Goal: Task Accomplishment & Management: Manage account settings

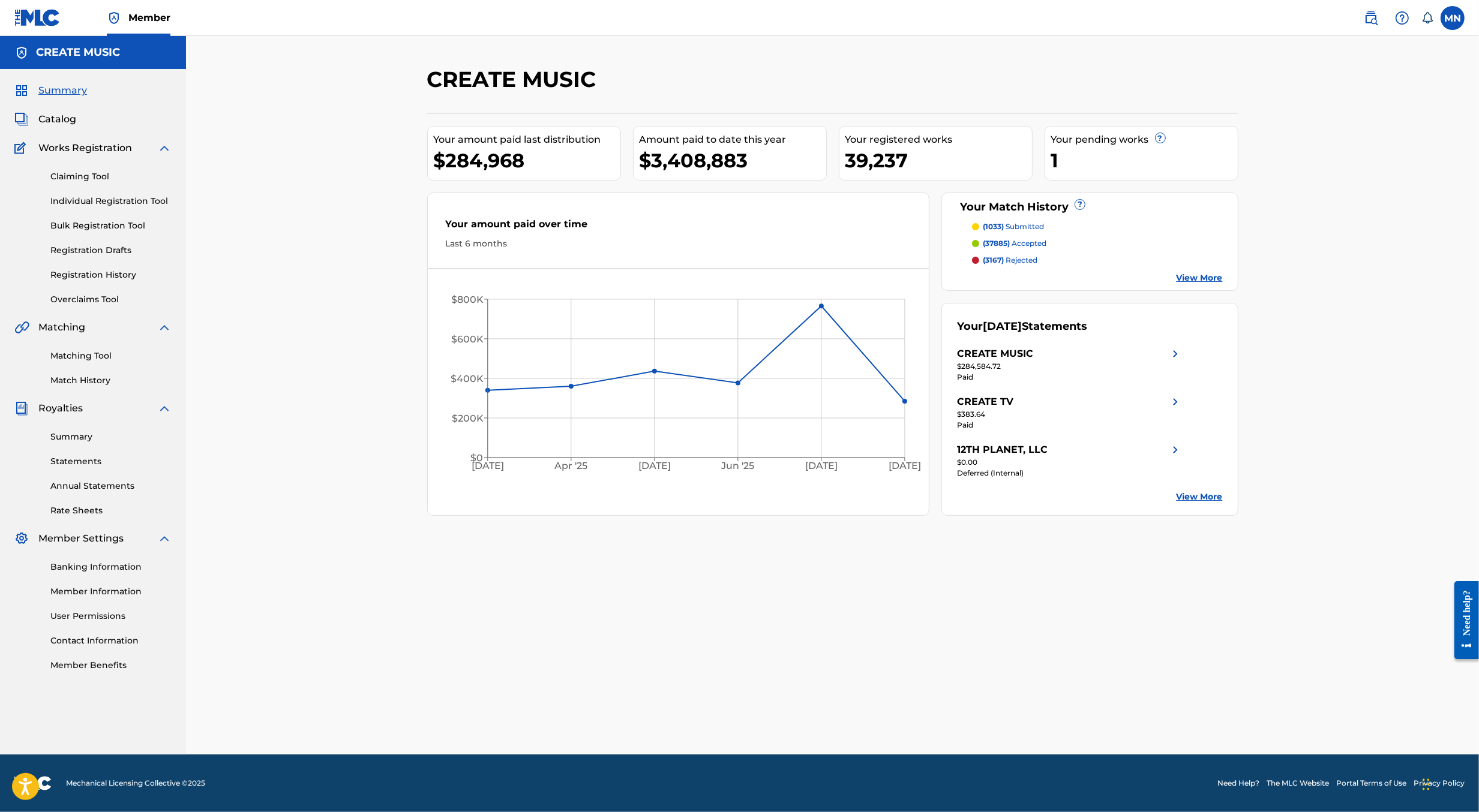
click at [1370, 26] on link at bounding box center [1371, 18] width 24 height 24
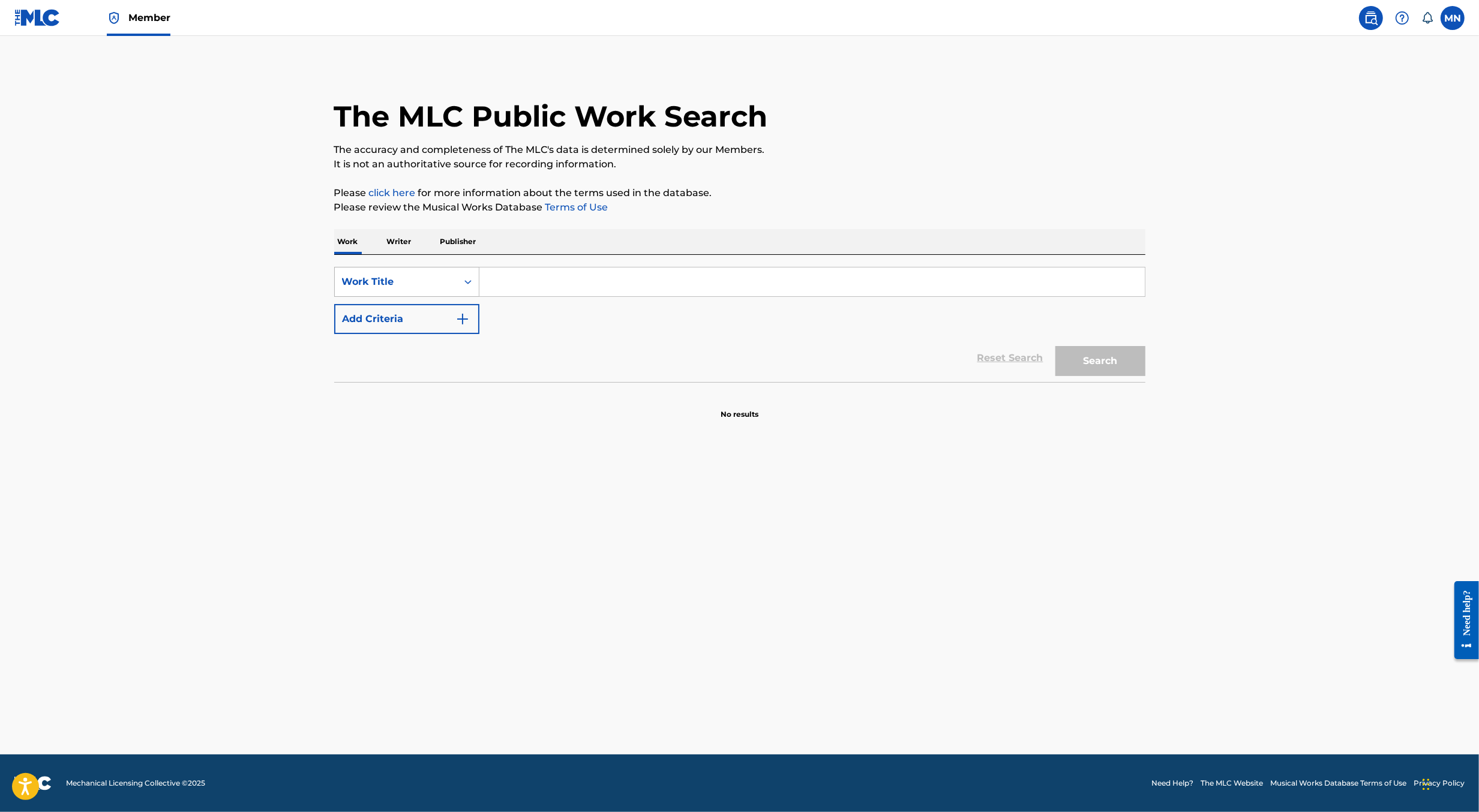
click at [458, 286] on div "Search Form" at bounding box center [468, 282] width 22 height 22
click at [453, 313] on div "MLC Song Code" at bounding box center [406, 312] width 144 height 30
click at [493, 288] on input "Search Form" at bounding box center [811, 281] width 665 height 29
paste input "BA8NPO"
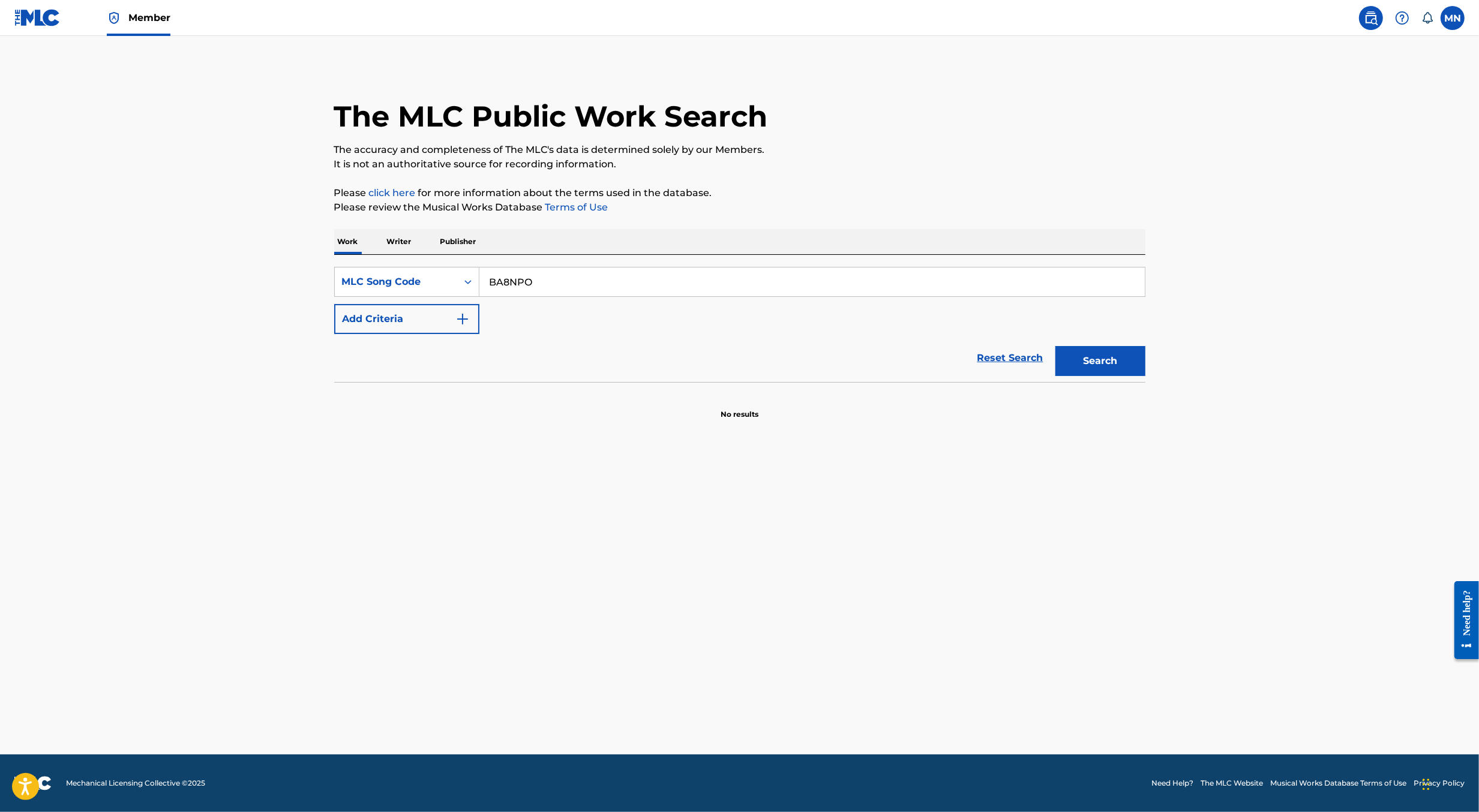
type input "BA8NPO"
click at [1056, 346] on button "Search" at bounding box center [1100, 361] width 90 height 30
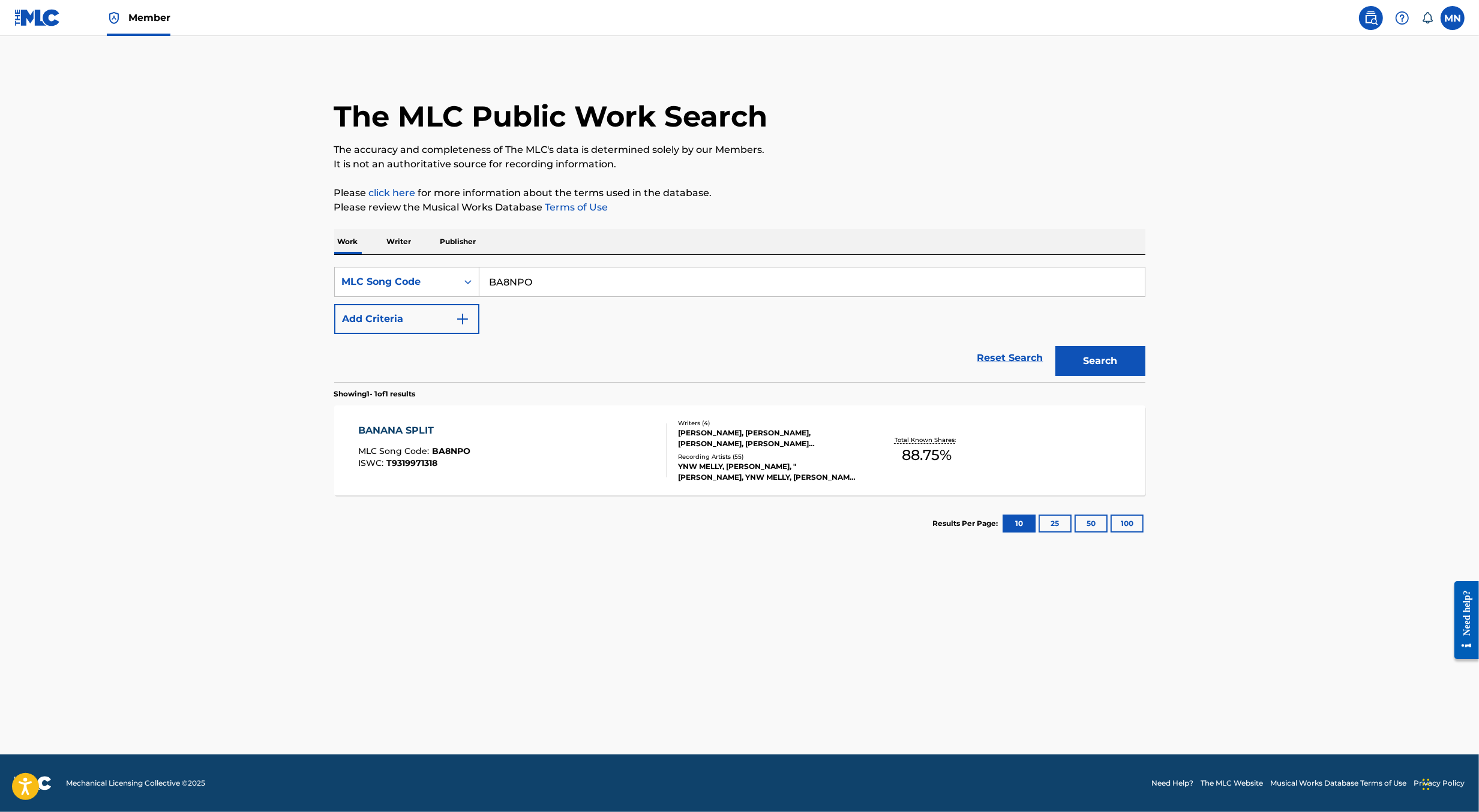
click at [532, 437] on div "BANANA SPLIT MLC Song Code : BA8NPO ISWC : T9319971318" at bounding box center [512, 450] width 308 height 54
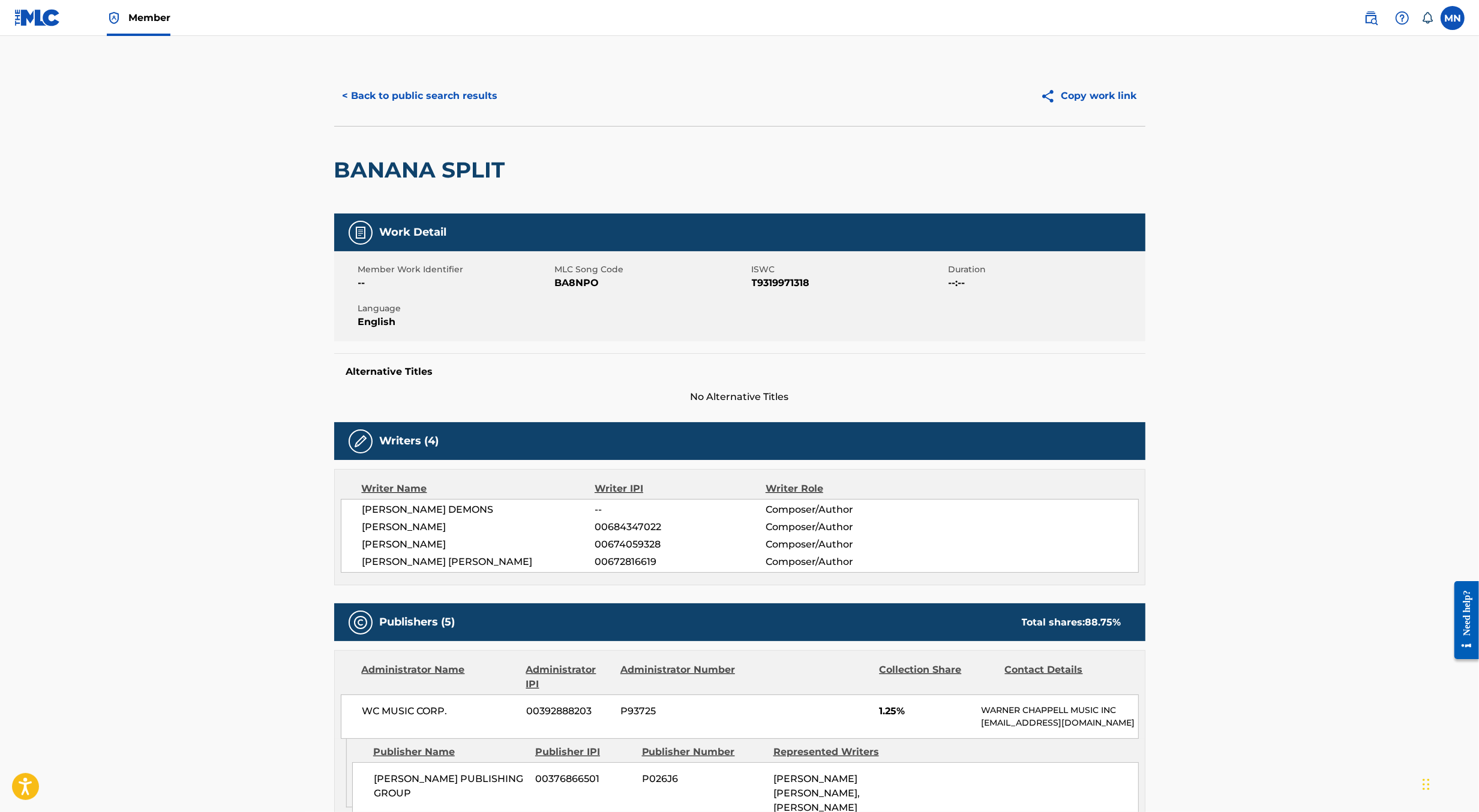
click at [410, 90] on button "< Back to public search results" at bounding box center [420, 96] width 172 height 30
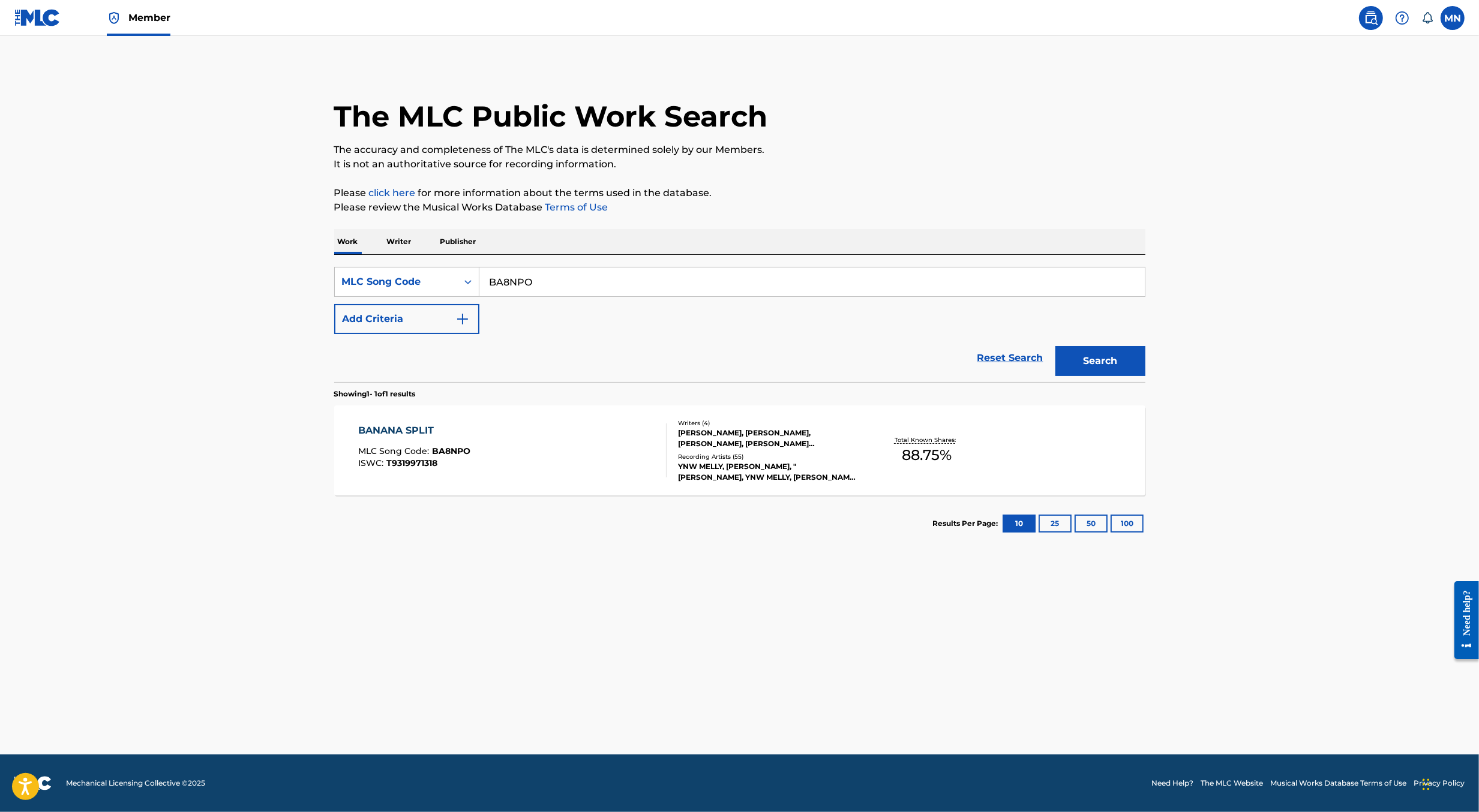
click at [607, 453] on div "BANANA SPLIT MLC Song Code : BA8NPO ISWC : T9319971318" at bounding box center [512, 450] width 308 height 54
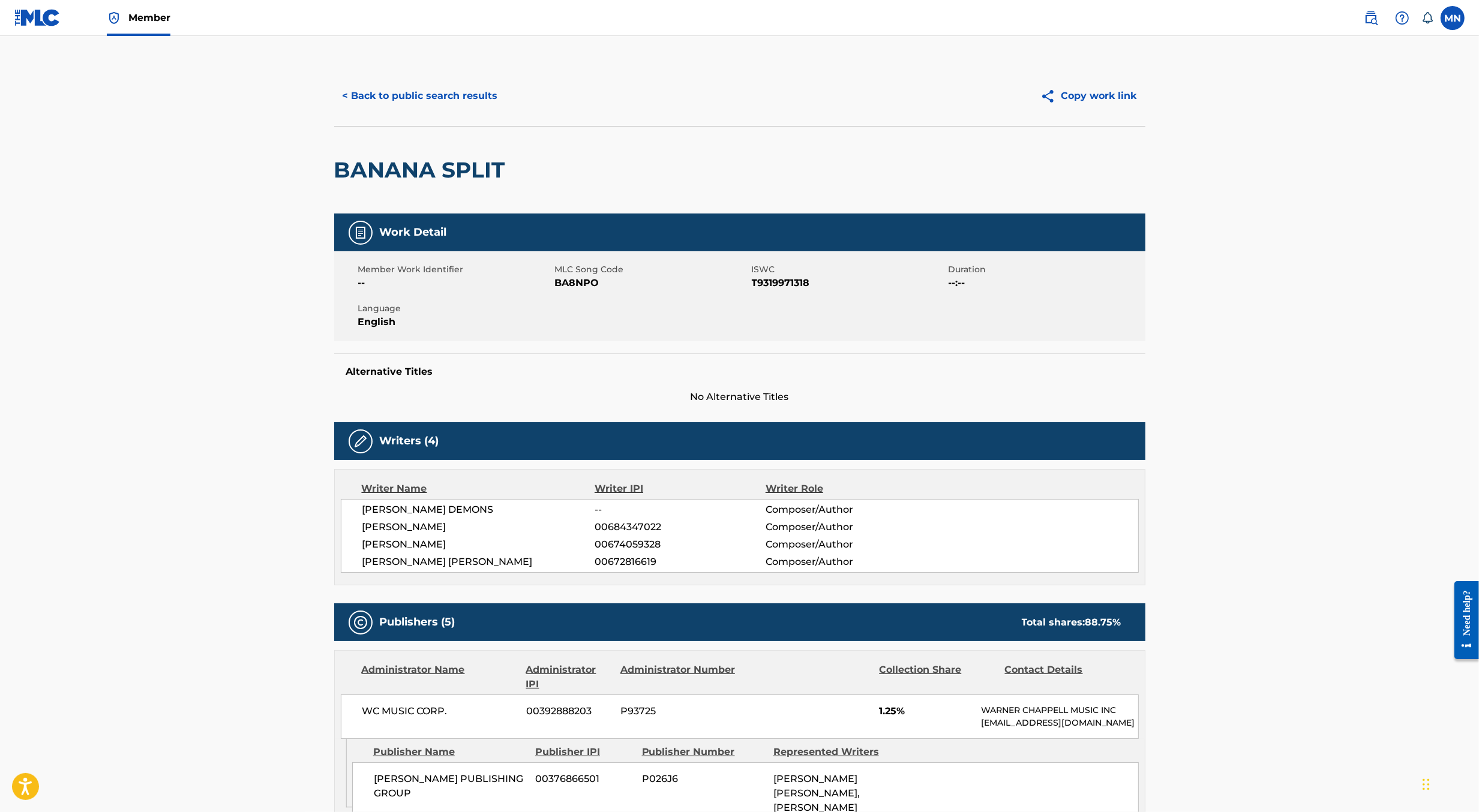
click at [573, 287] on span "BA8NPO" at bounding box center [651, 283] width 194 height 15
copy span "BA8NPO"
click at [59, 21] on img at bounding box center [38, 18] width 46 height 18
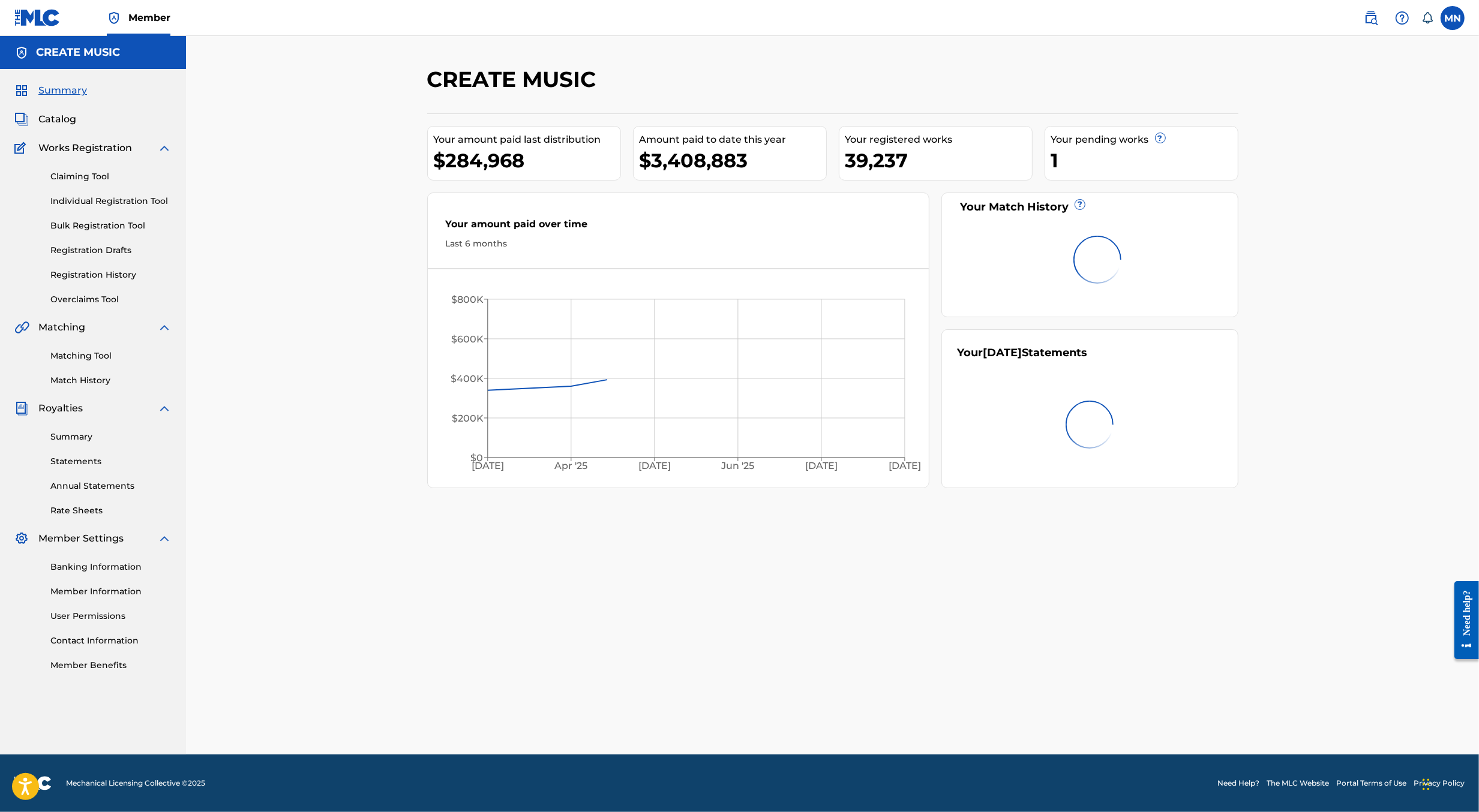
click at [73, 173] on link "Claiming Tool" at bounding box center [110, 177] width 121 height 12
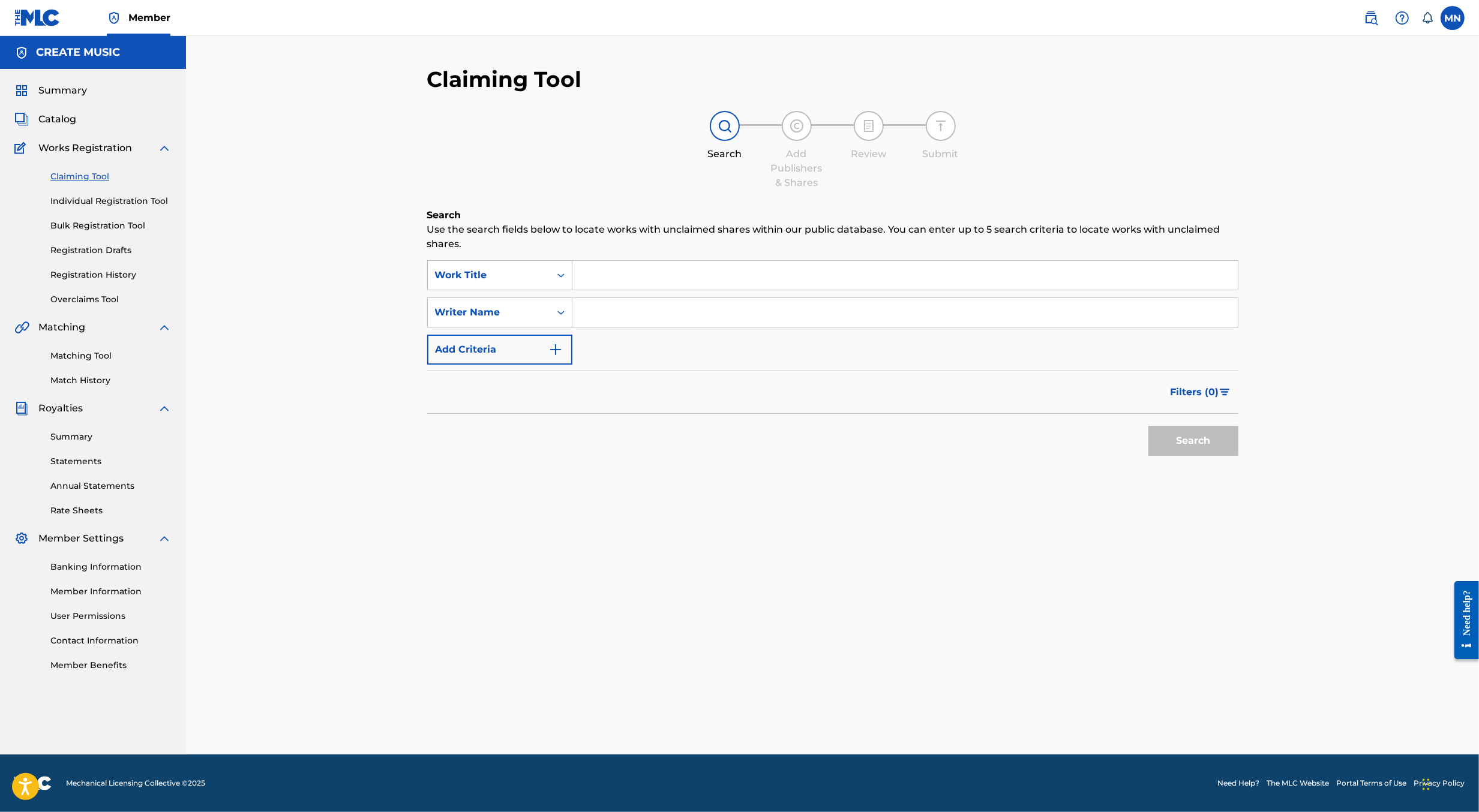
click at [521, 273] on div "Work Title" at bounding box center [489, 275] width 108 height 15
click at [522, 307] on div "MLC Song Code" at bounding box center [500, 306] width 144 height 30
click at [591, 282] on input "Search Form" at bounding box center [905, 275] width 665 height 29
paste input "BA8NPO"
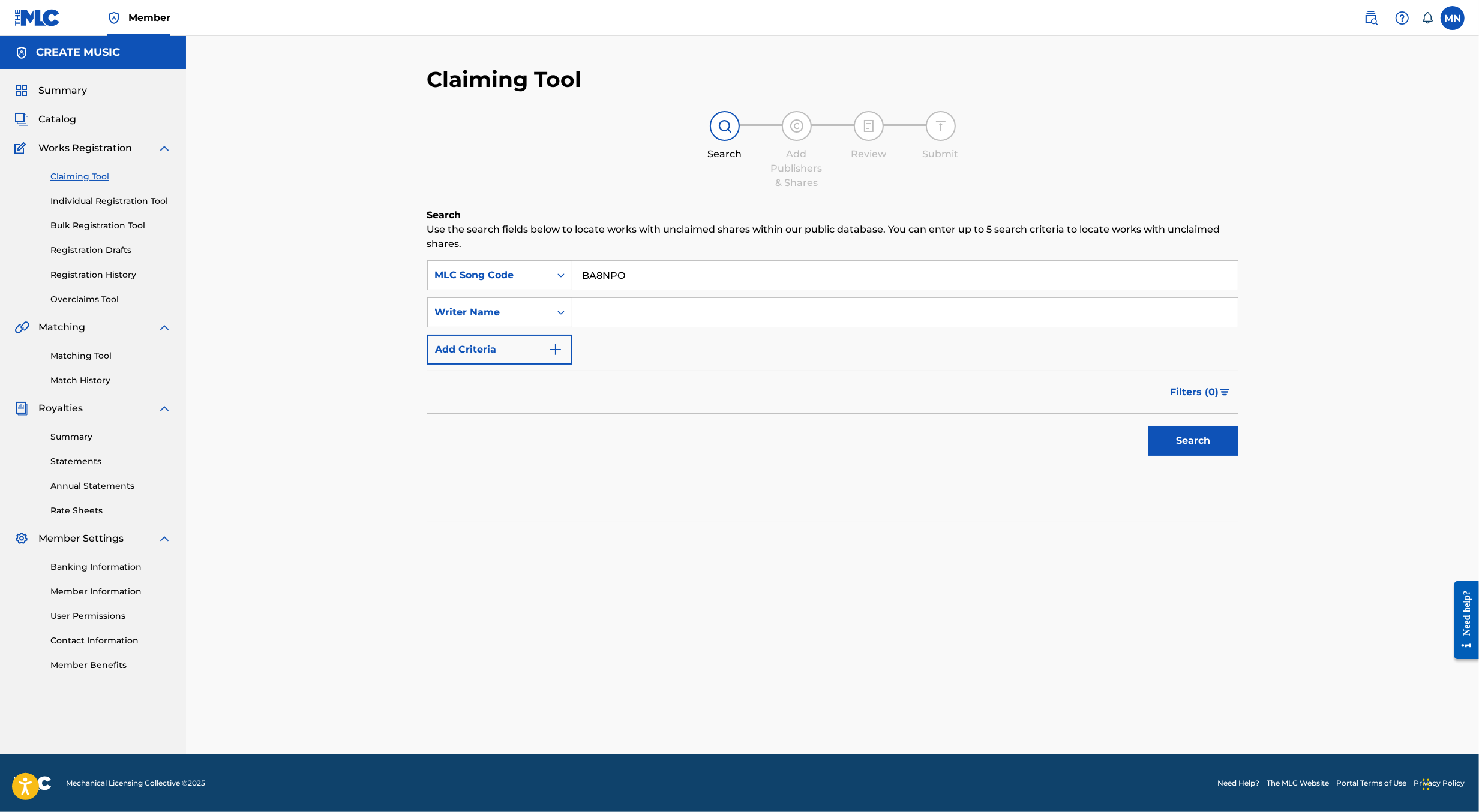
type input "BA8NPO"
click at [1148, 426] on button "Search" at bounding box center [1193, 440] width 90 height 30
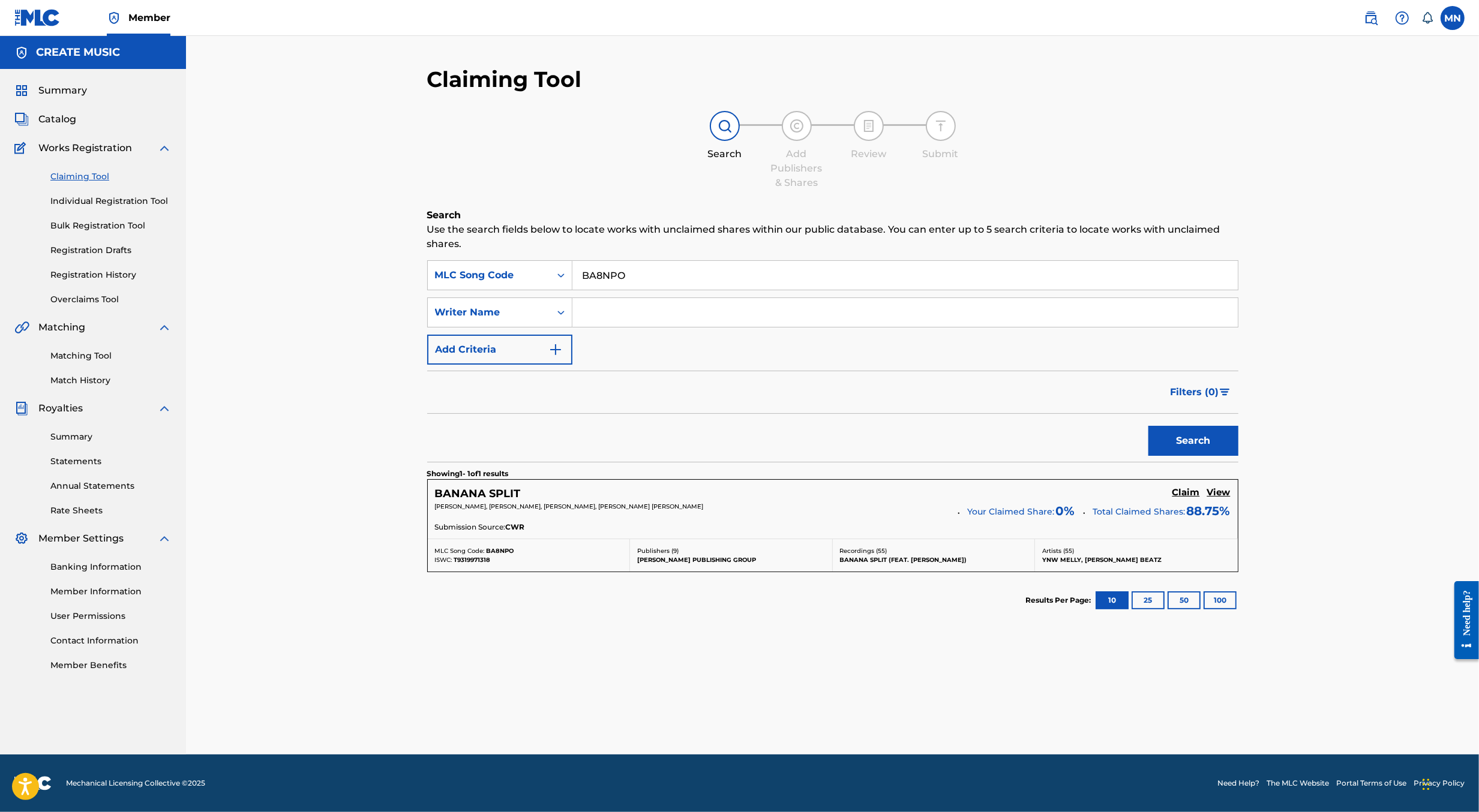
click at [1183, 493] on h5 "Claim" at bounding box center [1186, 493] width 28 height 12
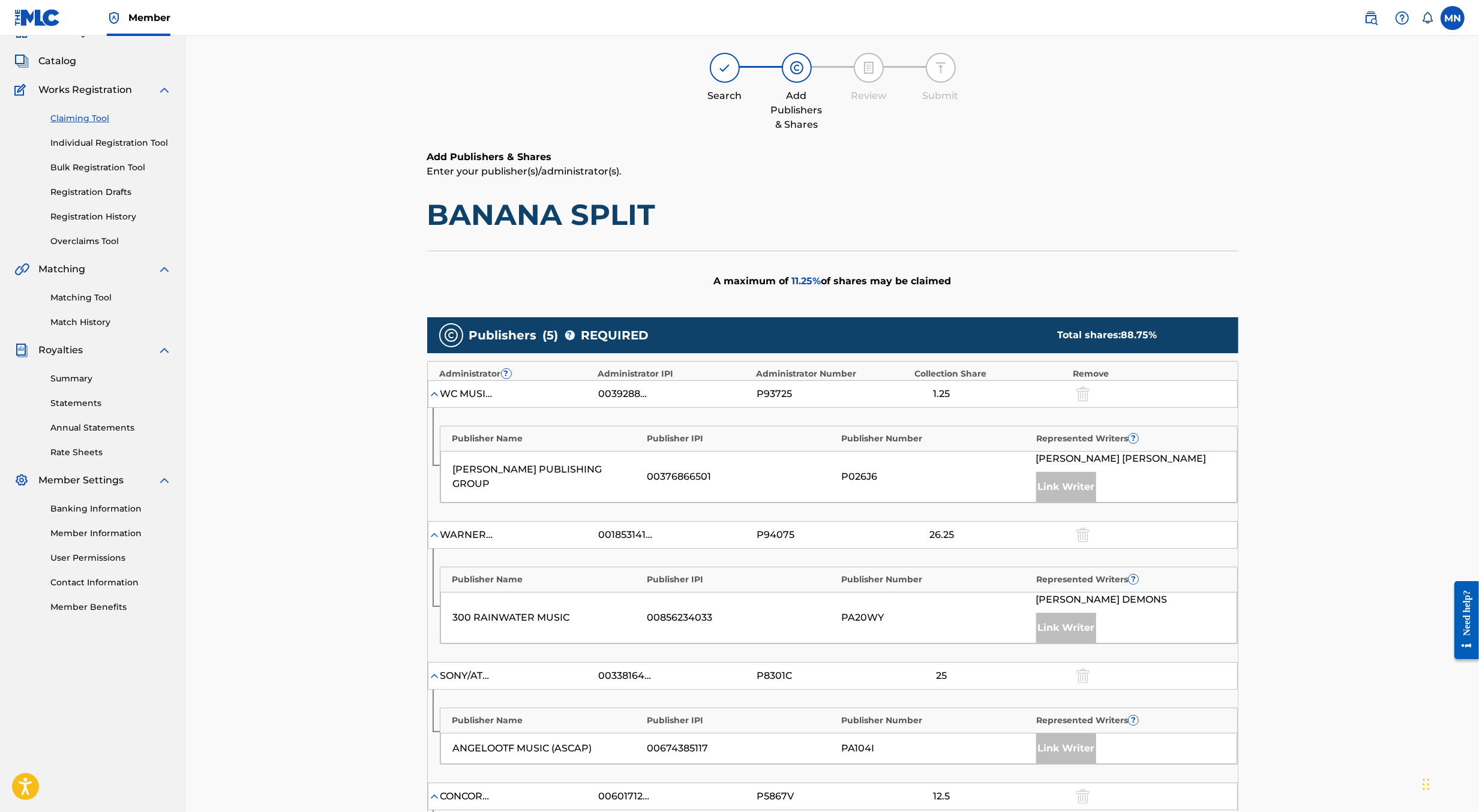
scroll to position [0, 0]
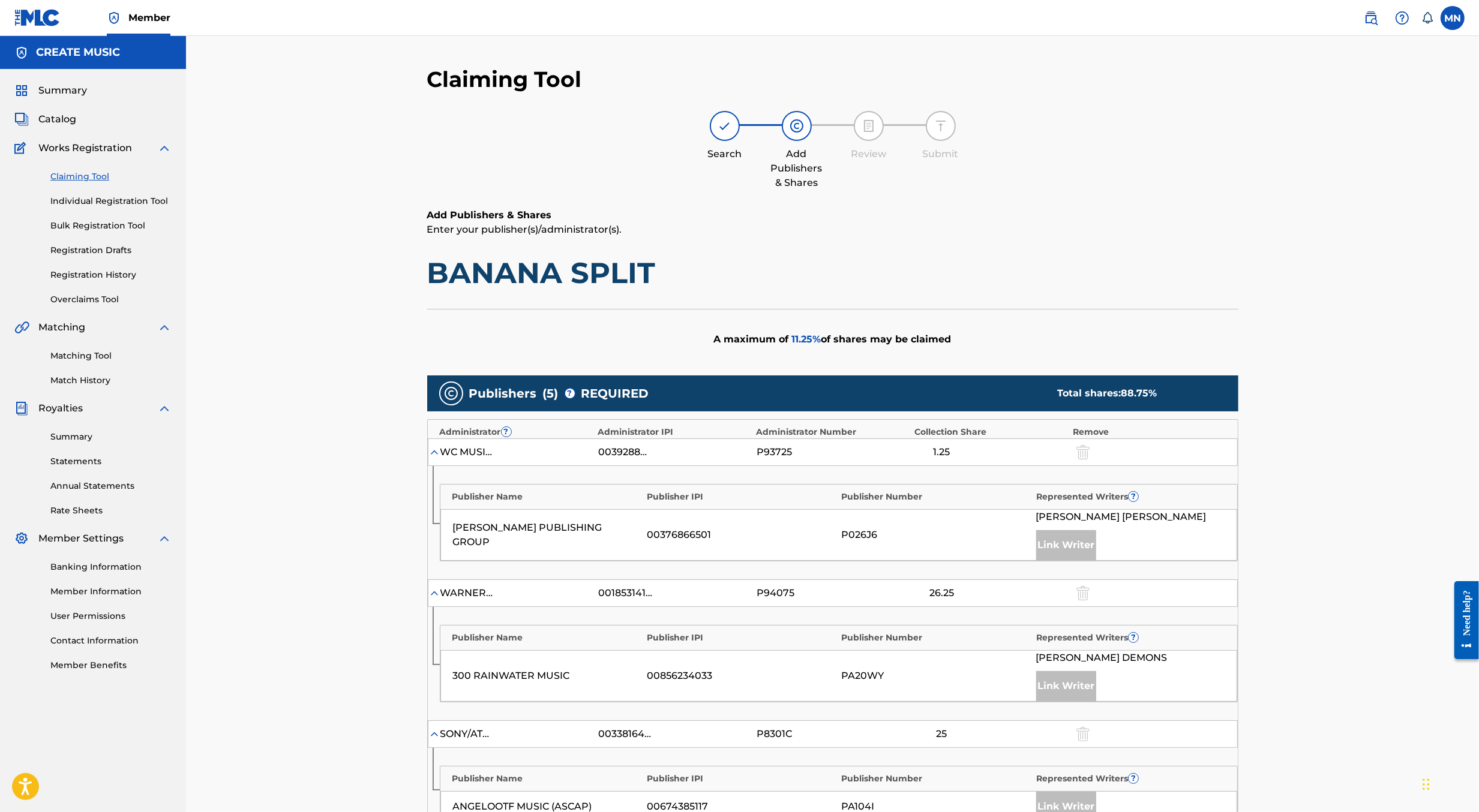
click at [1371, 11] on img at bounding box center [1371, 18] width 15 height 15
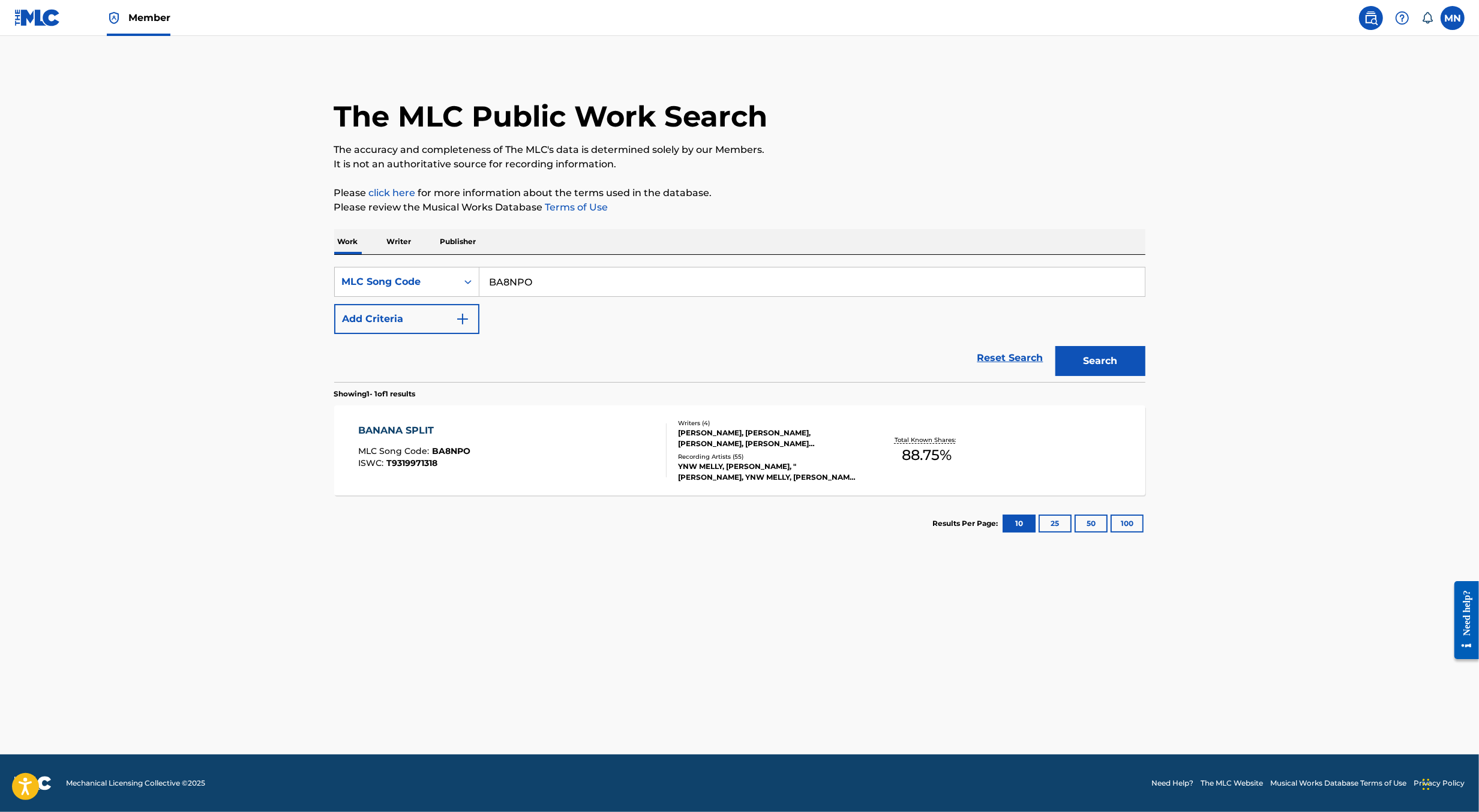
click at [676, 298] on div "SearchWithCriteria06042414-6204-44f2-aadf-0438f2d402ee MLC Song Code BA8NPO Add…" at bounding box center [740, 301] width 811 height 67
click at [667, 291] on input "BA8NPO" at bounding box center [811, 281] width 665 height 29
paste input "FE1PYN"
click at [1056, 346] on button "Search" at bounding box center [1100, 361] width 90 height 30
click at [709, 279] on input "FE1PYN" at bounding box center [811, 281] width 665 height 29
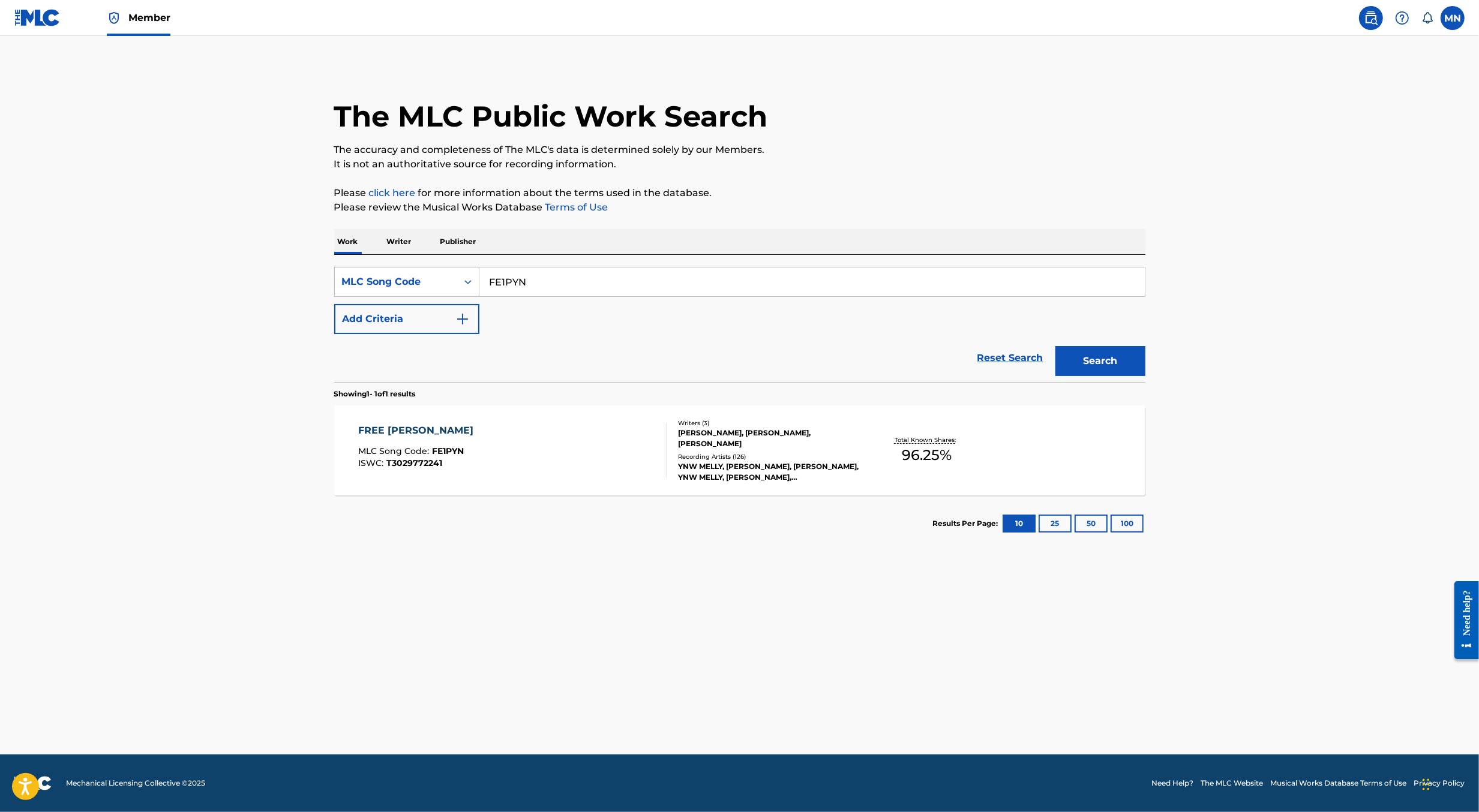
paste input "ND0WTK"
click at [1056, 346] on button "Search" at bounding box center [1100, 361] width 90 height 30
click at [748, 273] on input "ND0WTK" at bounding box center [811, 281] width 665 height 29
paste input "SVFLZO"
click at [1056, 346] on button "Search" at bounding box center [1100, 361] width 90 height 30
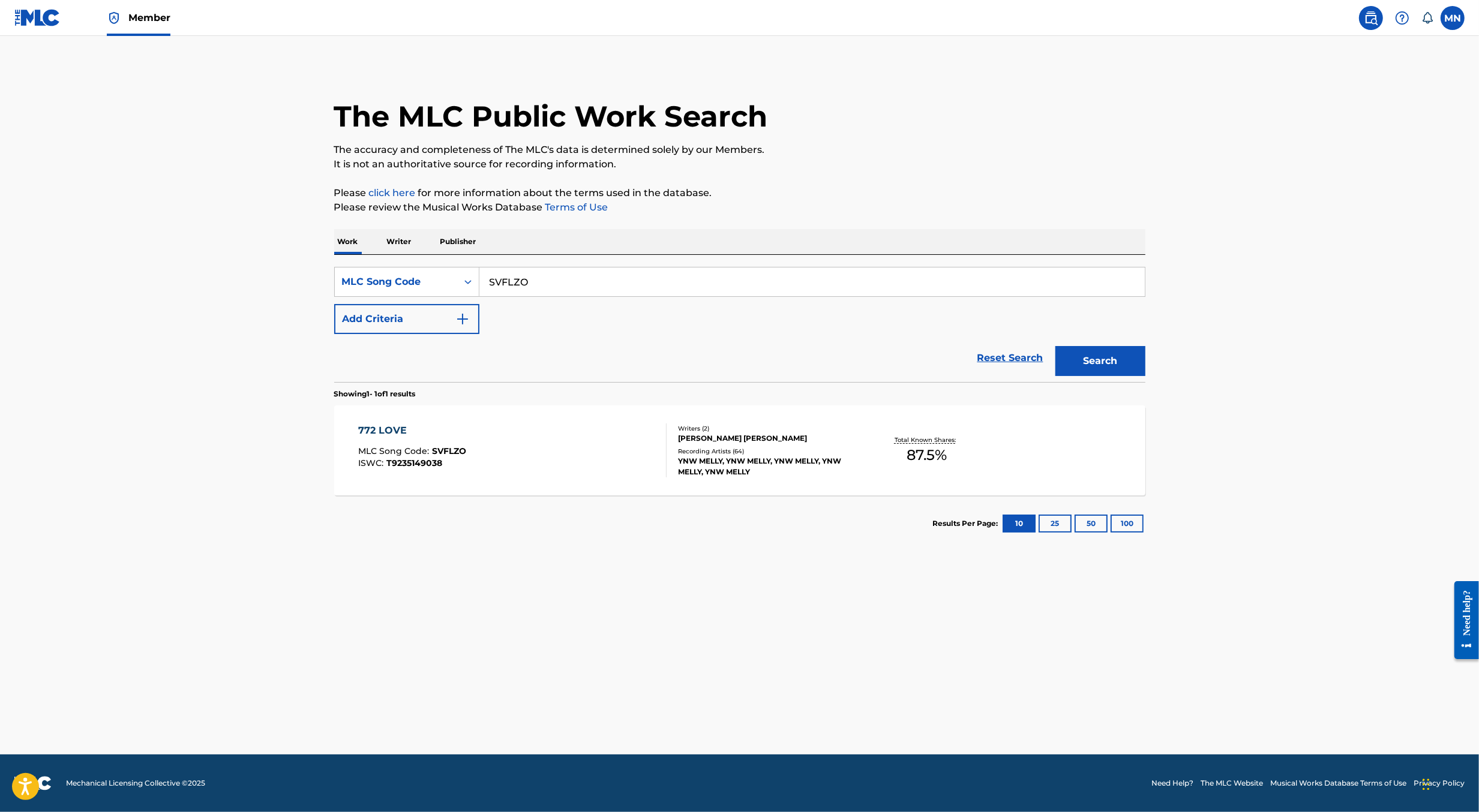
click at [665, 284] on input "SVFLZO" at bounding box center [811, 281] width 665 height 29
paste input "PA3UCT"
click at [1056, 346] on button "Search" at bounding box center [1100, 361] width 90 height 30
click at [712, 271] on input "PA3UCT" at bounding box center [811, 281] width 665 height 29
paste input "VB4ZAZ"
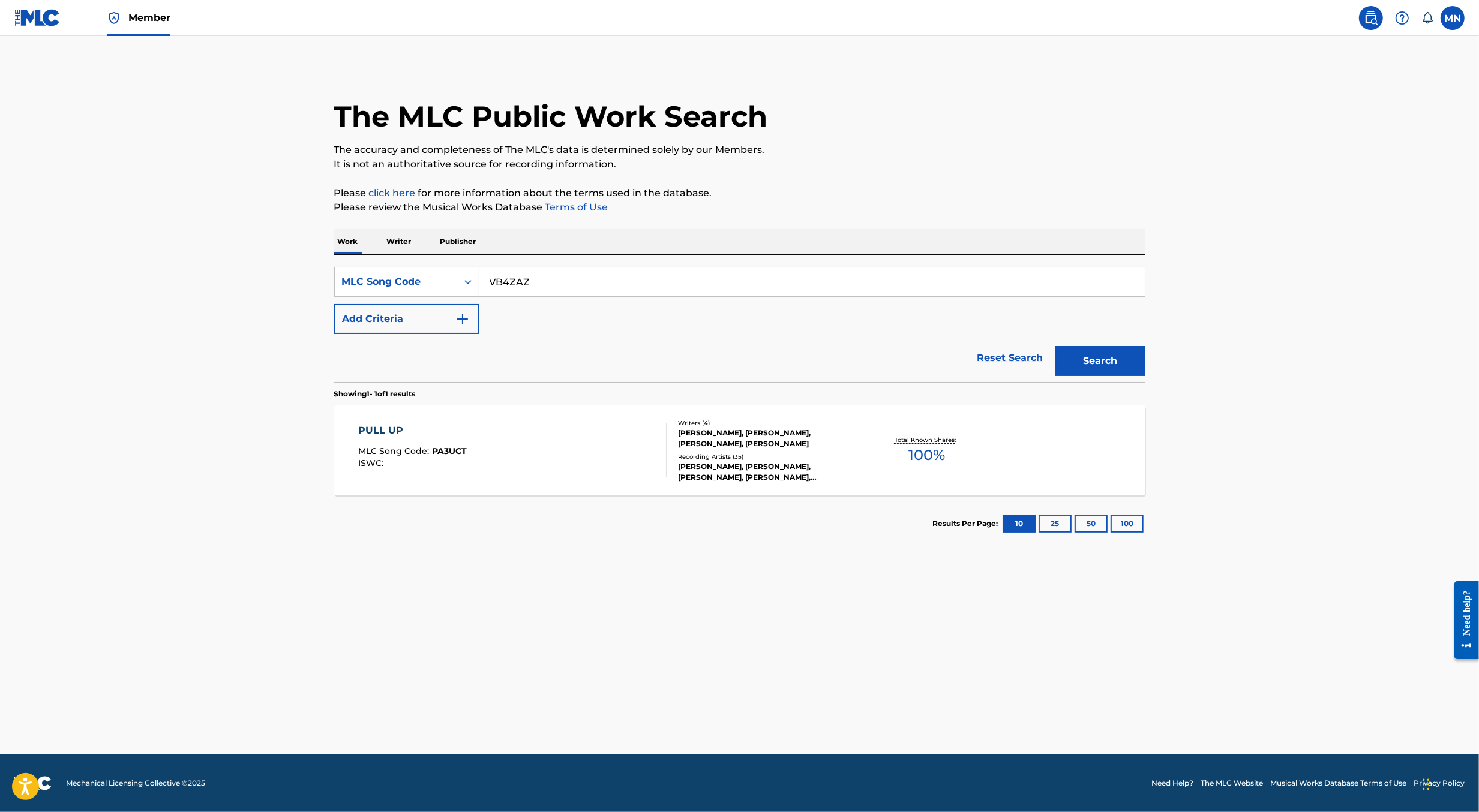
click at [1056, 346] on button "Search" at bounding box center [1100, 361] width 90 height 30
click at [719, 284] on input "VB4ZAZ" at bounding box center [811, 281] width 665 height 29
paste input "4A0DP2"
click at [1056, 346] on button "Search" at bounding box center [1100, 361] width 90 height 30
paste input "DB26ES"
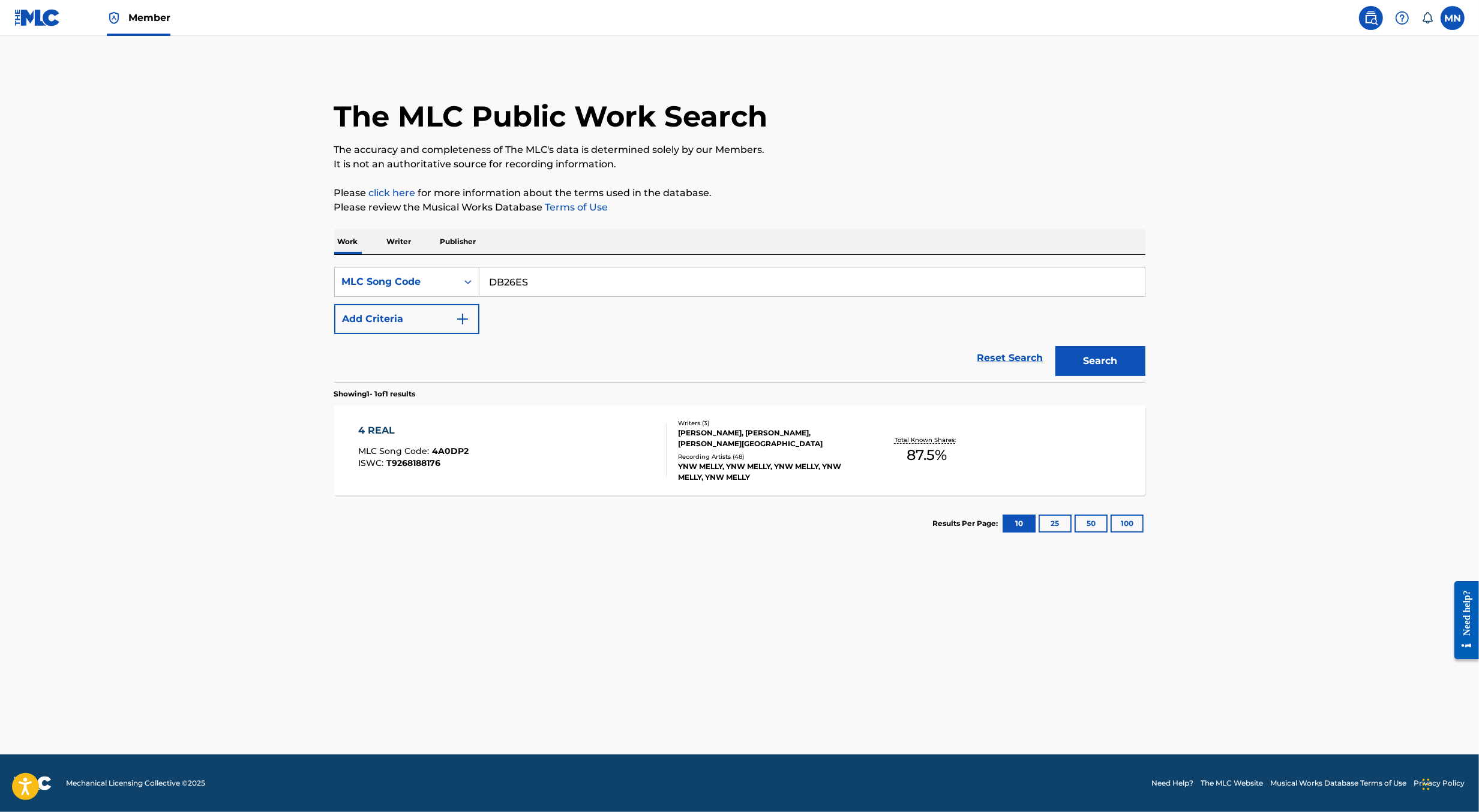
click at [1056, 346] on button "Search" at bounding box center [1100, 361] width 90 height 30
click at [694, 278] on input "DB26ES" at bounding box center [811, 281] width 665 height 29
paste input "IC4Q54"
click at [1056, 346] on button "Search" at bounding box center [1100, 361] width 90 height 30
click at [670, 288] on input "IC4Q54" at bounding box center [811, 281] width 665 height 29
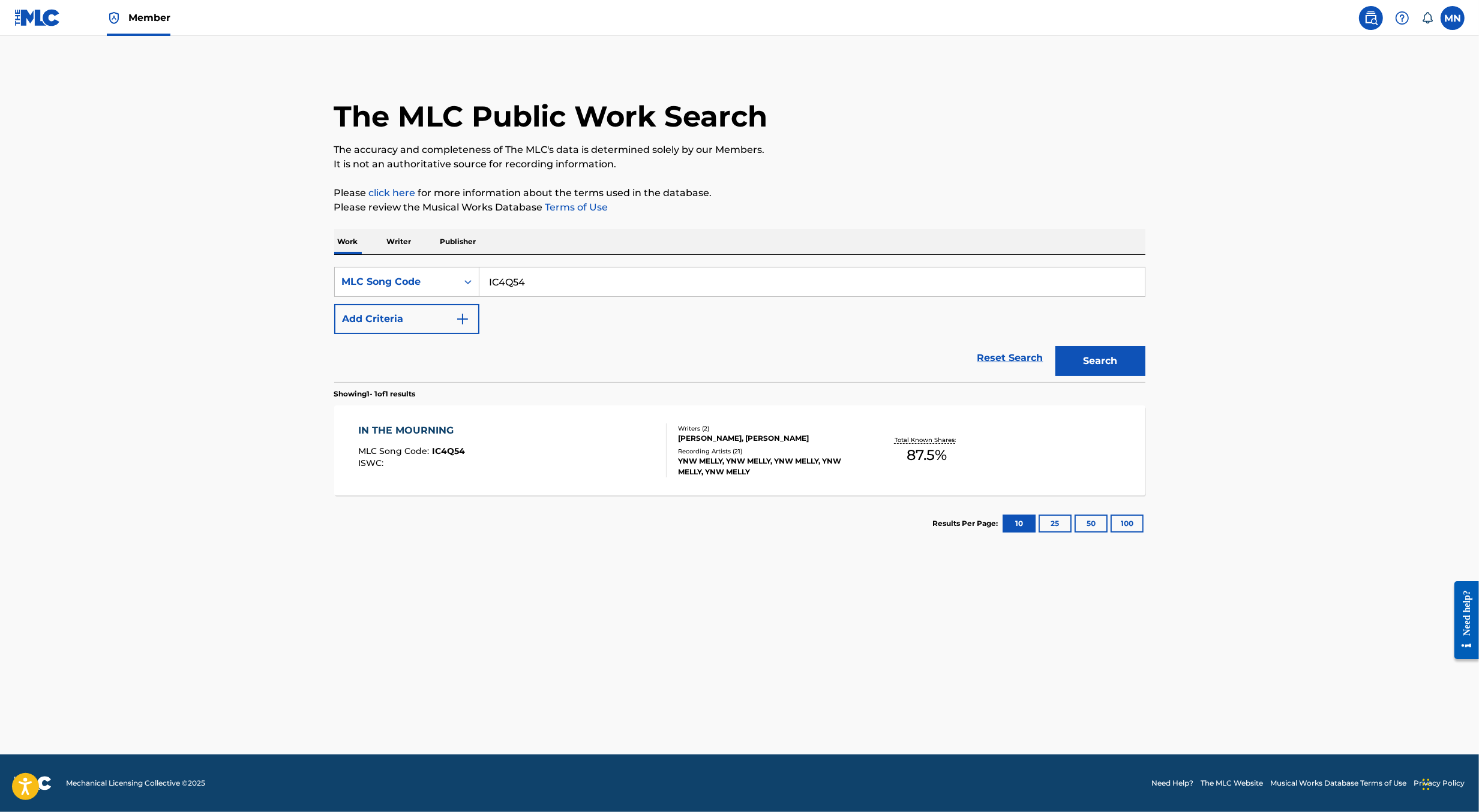
paste input "FE8YCA"
click at [1056, 346] on button "Search" at bounding box center [1100, 361] width 90 height 30
paste input "HA15ZK"
click at [1056, 346] on button "Search" at bounding box center [1100, 361] width 90 height 30
click at [629, 287] on input "HA15ZK" at bounding box center [811, 281] width 665 height 29
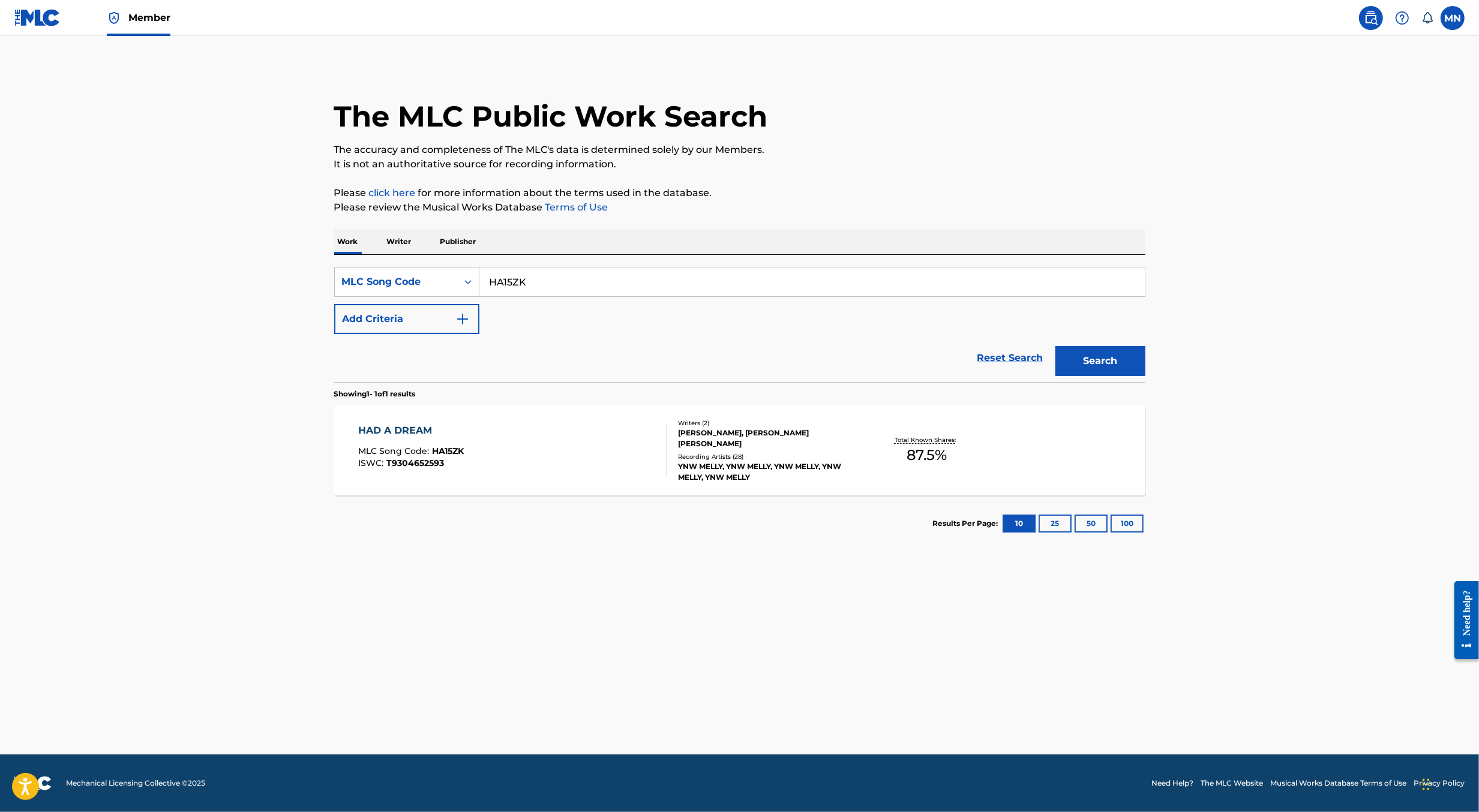
paste input "MVC4DM"
click at [1056, 346] on button "Search" at bounding box center [1100, 361] width 90 height 30
click at [654, 275] on input "MVC4DM" at bounding box center [811, 281] width 665 height 29
paste input "CA0ZFC"
click at [1056, 346] on button "Search" at bounding box center [1100, 361] width 90 height 30
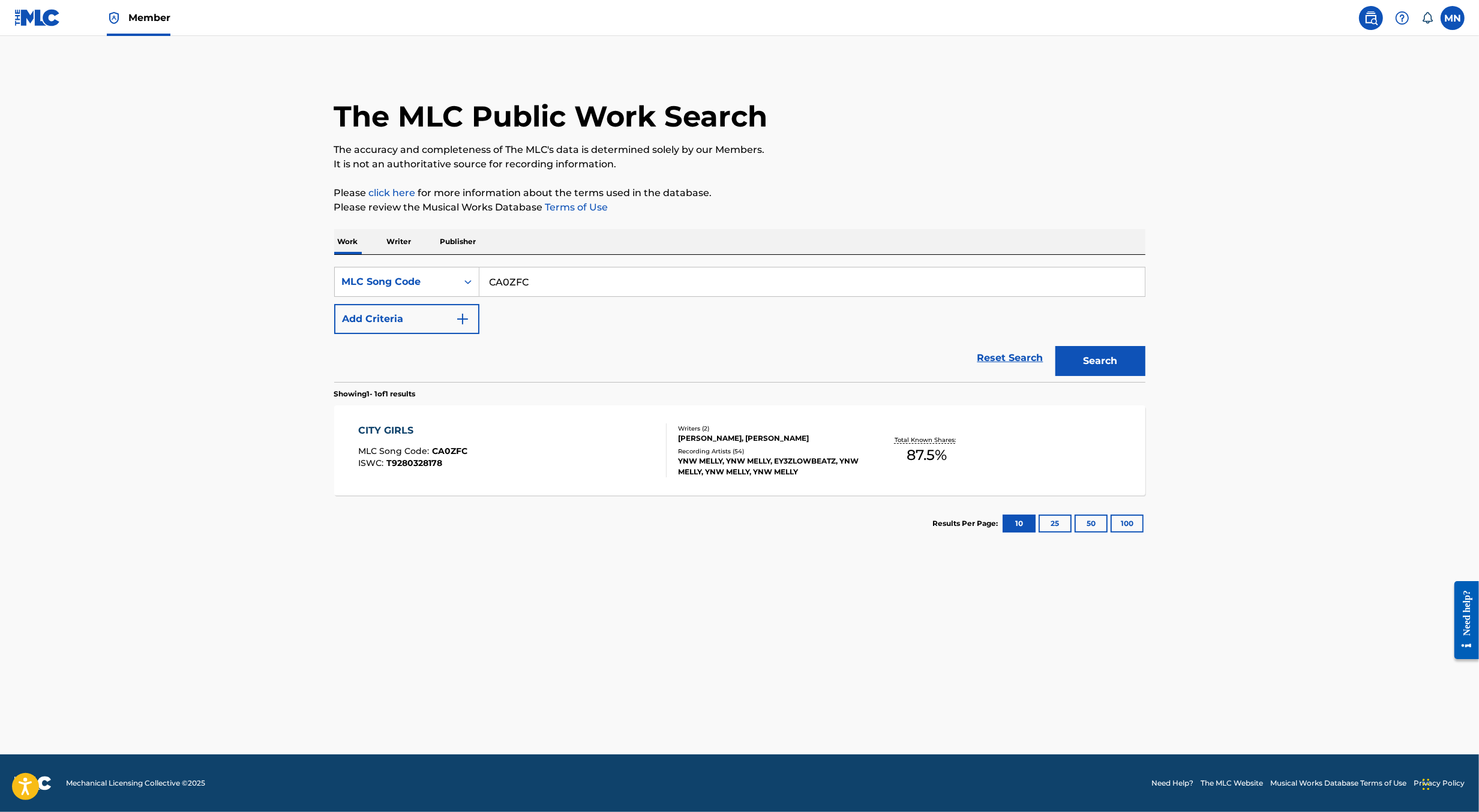
click at [607, 290] on input "CA0ZFC" at bounding box center [811, 281] width 665 height 29
paste input "ND2113"
click at [1056, 346] on button "Search" at bounding box center [1100, 361] width 90 height 30
click at [678, 294] on input "ND2113" at bounding box center [811, 281] width 665 height 29
paste input "RB3YXZ"
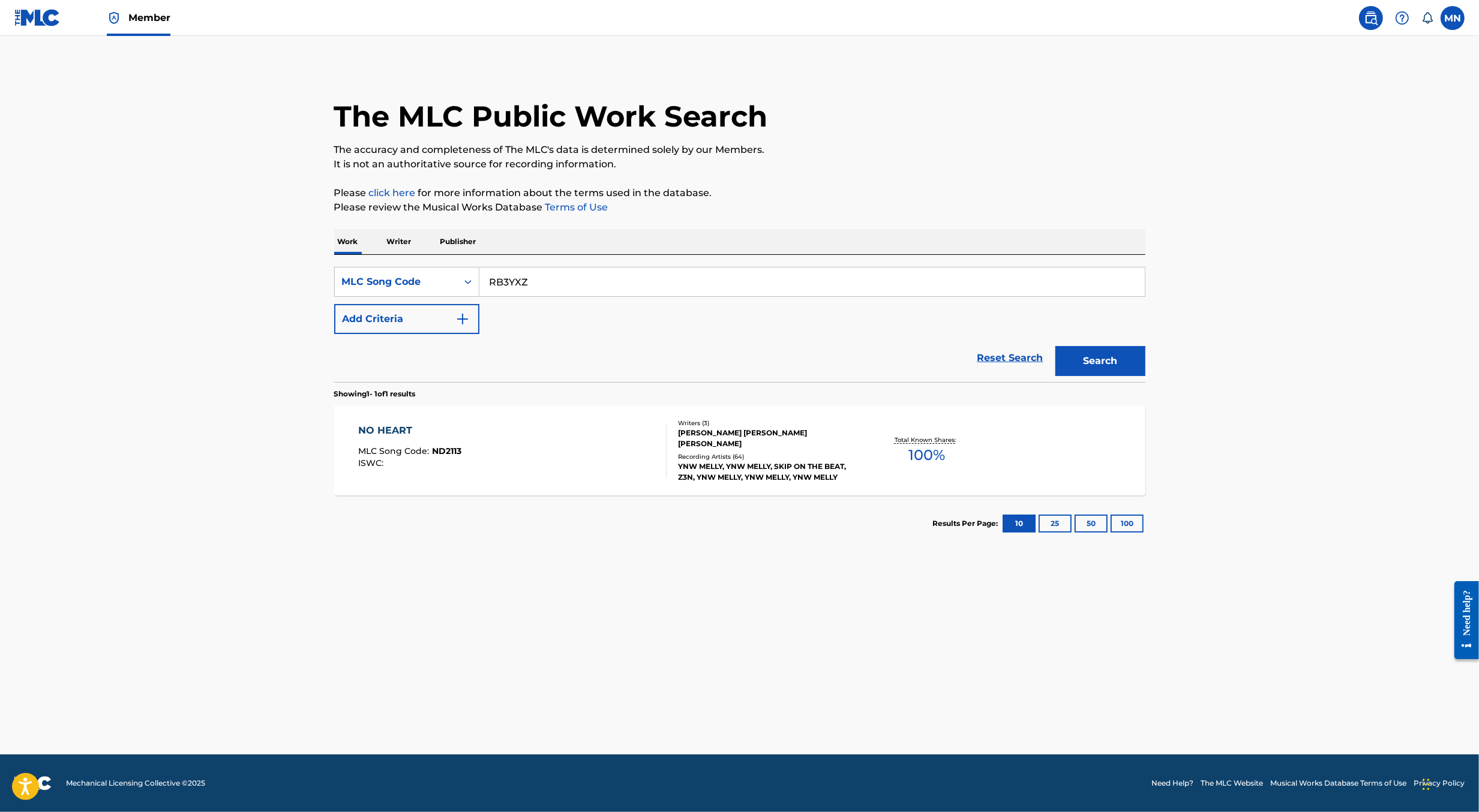
click at [1056, 346] on button "Search" at bounding box center [1100, 361] width 90 height 30
click at [699, 277] on input "RB3YXZ" at bounding box center [811, 281] width 665 height 29
paste input "ND0WTK"
click at [1056, 346] on button "Search" at bounding box center [1100, 361] width 90 height 30
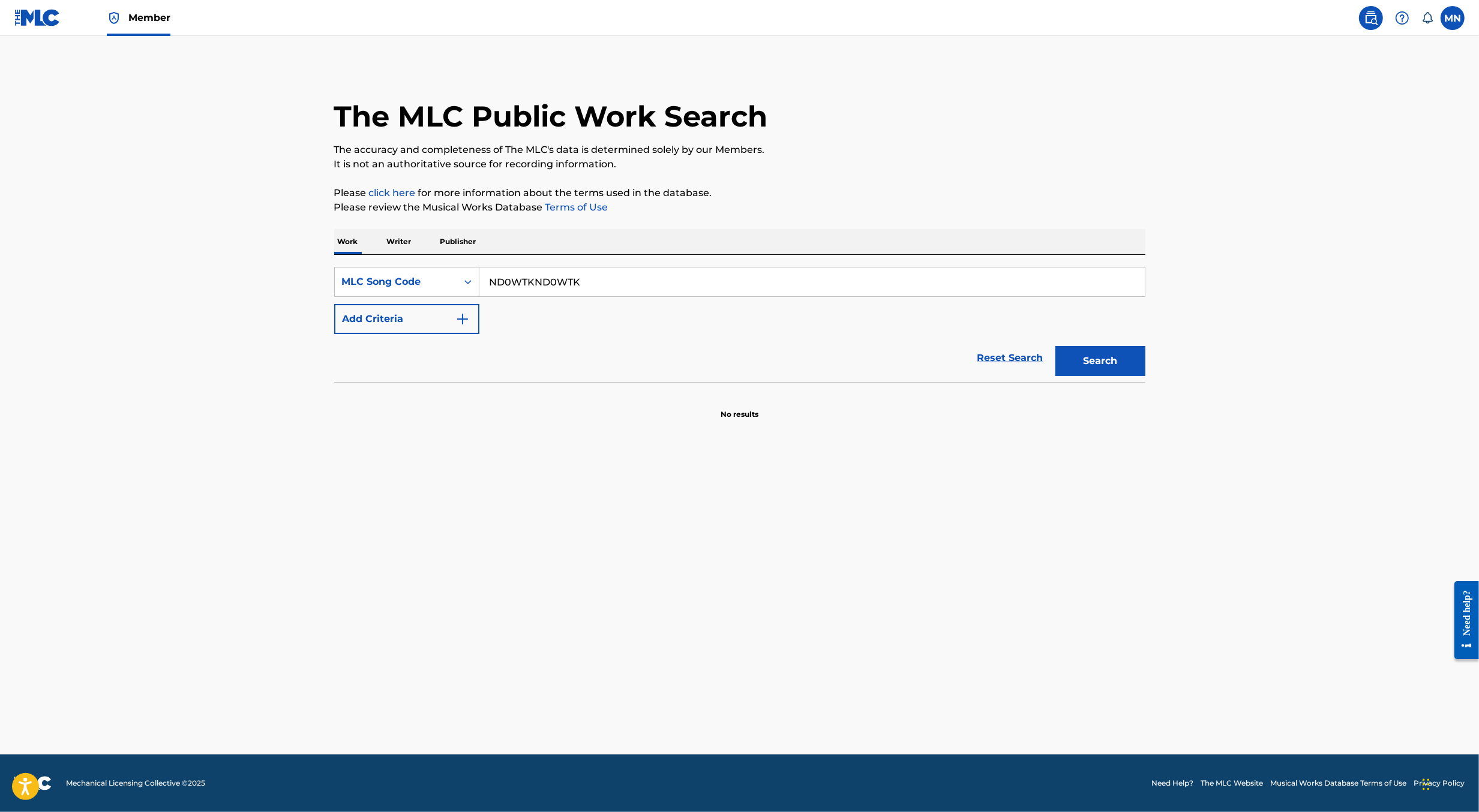
click at [699, 277] on input "ND0WTKND0WTK" at bounding box center [811, 281] width 665 height 29
paste input "Search Form"
click at [1056, 346] on button "Search" at bounding box center [1100, 361] width 90 height 30
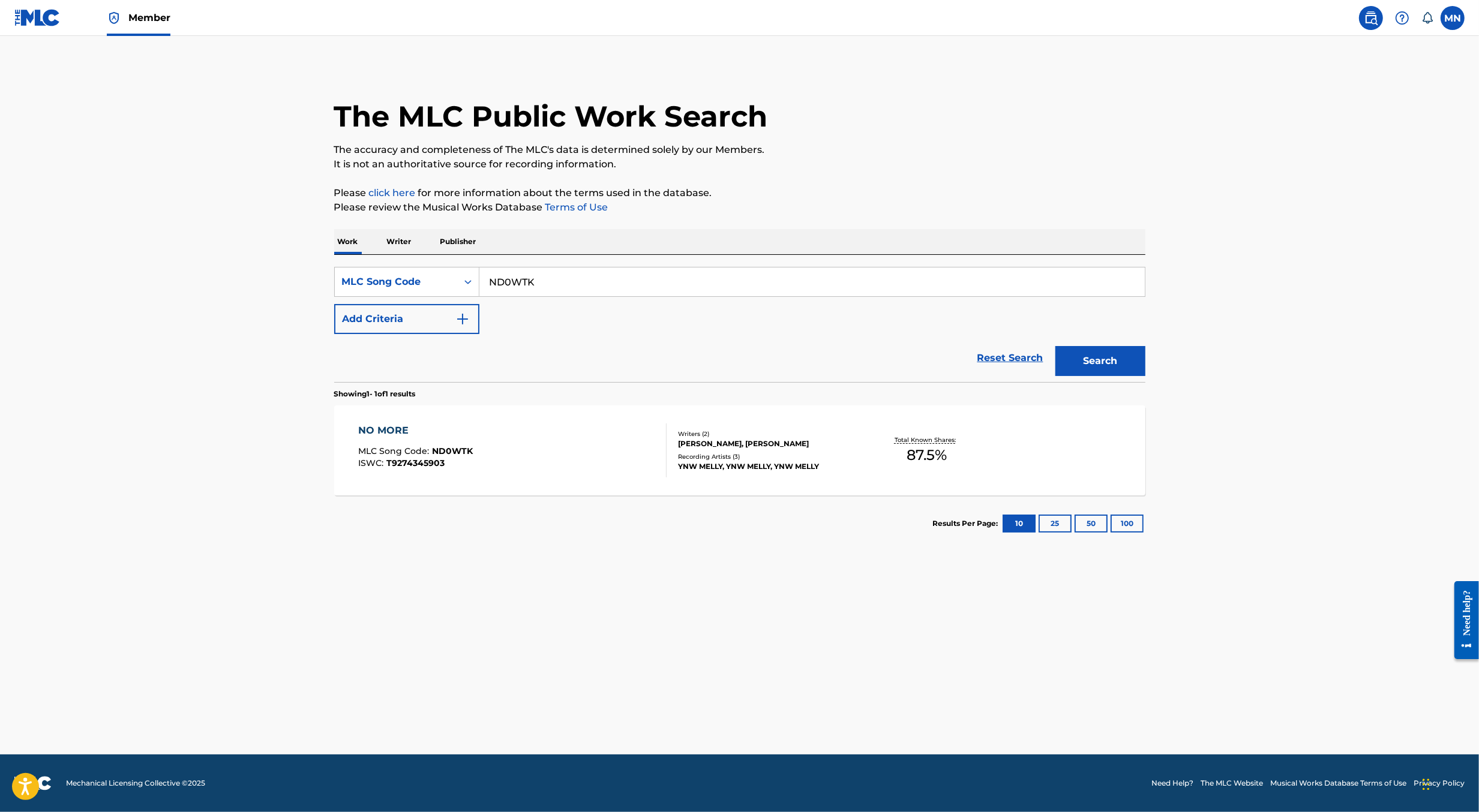
paste input "MA87S8"
click at [1056, 346] on button "Search" at bounding box center [1100, 361] width 90 height 30
click at [678, 278] on input "MA87S8" at bounding box center [811, 281] width 665 height 29
paste input "CA0ZKI"
click at [1056, 346] on button "Search" at bounding box center [1100, 361] width 90 height 30
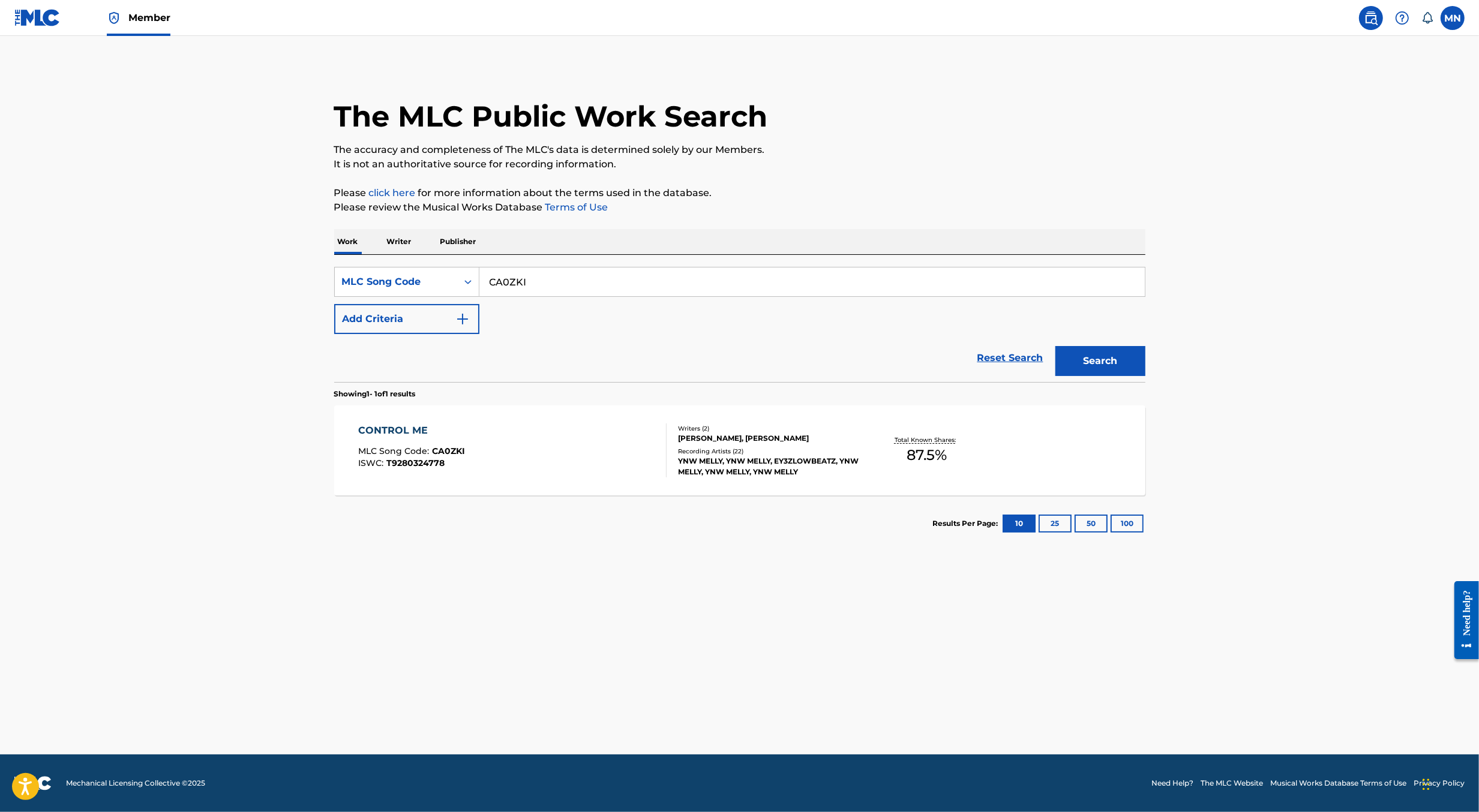
click at [623, 284] on input "CA0ZKI" at bounding box center [811, 281] width 665 height 29
paste input "AA4H5P"
click at [1056, 346] on button "Search" at bounding box center [1100, 361] width 90 height 30
click at [689, 291] on input "AA4H5P" at bounding box center [811, 281] width 665 height 29
paste input "BA6RBV"
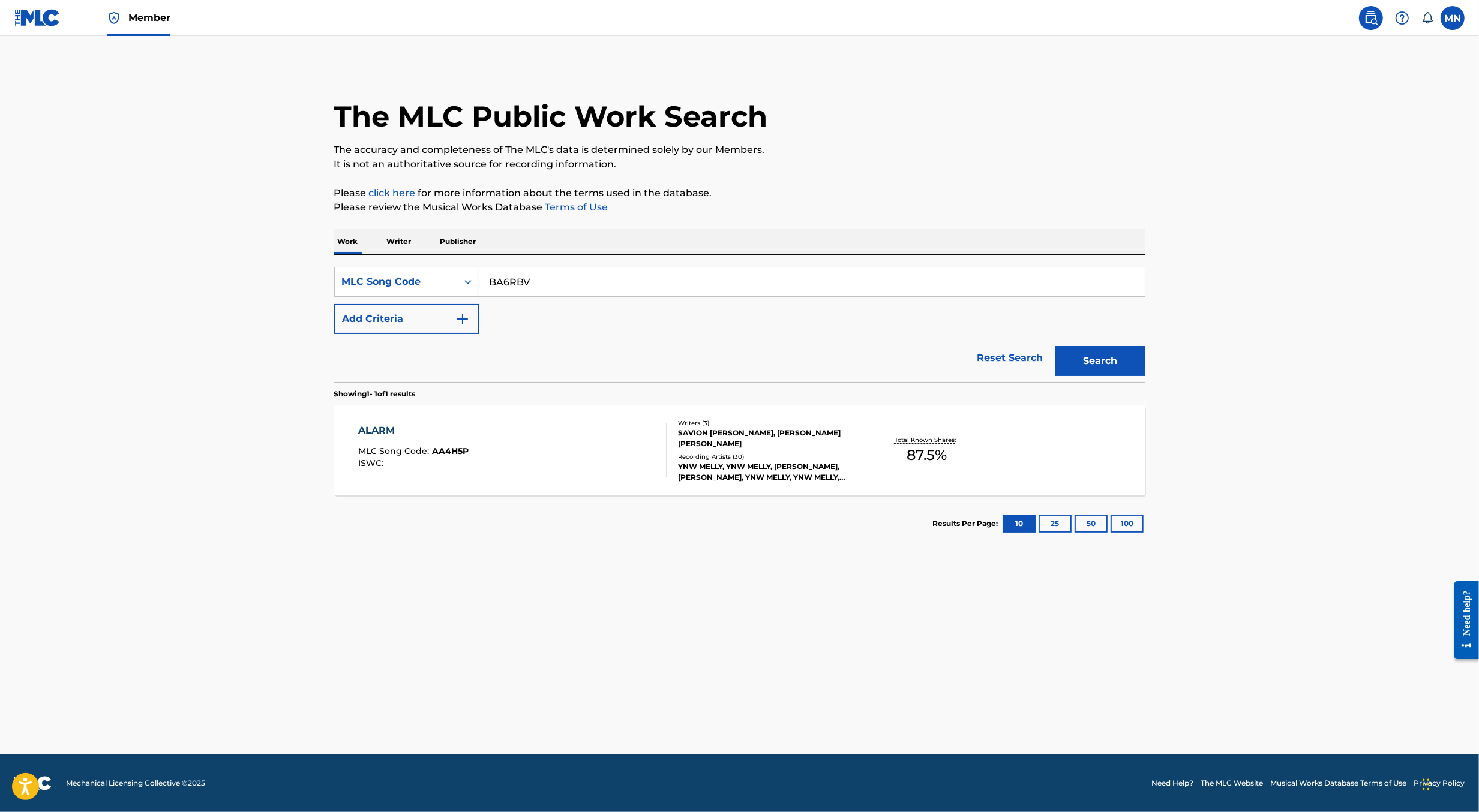
click at [1056, 346] on button "Search" at bounding box center [1100, 361] width 90 height 30
paste input "TD4A10"
click at [1056, 346] on button "Search" at bounding box center [1100, 361] width 90 height 30
click at [623, 277] on input "TD4A10" at bounding box center [811, 281] width 665 height 29
paste input "SD4O4D"
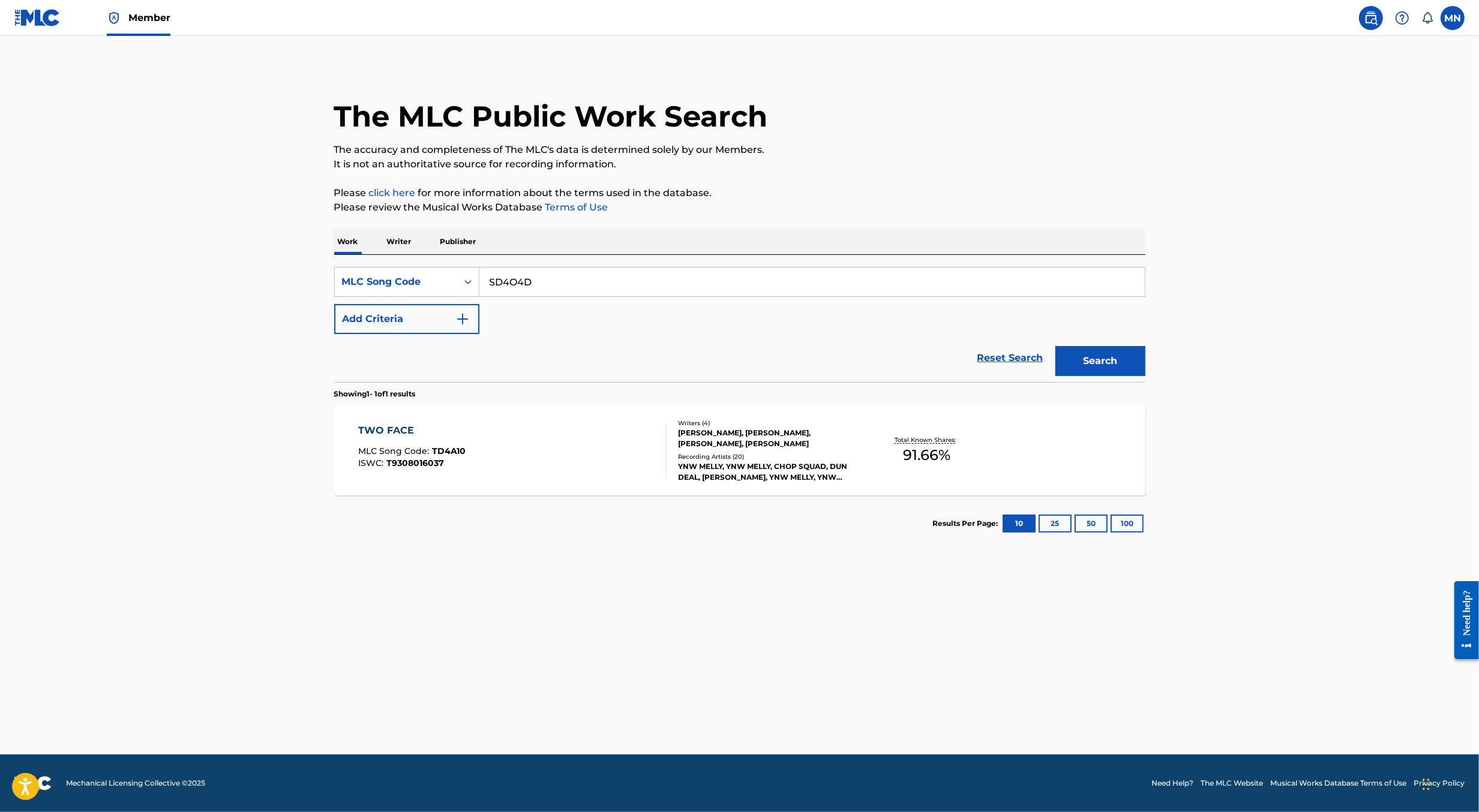
click at [1056, 346] on button "Search" at bounding box center [1100, 361] width 90 height 30
click at [606, 283] on input "SD4O4D" at bounding box center [811, 281] width 665 height 29
paste input "AA4CZ2"
click at [1056, 346] on button "Search" at bounding box center [1100, 361] width 90 height 30
paste input "BA7Y6C"
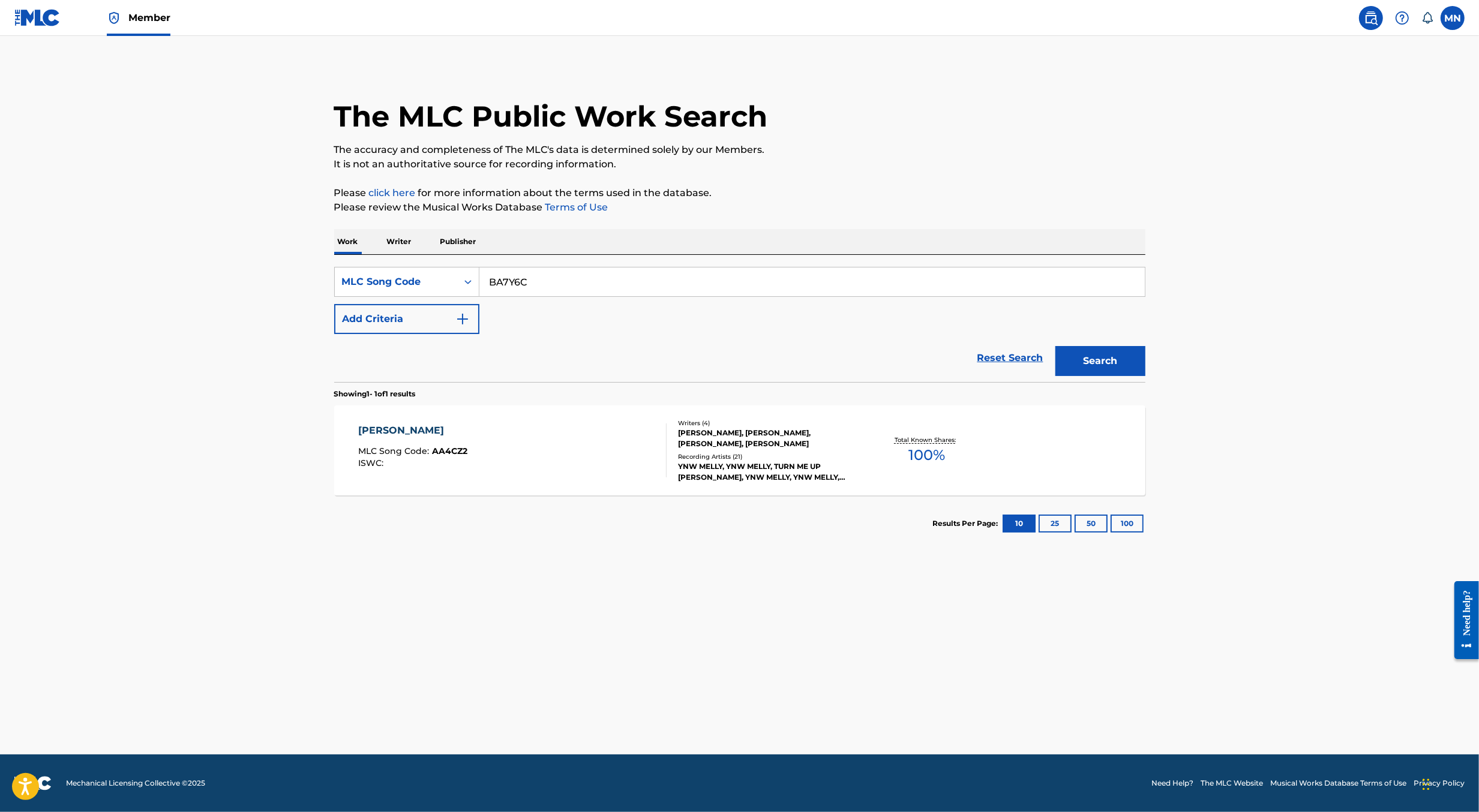
click at [1056, 346] on button "Search" at bounding box center [1100, 361] width 90 height 30
click at [589, 280] on input "BA7Y6C" at bounding box center [811, 281] width 665 height 29
paste input "IC9FRL"
click at [1056, 346] on button "Search" at bounding box center [1100, 361] width 90 height 30
paste input "0OXQ, IC9CU8"
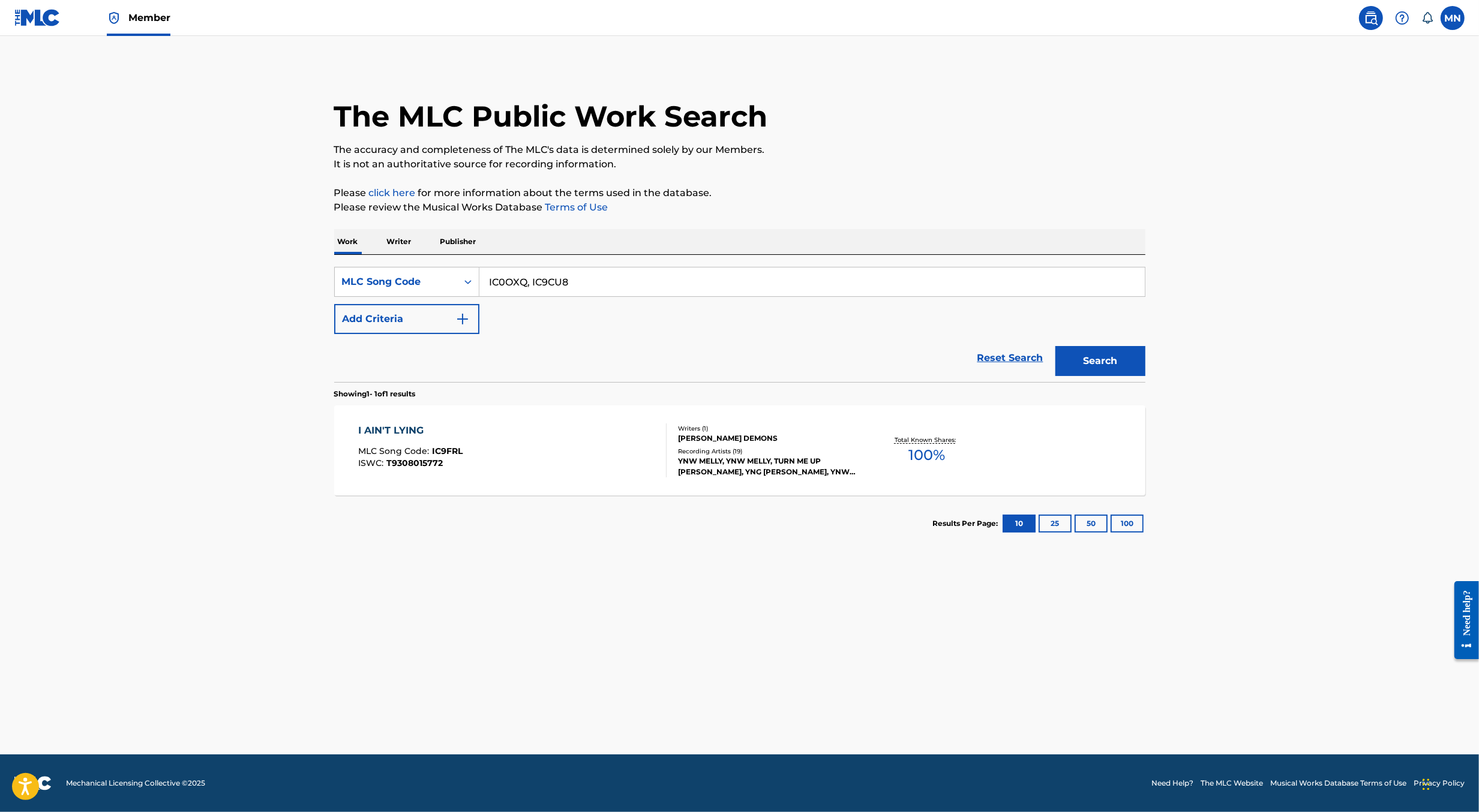
click at [552, 284] on input "IC0OXQ, IC9CU8" at bounding box center [811, 281] width 665 height 29
click at [1056, 346] on button "Search" at bounding box center [1100, 361] width 90 height 30
click at [552, 284] on input "IC0OXQ" at bounding box center [811, 281] width 665 height 29
paste input "9CU8"
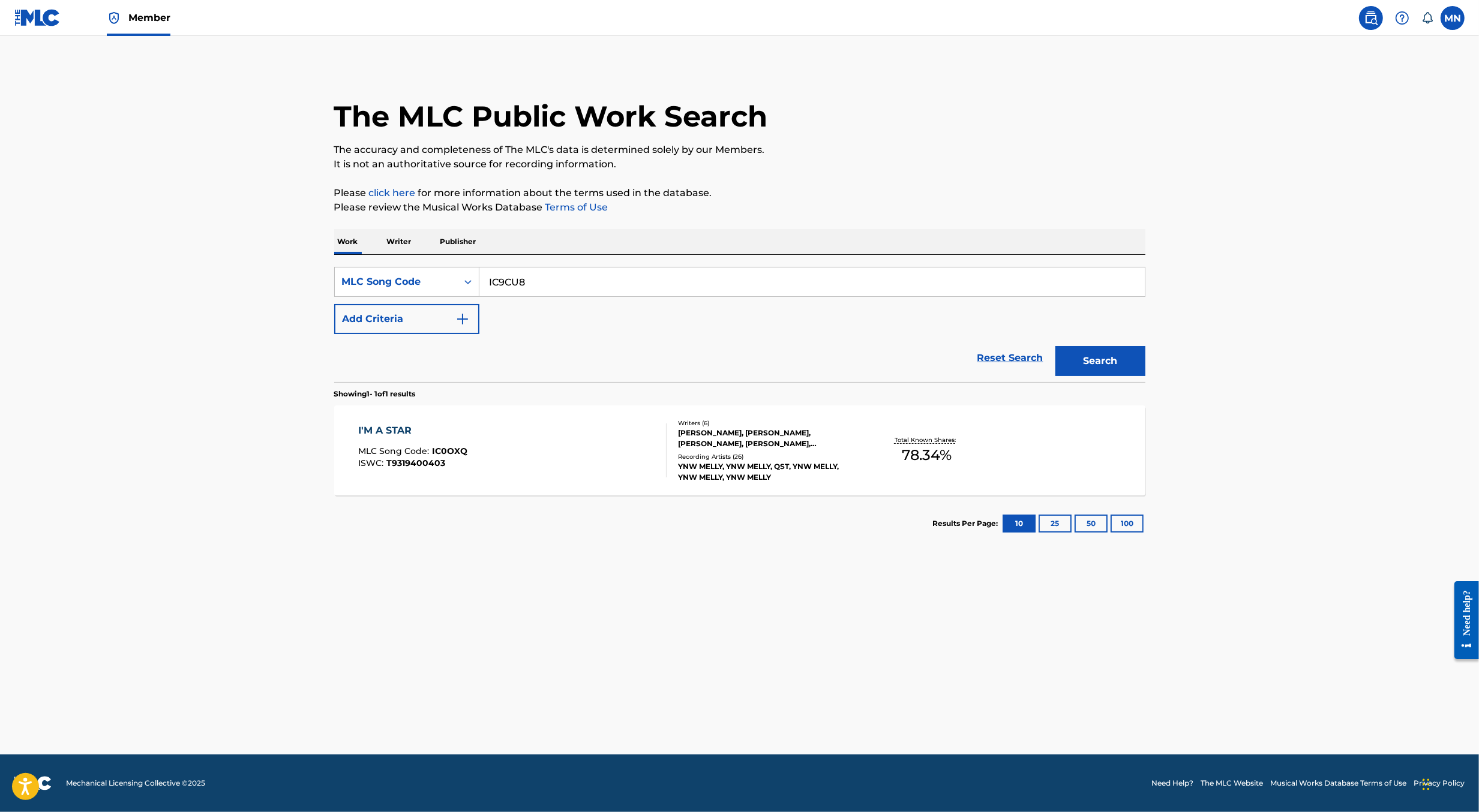
click at [1056, 346] on button "Search" at bounding box center [1100, 361] width 90 height 30
paste input "MA20GF, MA9OY1"
click at [555, 280] on input "MA20GF, MA9OY1" at bounding box center [811, 281] width 665 height 29
click at [1056, 346] on button "Search" at bounding box center [1100, 361] width 90 height 30
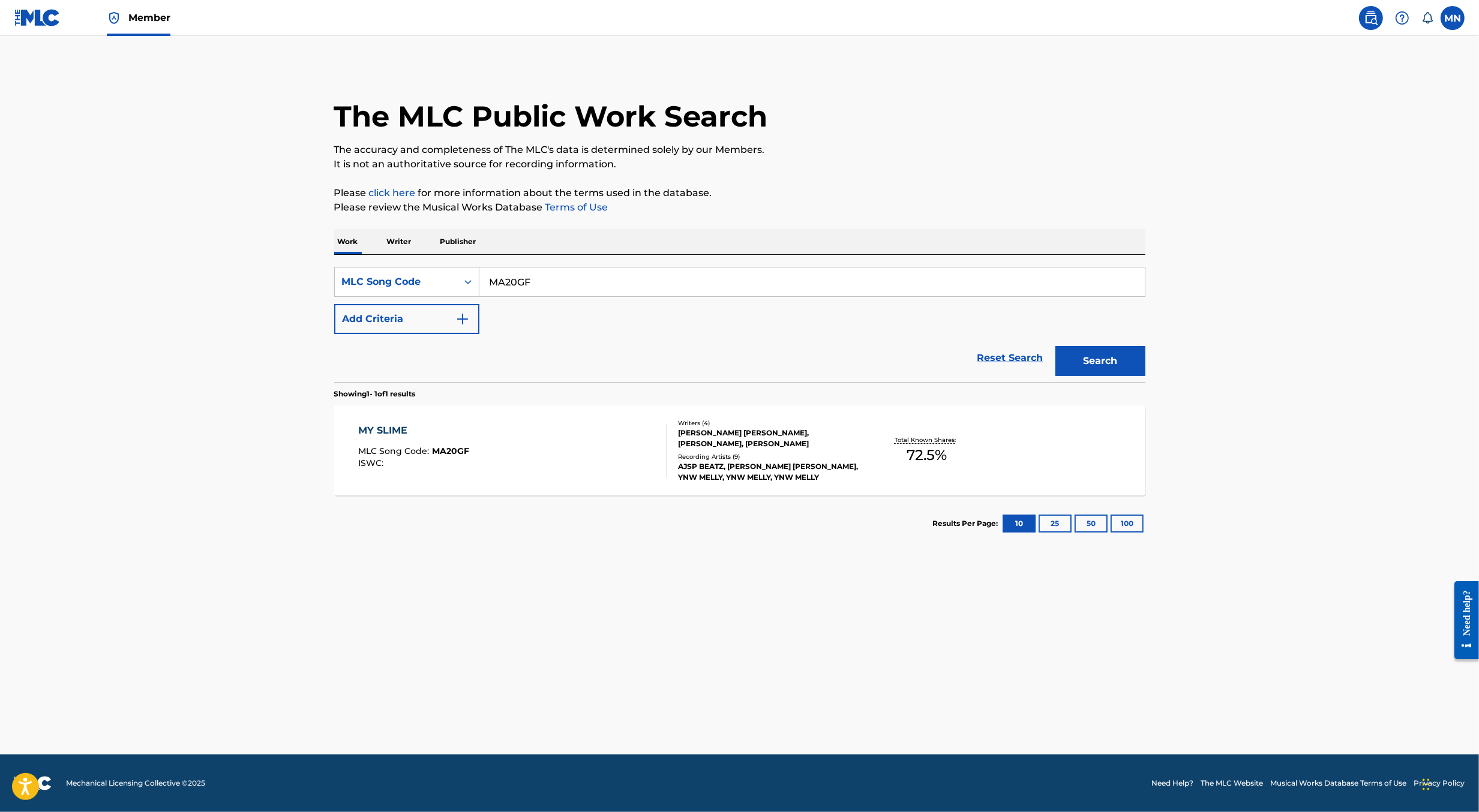
click at [561, 281] on input "MA20GF" at bounding box center [811, 281] width 665 height 29
paste input "9OY1"
type input "MA9OY1"
click at [1056, 346] on button "Search" at bounding box center [1100, 361] width 90 height 30
click at [583, 456] on div "MY SLIME MLC Song Code : MA9OY1 ISWC : T9308016106" at bounding box center [512, 450] width 308 height 54
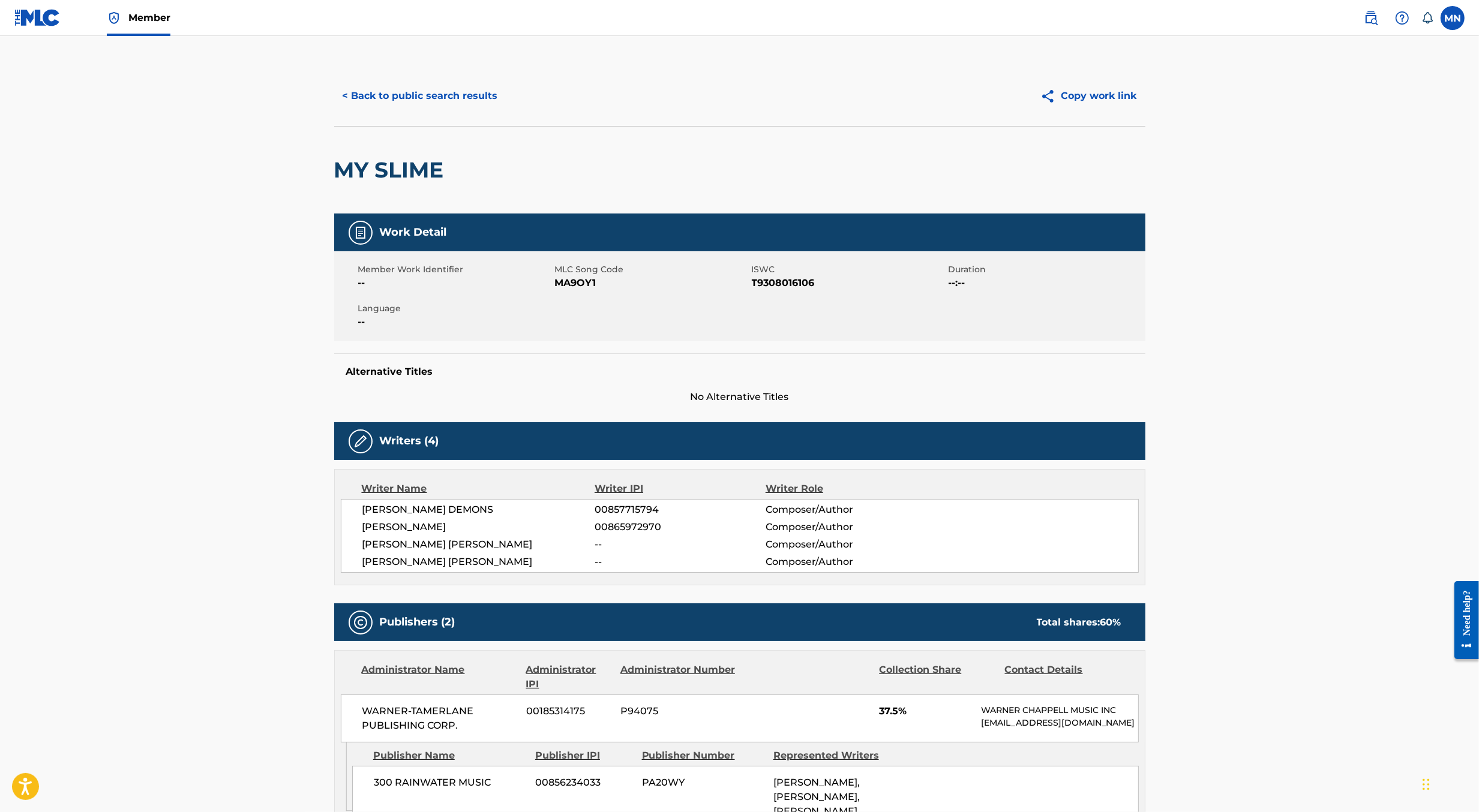
click at [573, 278] on span "MA9OY1" at bounding box center [651, 283] width 194 height 15
copy span "MA9OY1"
click at [56, 17] on img at bounding box center [38, 18] width 46 height 18
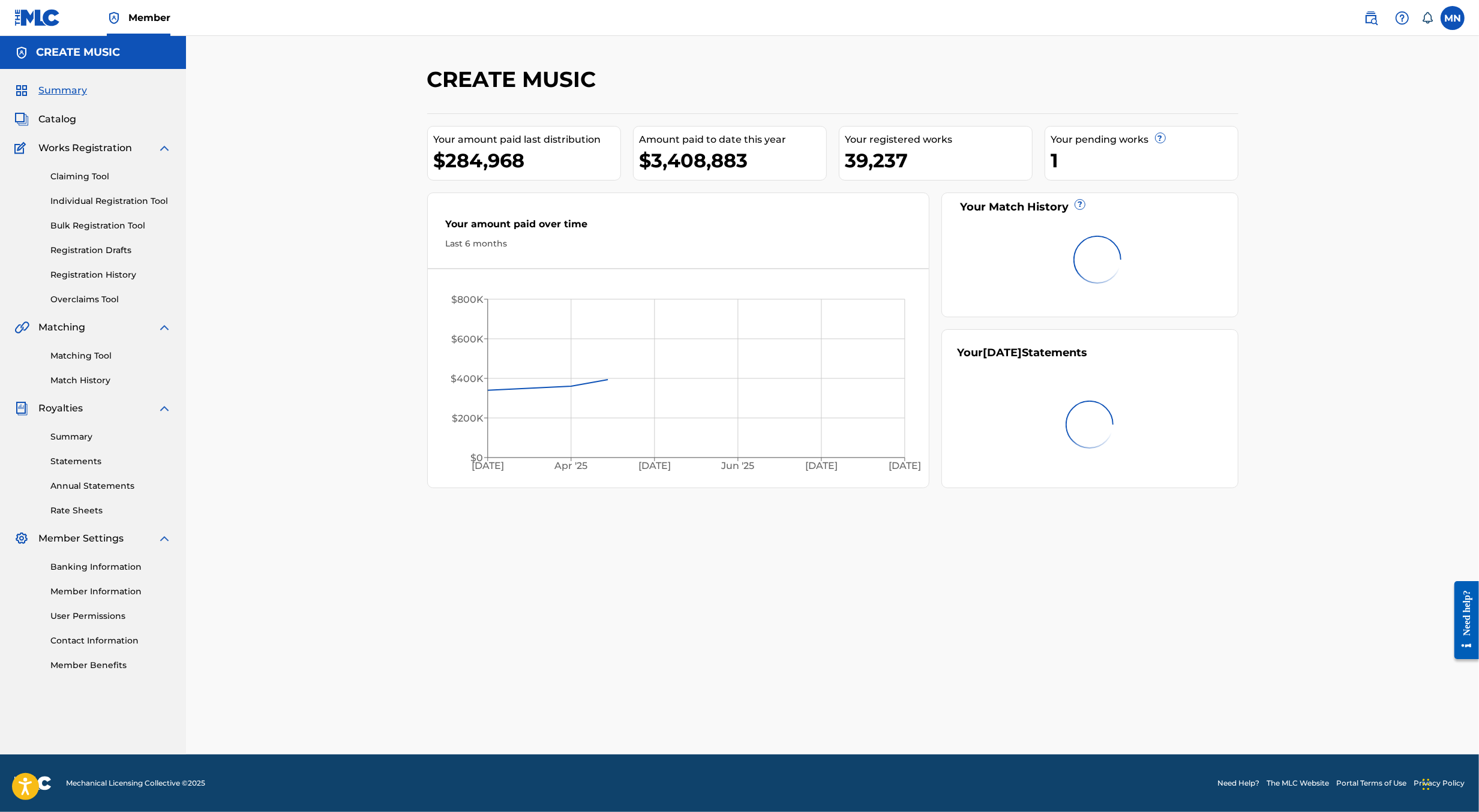
click at [90, 181] on link "Claiming Tool" at bounding box center [110, 177] width 121 height 12
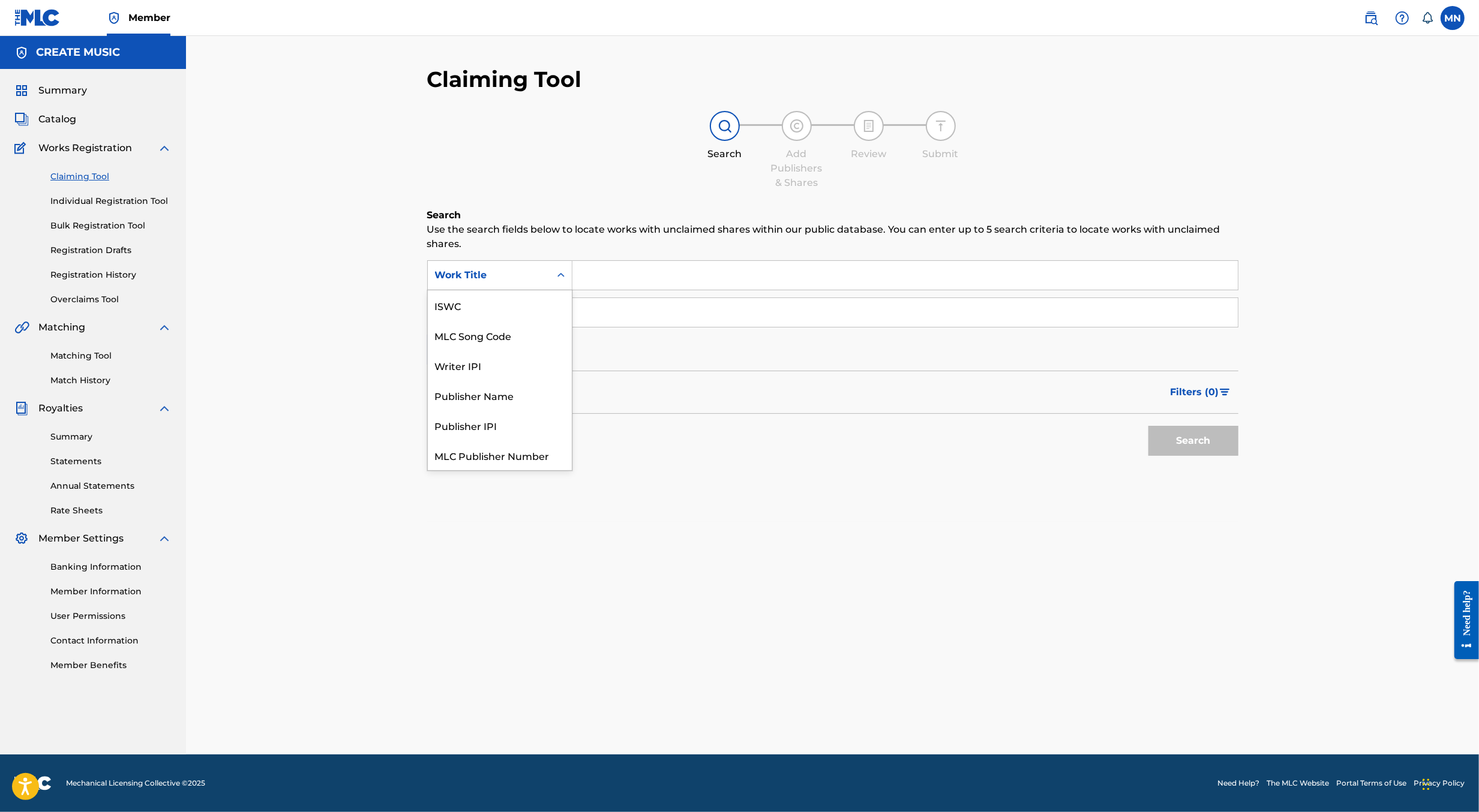
click at [512, 286] on div "Work Title" at bounding box center [489, 276] width 122 height 23
click at [515, 307] on div "MLC Song Code" at bounding box center [500, 306] width 144 height 30
click at [594, 290] on div "SearchWithCriteria9019f84c-8bd3-4469-8b72-c286bb94940d MLC Song Code SearchWith…" at bounding box center [833, 312] width 811 height 104
click at [593, 288] on input "Search Form" at bounding box center [905, 275] width 665 height 29
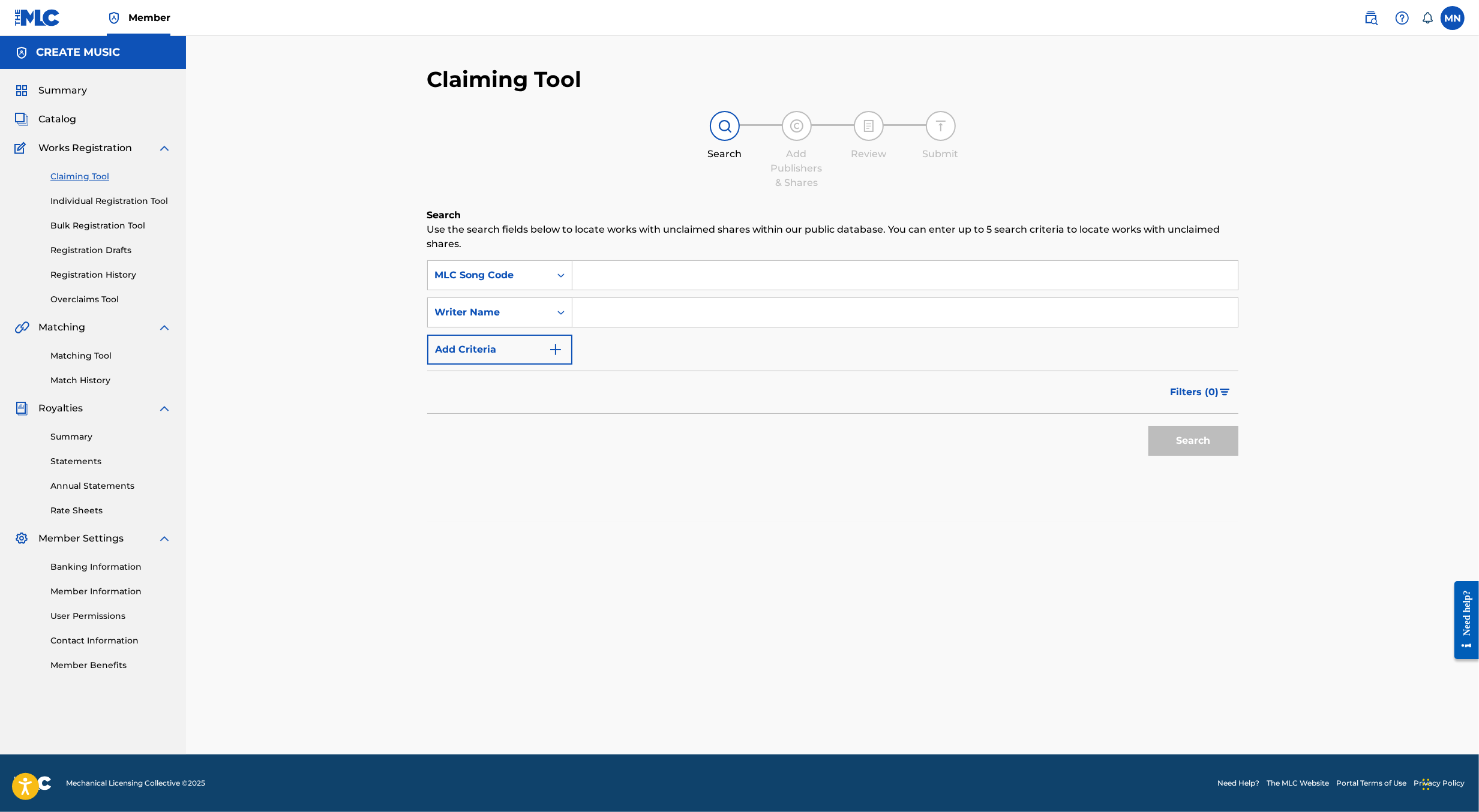
paste input "MA9OY1"
type input "MA9OY1"
click at [1148, 426] on button "Search" at bounding box center [1193, 440] width 90 height 30
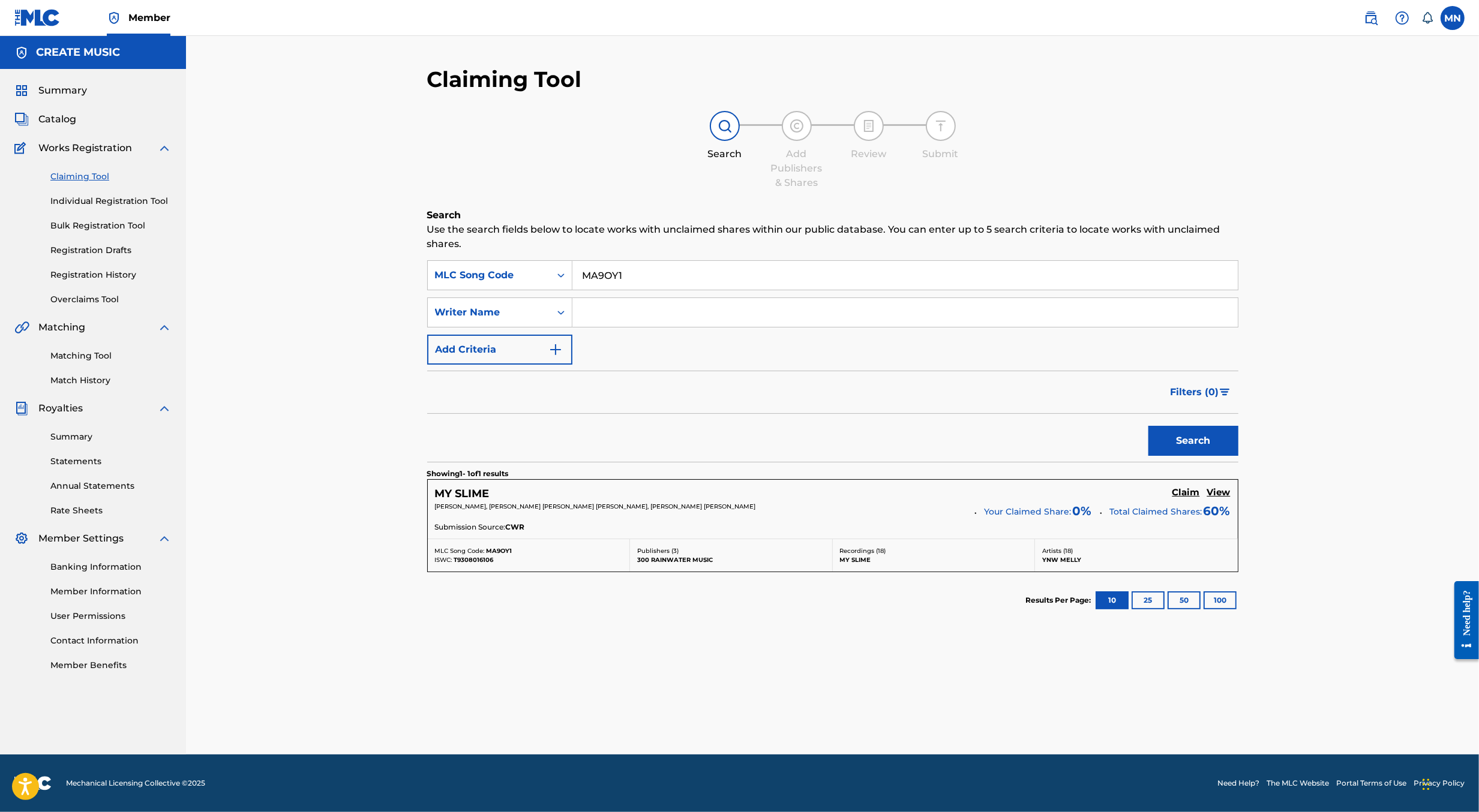
click at [1188, 491] on h5 "Claim" at bounding box center [1186, 493] width 28 height 12
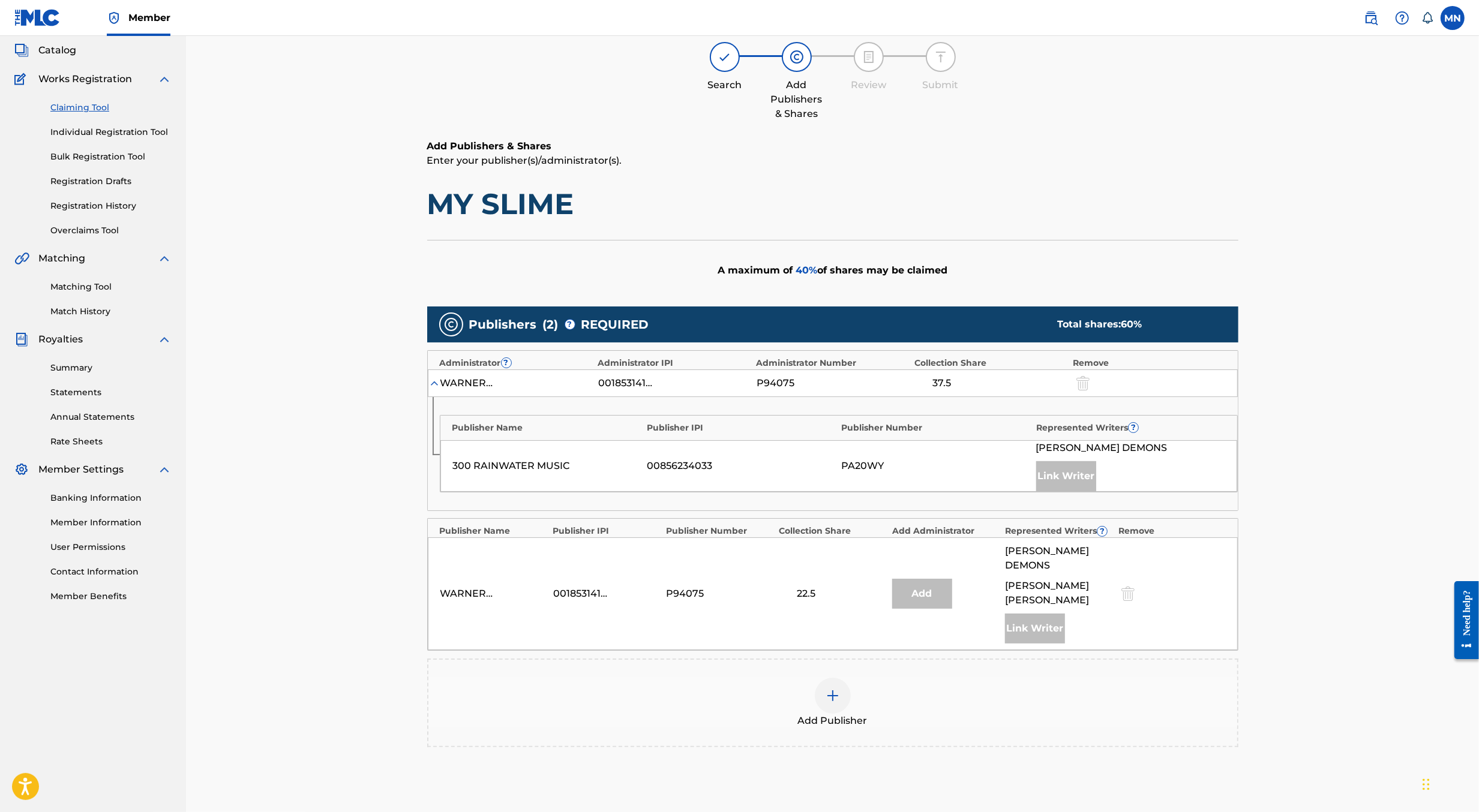
scroll to position [144, 0]
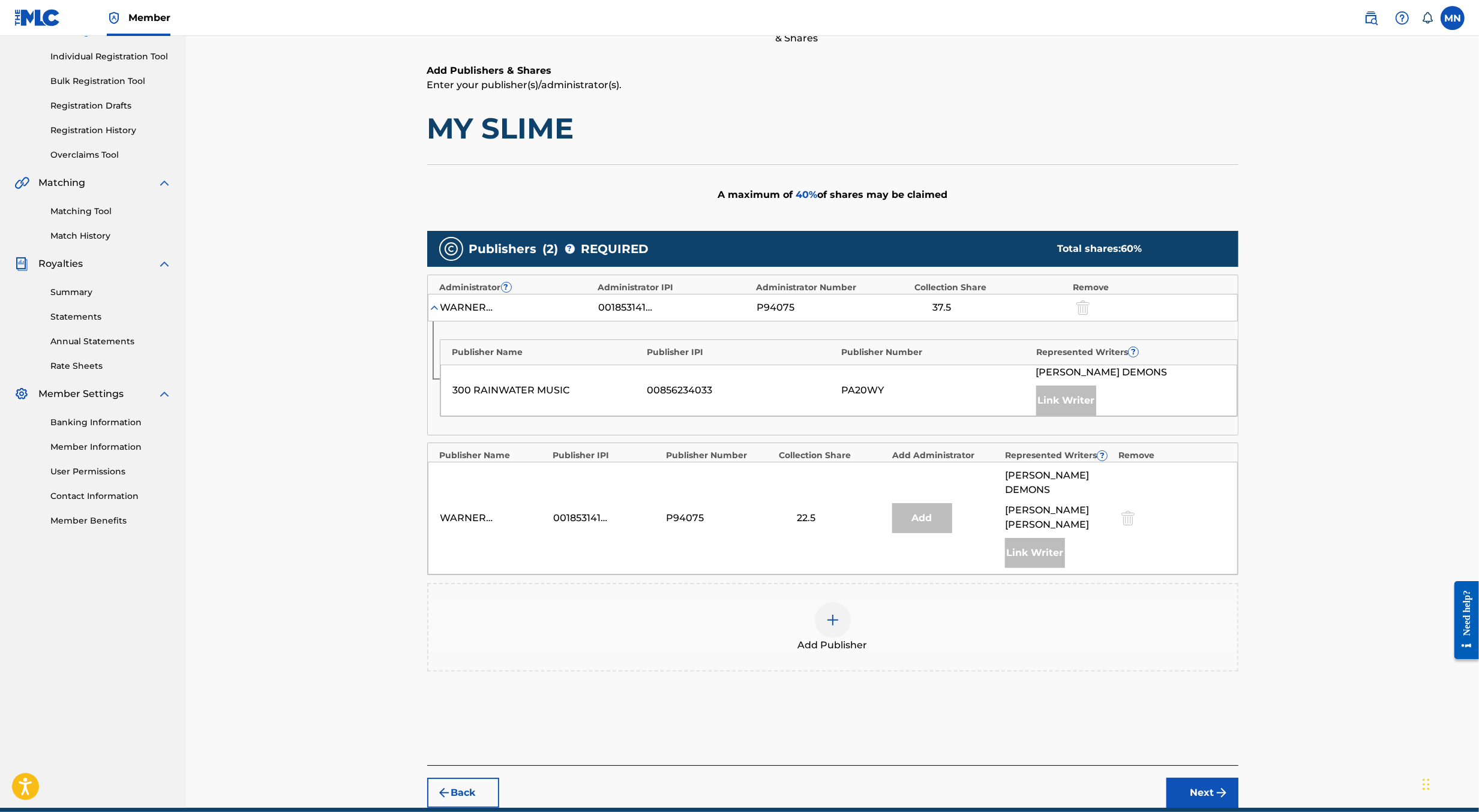
click at [874, 617] on div "Add Publisher" at bounding box center [832, 627] width 809 height 50
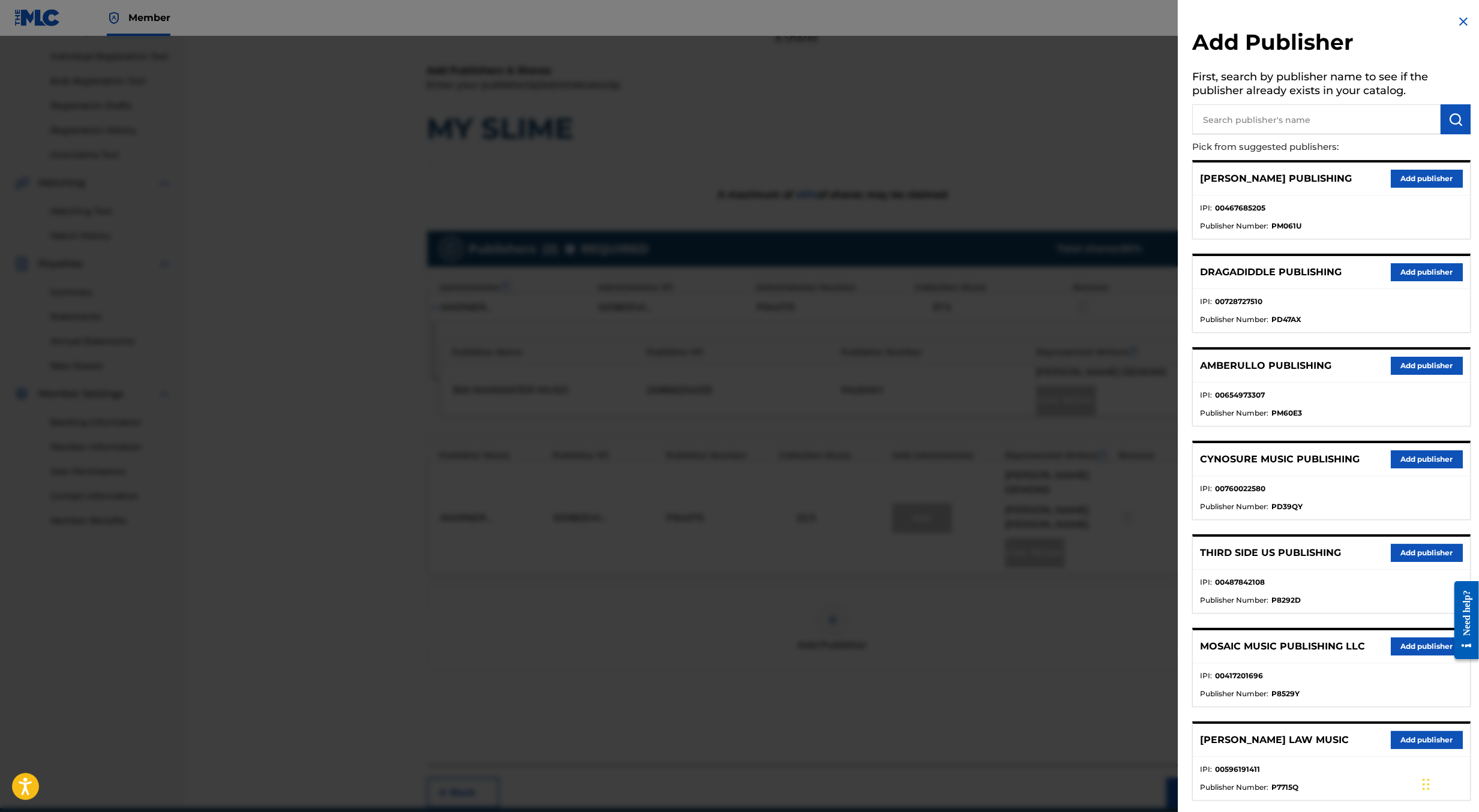
click at [1317, 118] on input "text" at bounding box center [1316, 119] width 248 height 30
type input "create d"
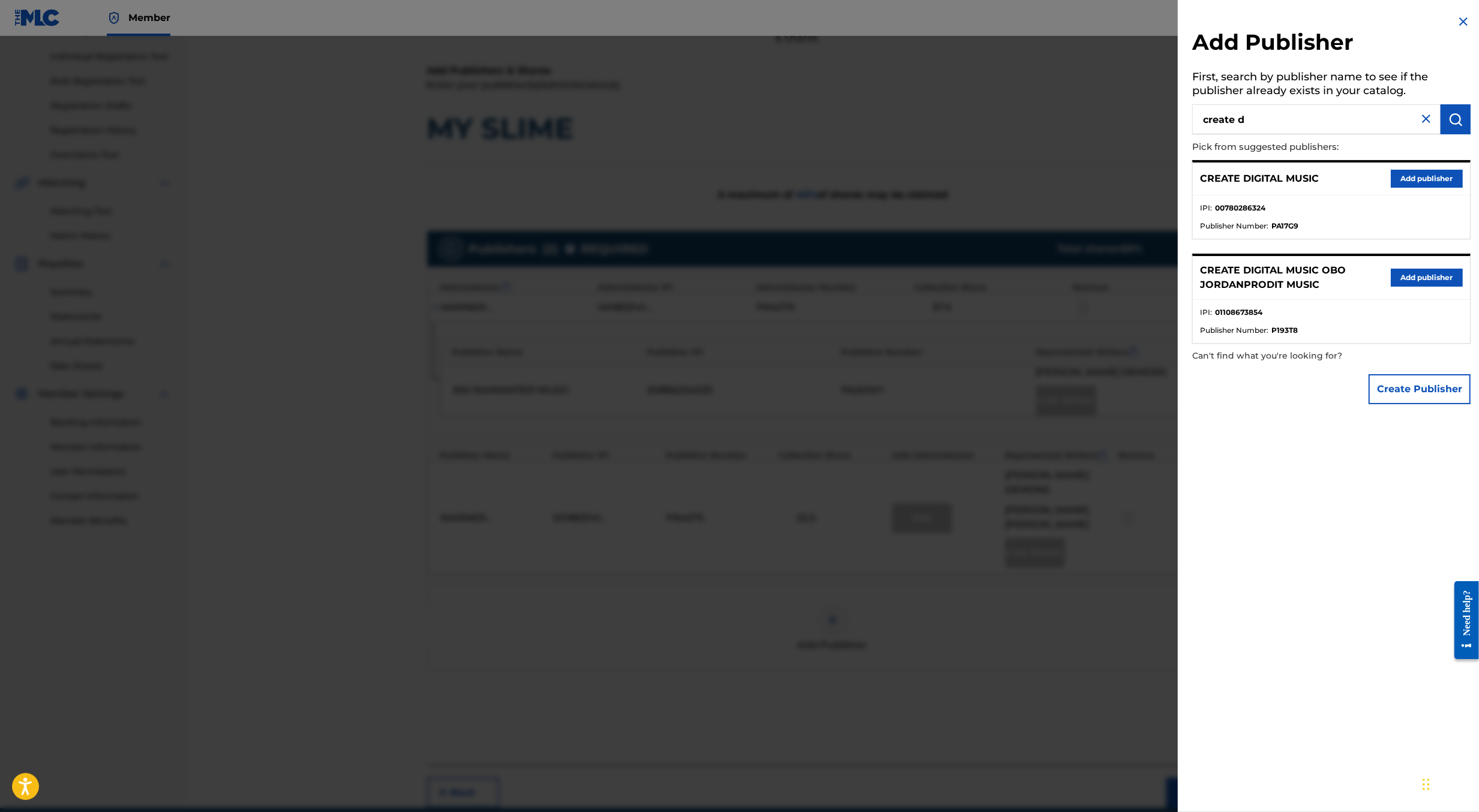
click at [1420, 182] on button "Add publisher" at bounding box center [1426, 178] width 72 height 18
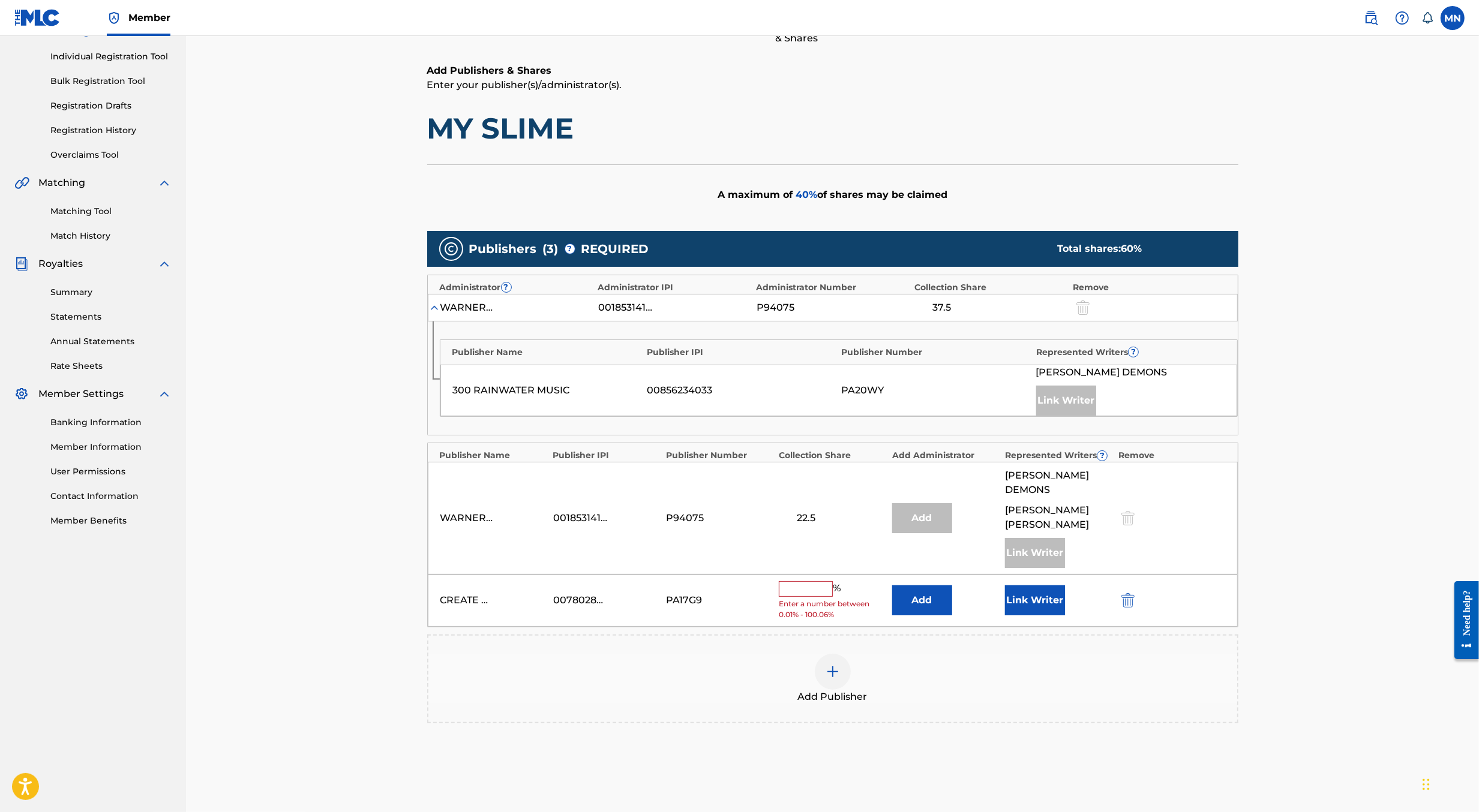
click at [799, 581] on input "text" at bounding box center [806, 589] width 54 height 15
type input "25"
click at [1037, 581] on button "Link Writer" at bounding box center [1035, 596] width 60 height 30
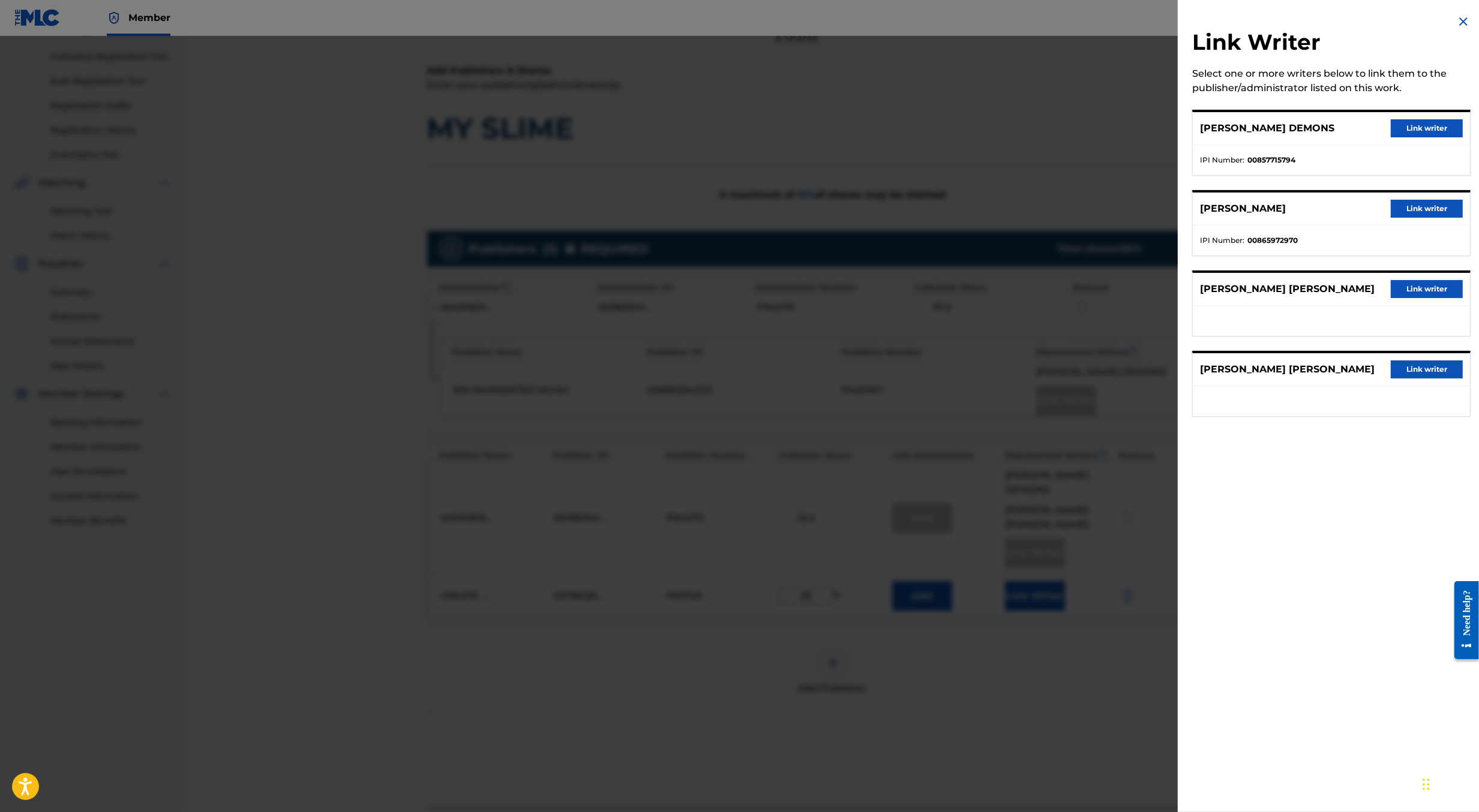
click at [1409, 129] on button "Link writer" at bounding box center [1426, 128] width 72 height 18
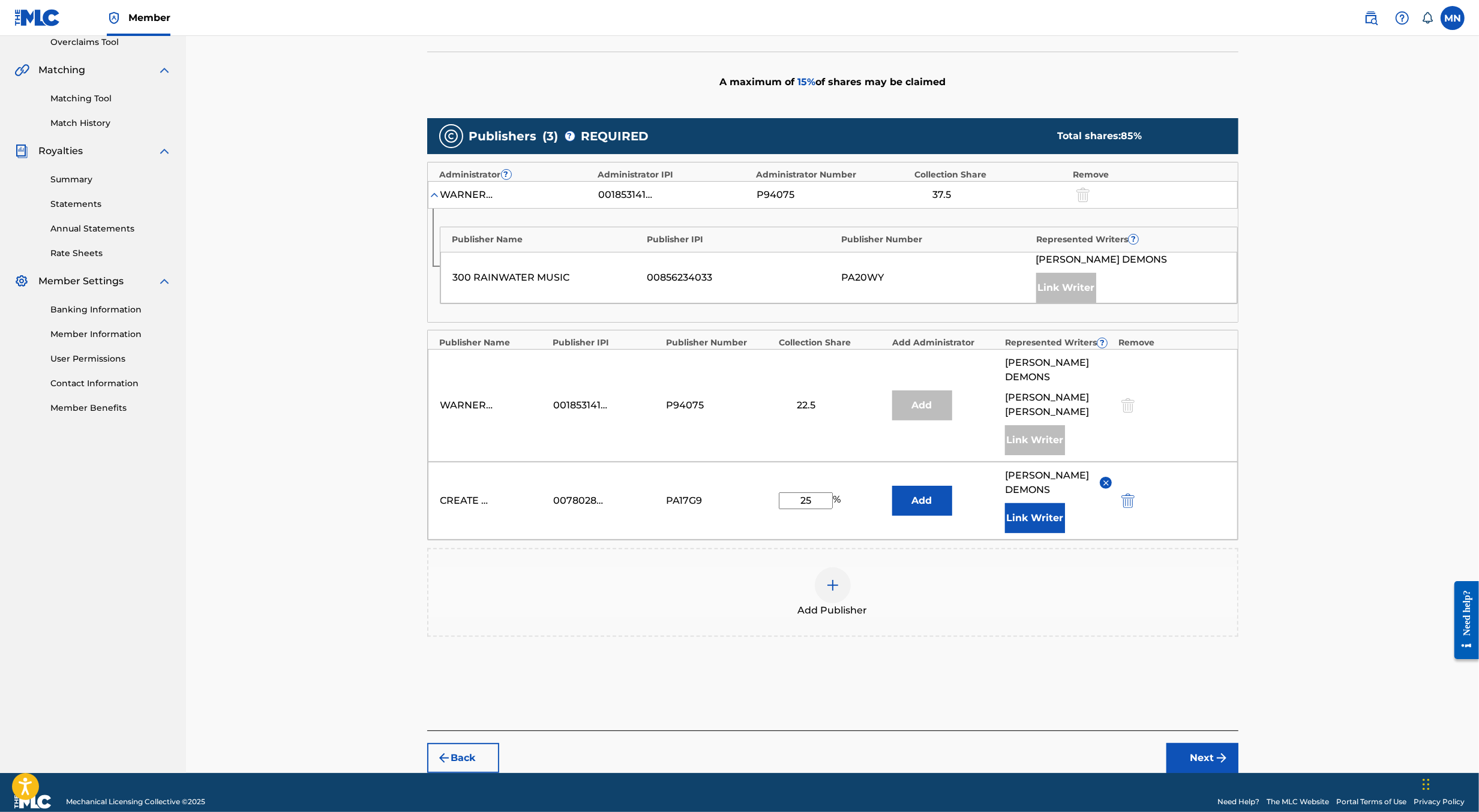
click at [1192, 743] on button "Next" at bounding box center [1202, 758] width 72 height 30
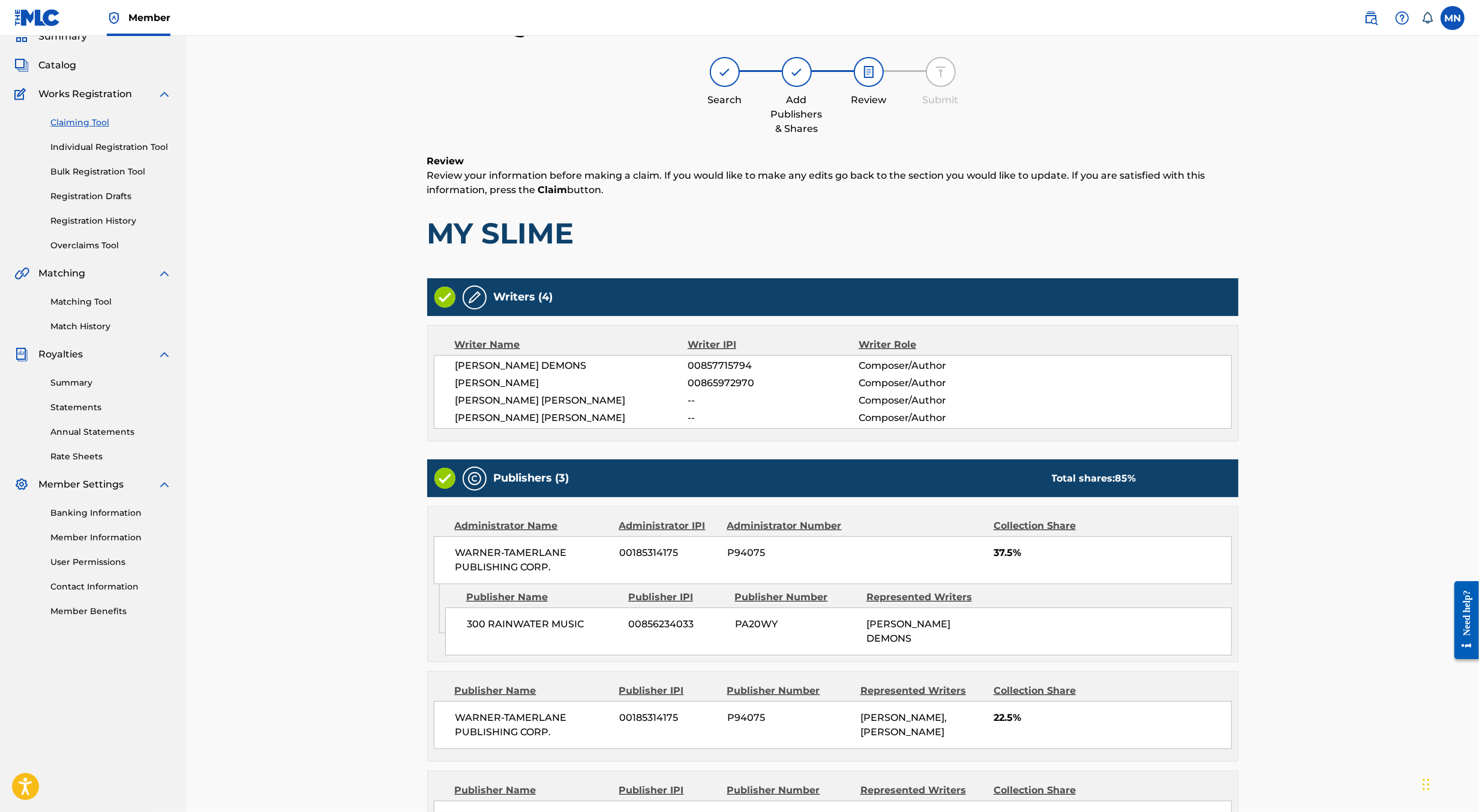
scroll to position [207, 0]
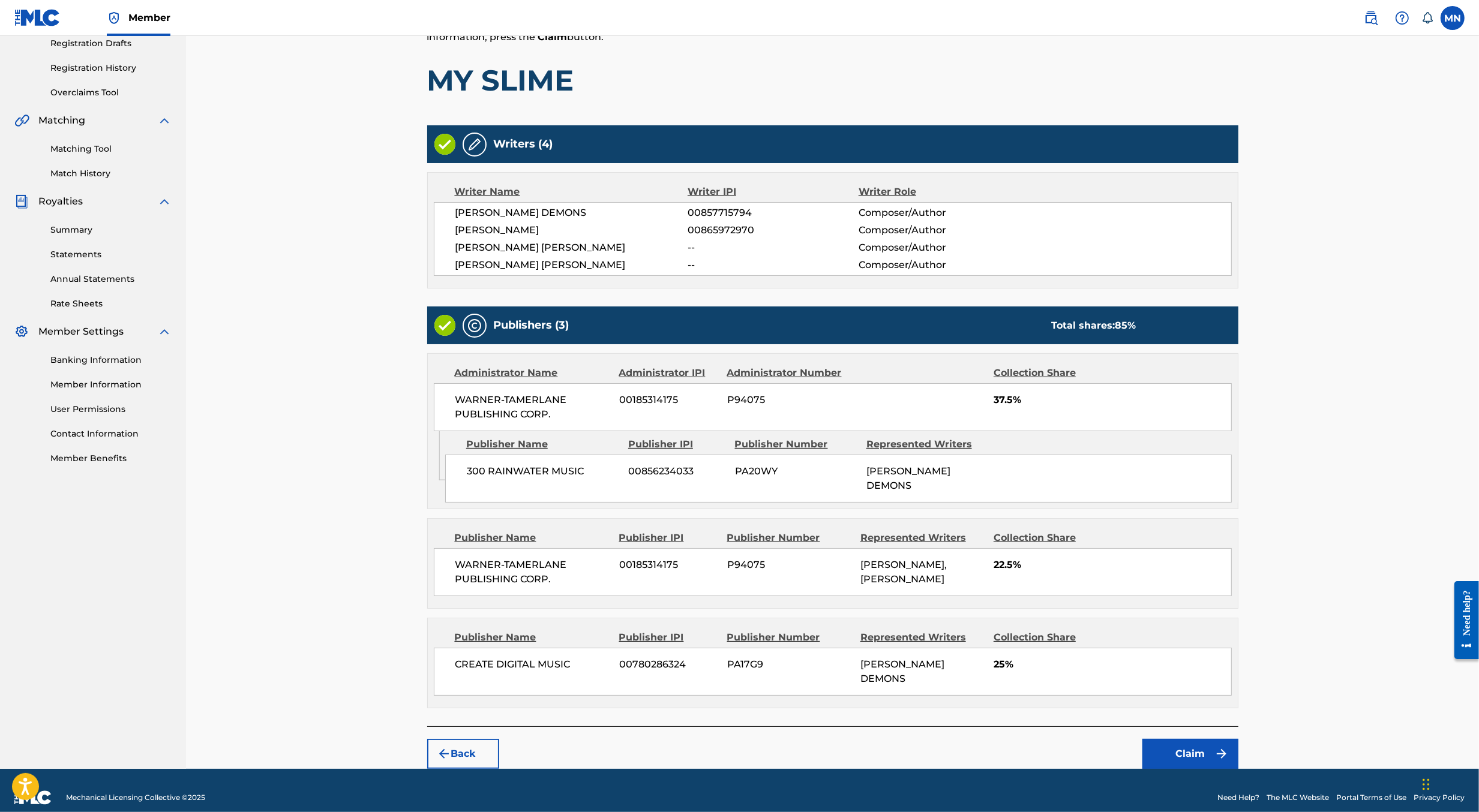
click at [1189, 739] on button "Claim" at bounding box center [1191, 754] width 96 height 30
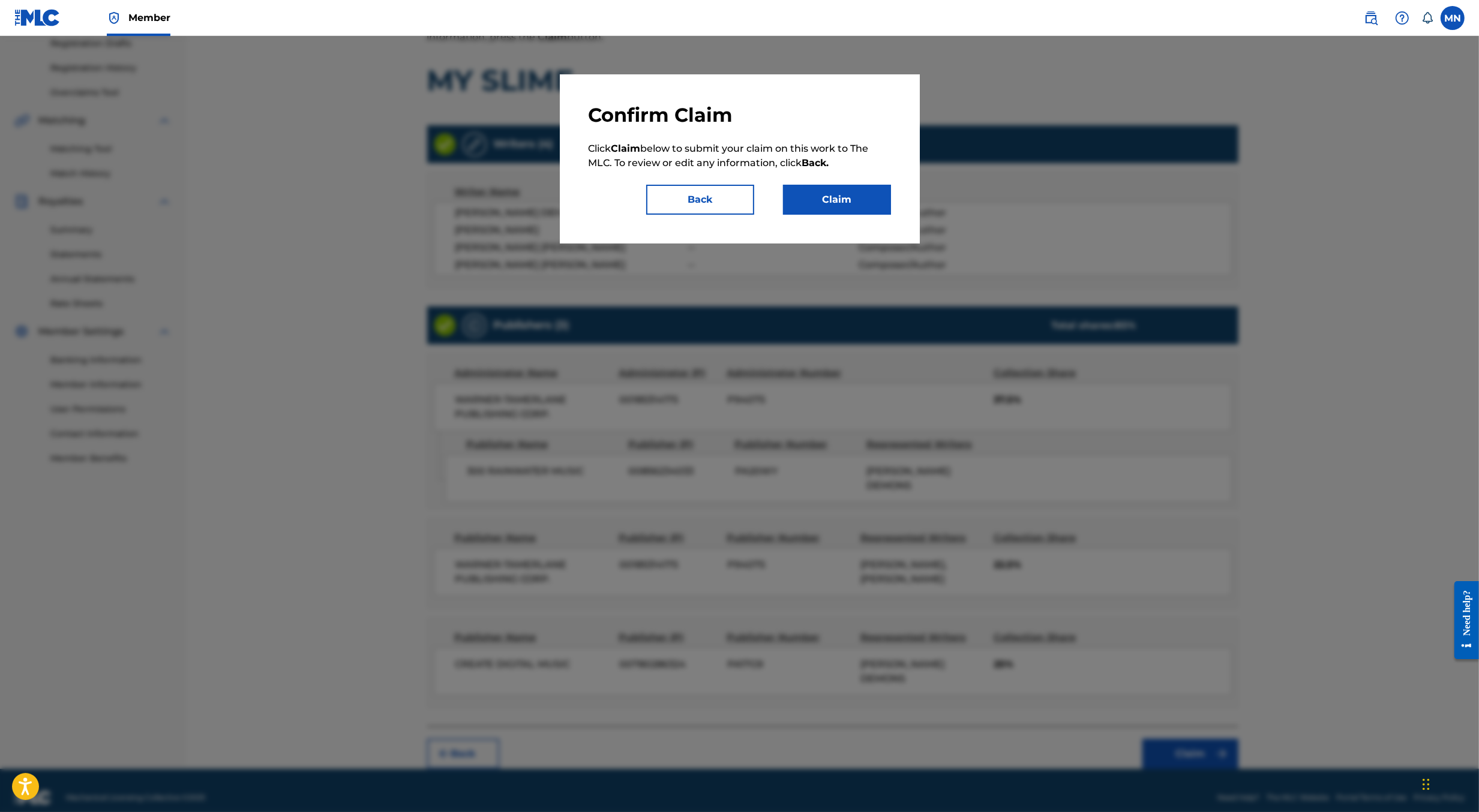
click at [848, 202] on button "Claim" at bounding box center [837, 199] width 108 height 30
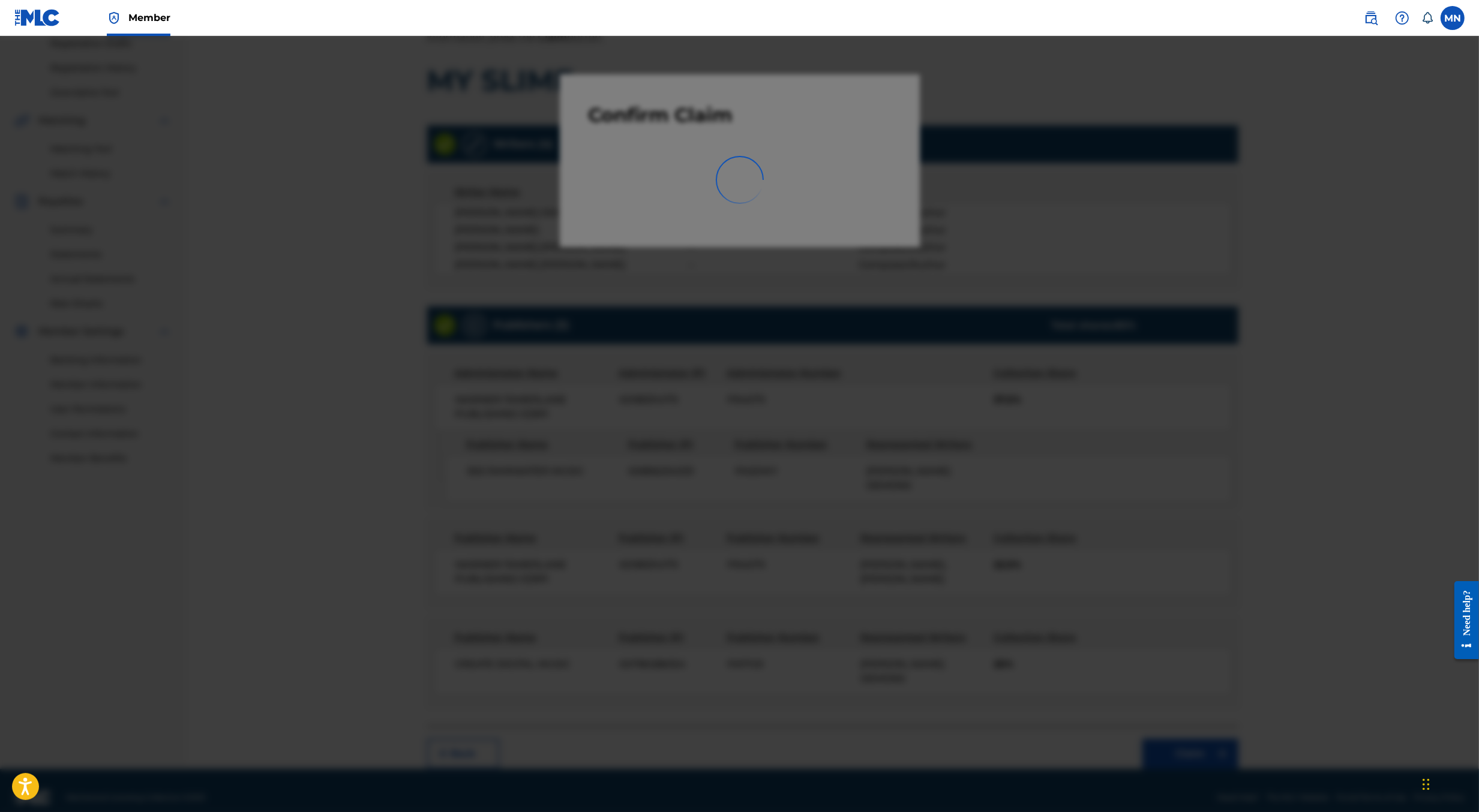
scroll to position [0, 0]
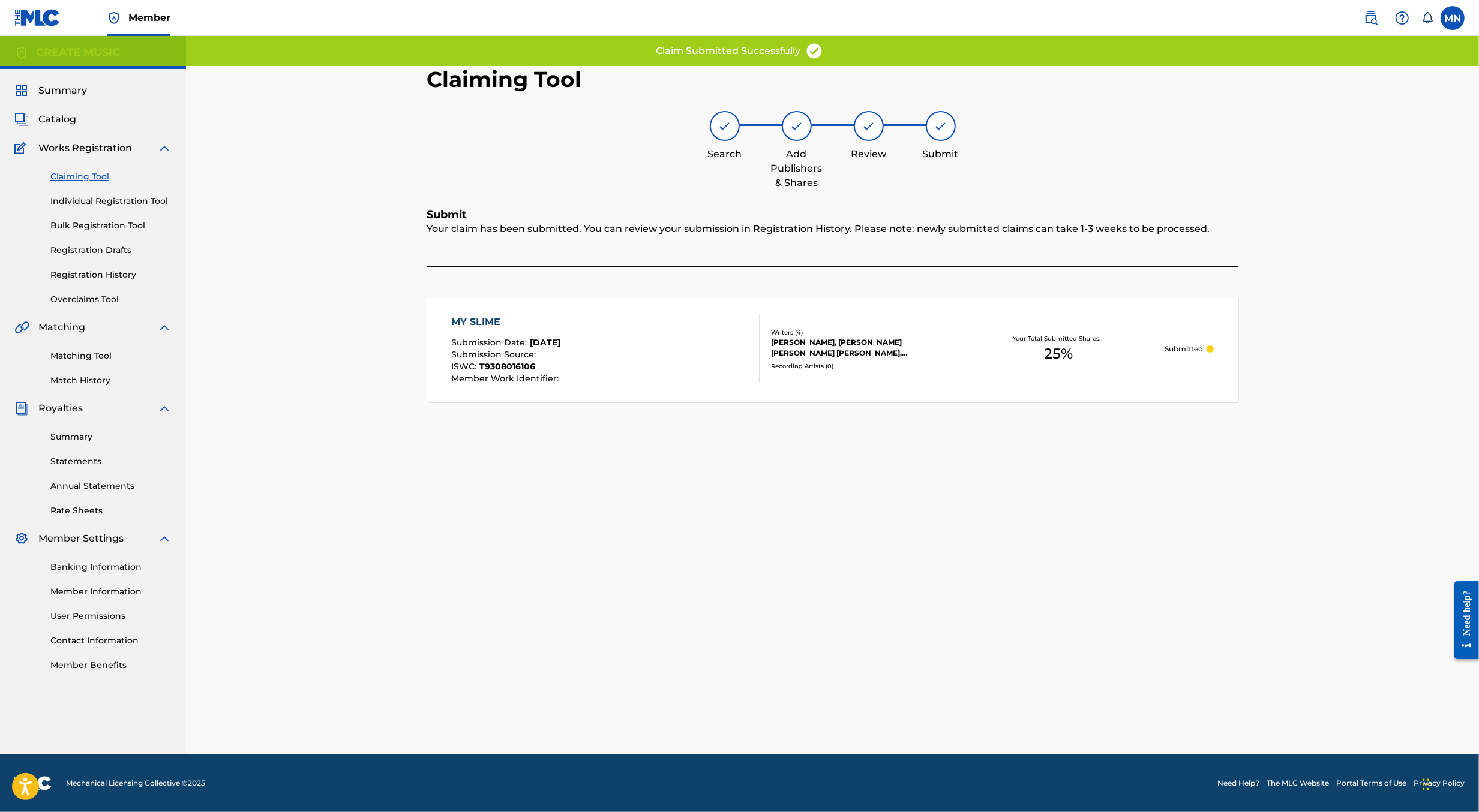
click at [1372, 23] on img at bounding box center [1371, 18] width 15 height 15
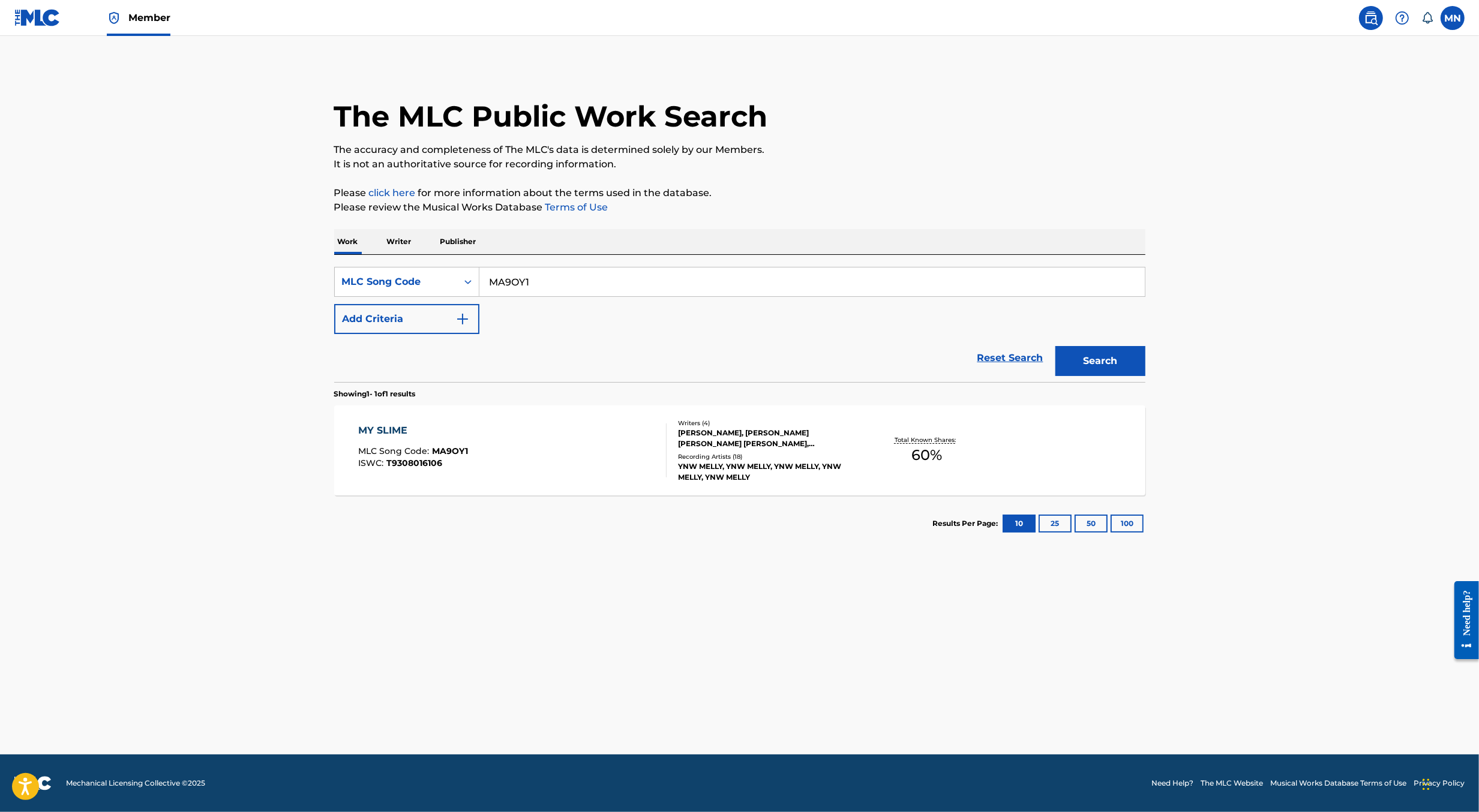
click at [675, 287] on input "MA9OY1" at bounding box center [811, 281] width 665 height 29
paste input "20GF"
type input "MA20GF"
click at [1056, 346] on button "Search" at bounding box center [1100, 361] width 90 height 30
click at [60, 23] on div "Member" at bounding box center [93, 18] width 156 height 36
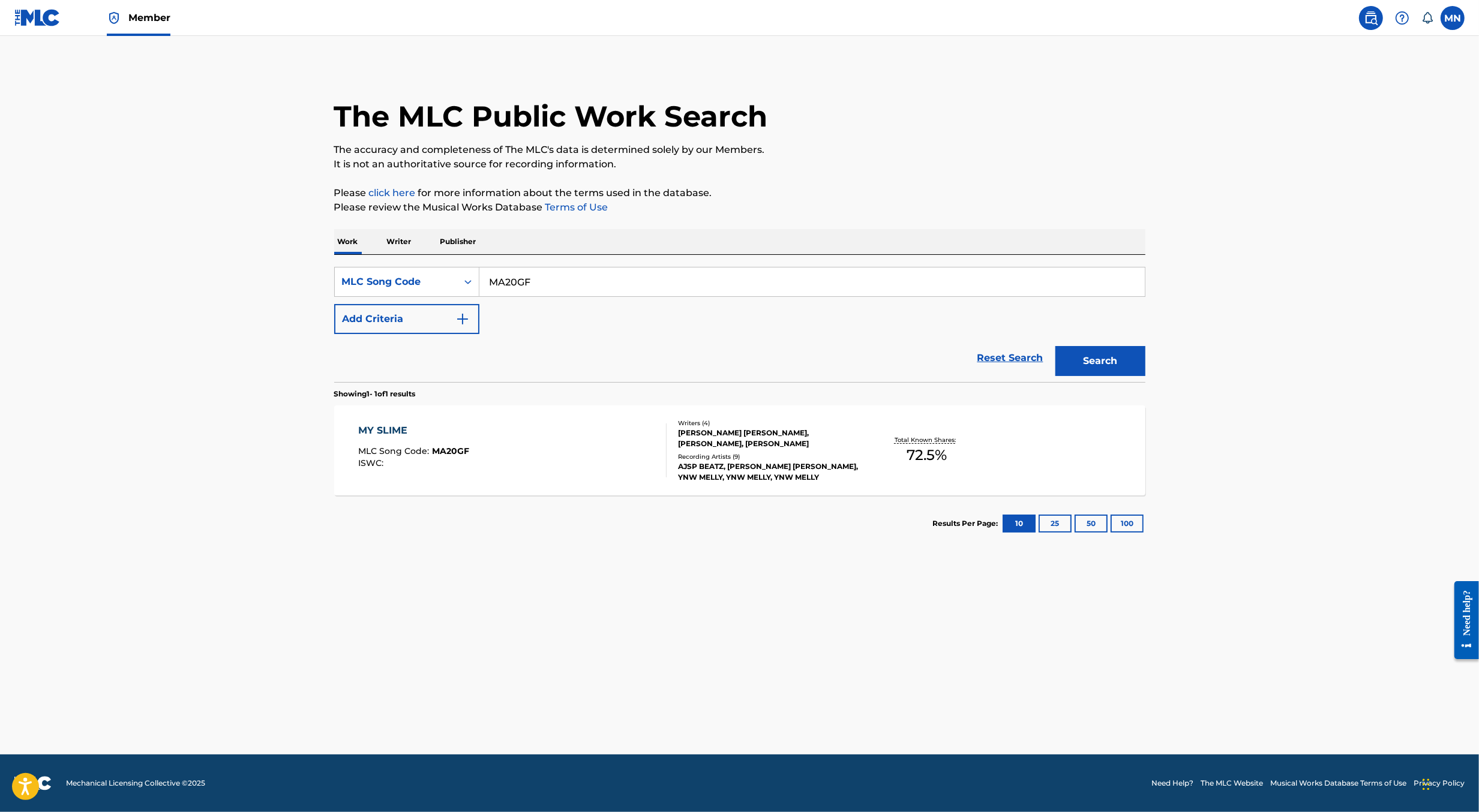
click at [36, 14] on img at bounding box center [38, 18] width 46 height 18
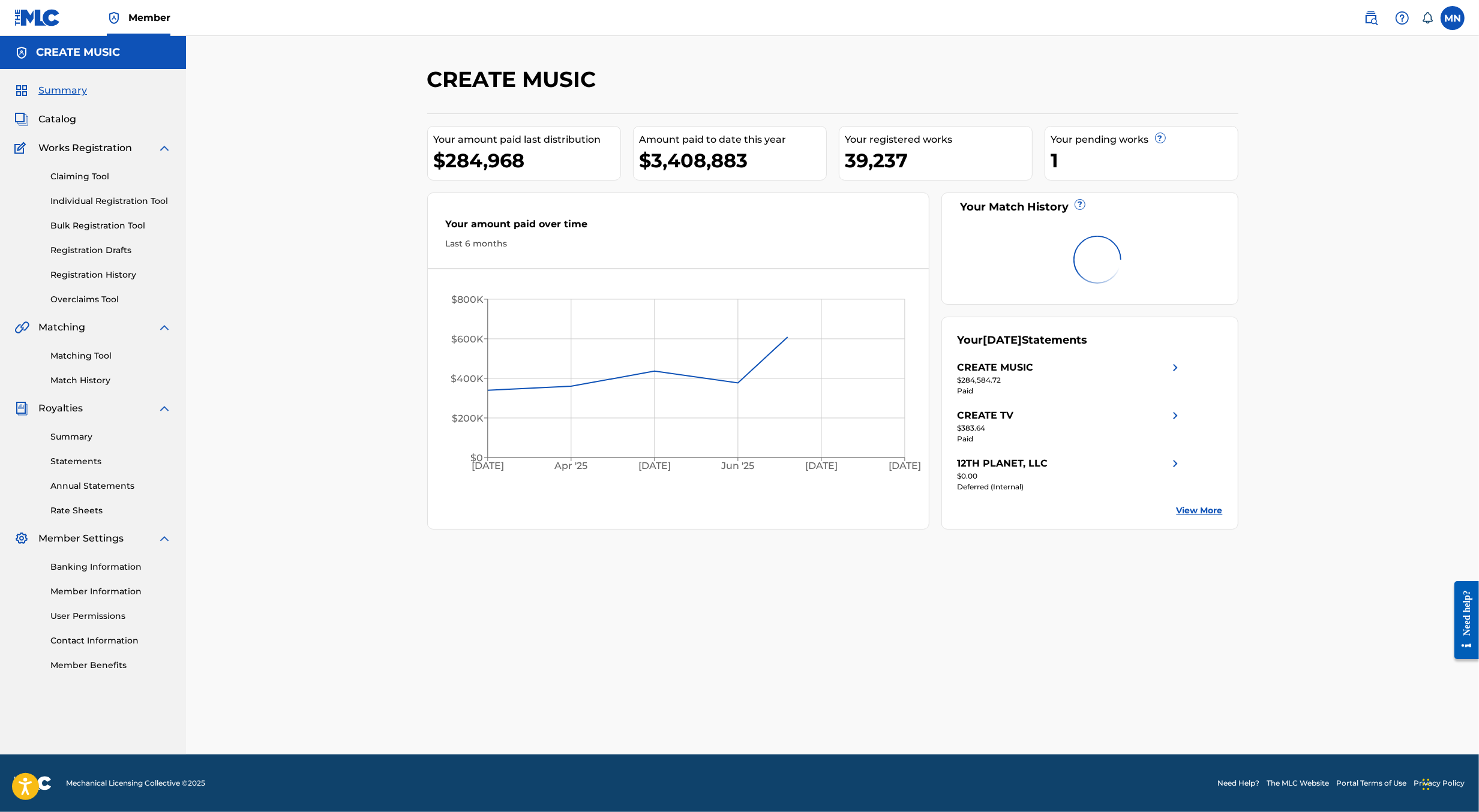
click at [68, 173] on link "Claiming Tool" at bounding box center [110, 177] width 121 height 12
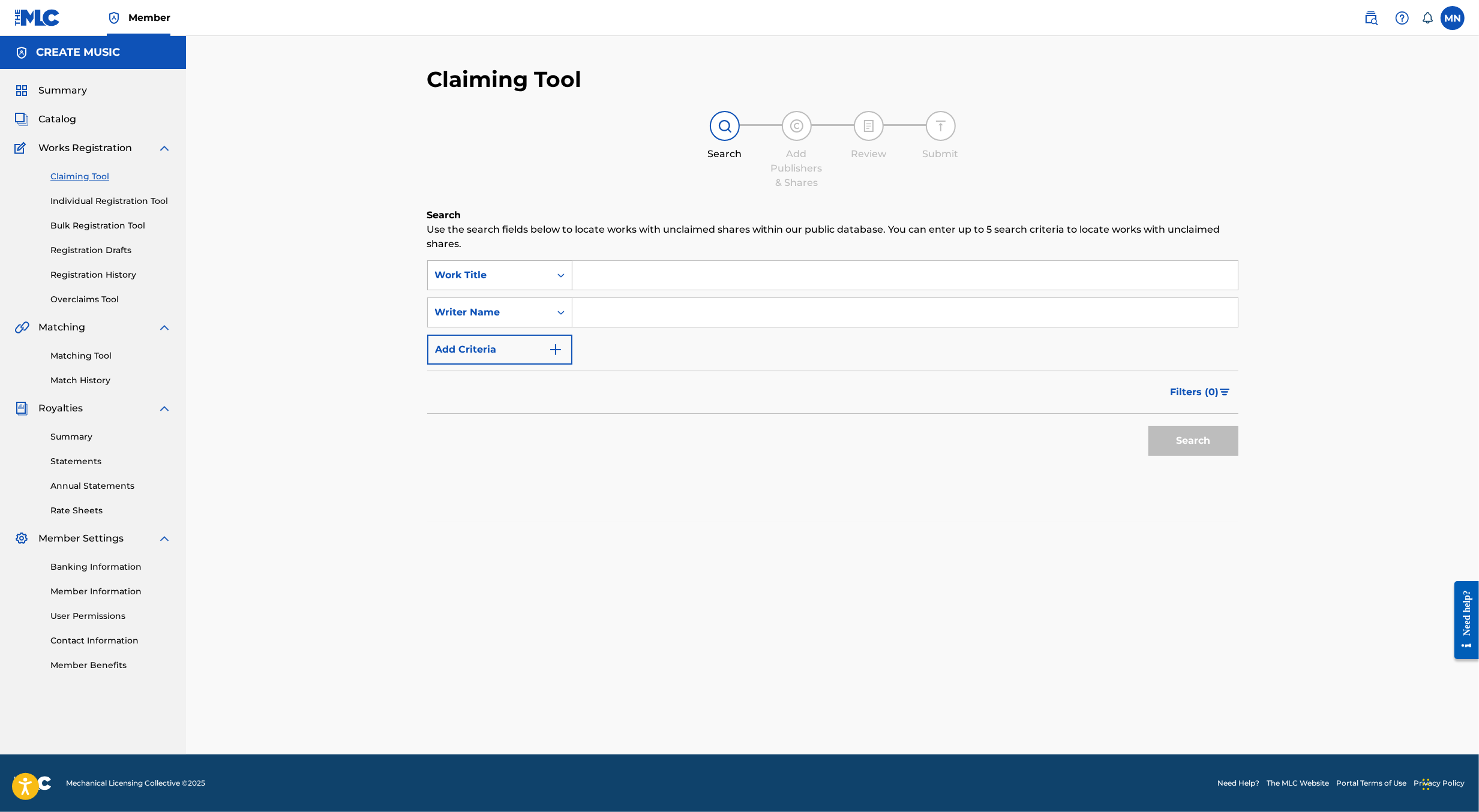
click at [539, 270] on div "Work Title" at bounding box center [489, 275] width 108 height 15
click at [530, 323] on div "Writer IPI" at bounding box center [500, 335] width 144 height 30
click at [525, 278] on div "Writer IPI" at bounding box center [489, 275] width 108 height 15
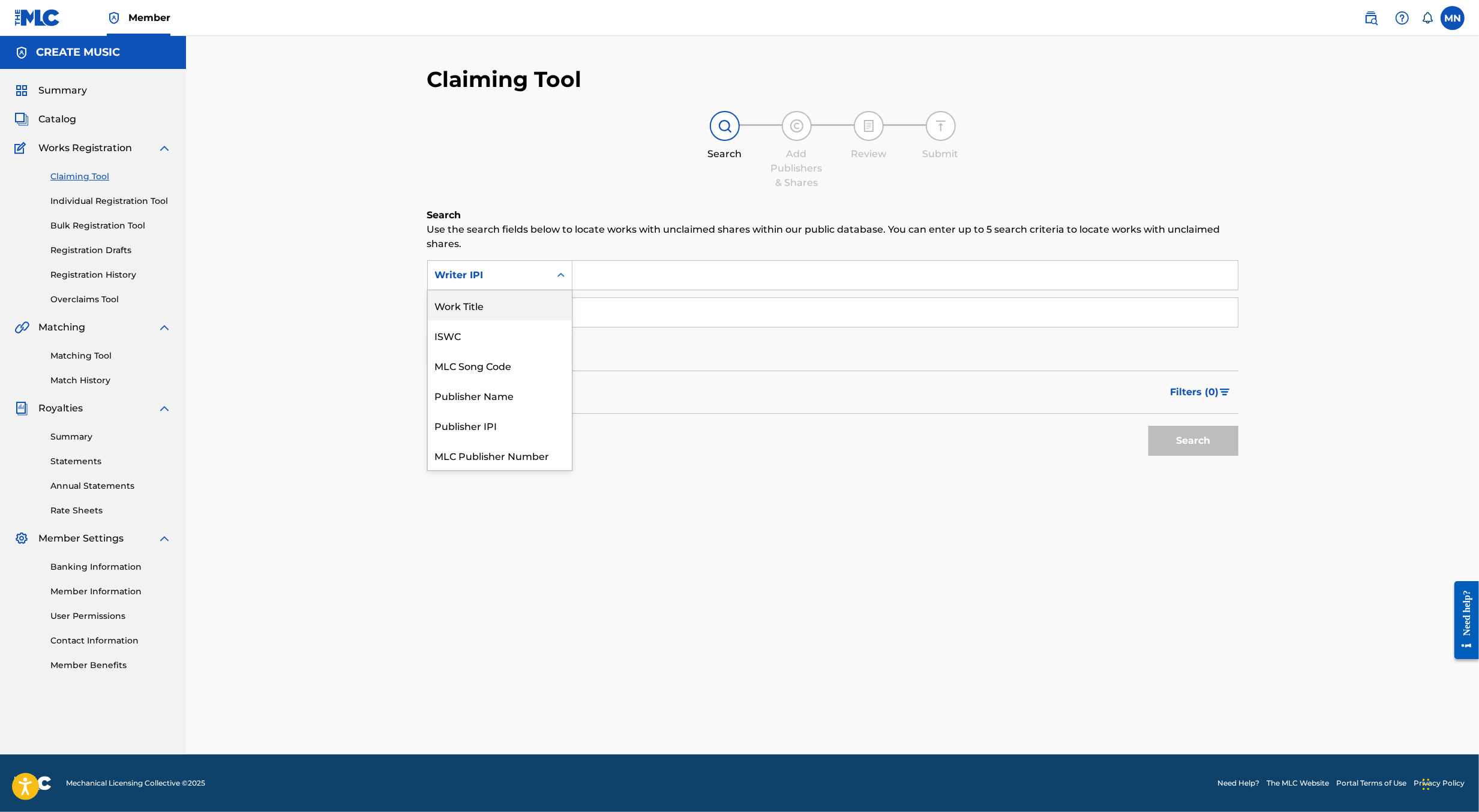
click at [519, 303] on div "Work Title" at bounding box center [500, 305] width 144 height 30
click at [540, 284] on div "Work Title" at bounding box center [489, 276] width 122 height 23
click at [505, 328] on div "MLC Song Code" at bounding box center [500, 335] width 144 height 30
click at [593, 273] on input "Search Form" at bounding box center [905, 275] width 665 height 29
paste input "MA20GF"
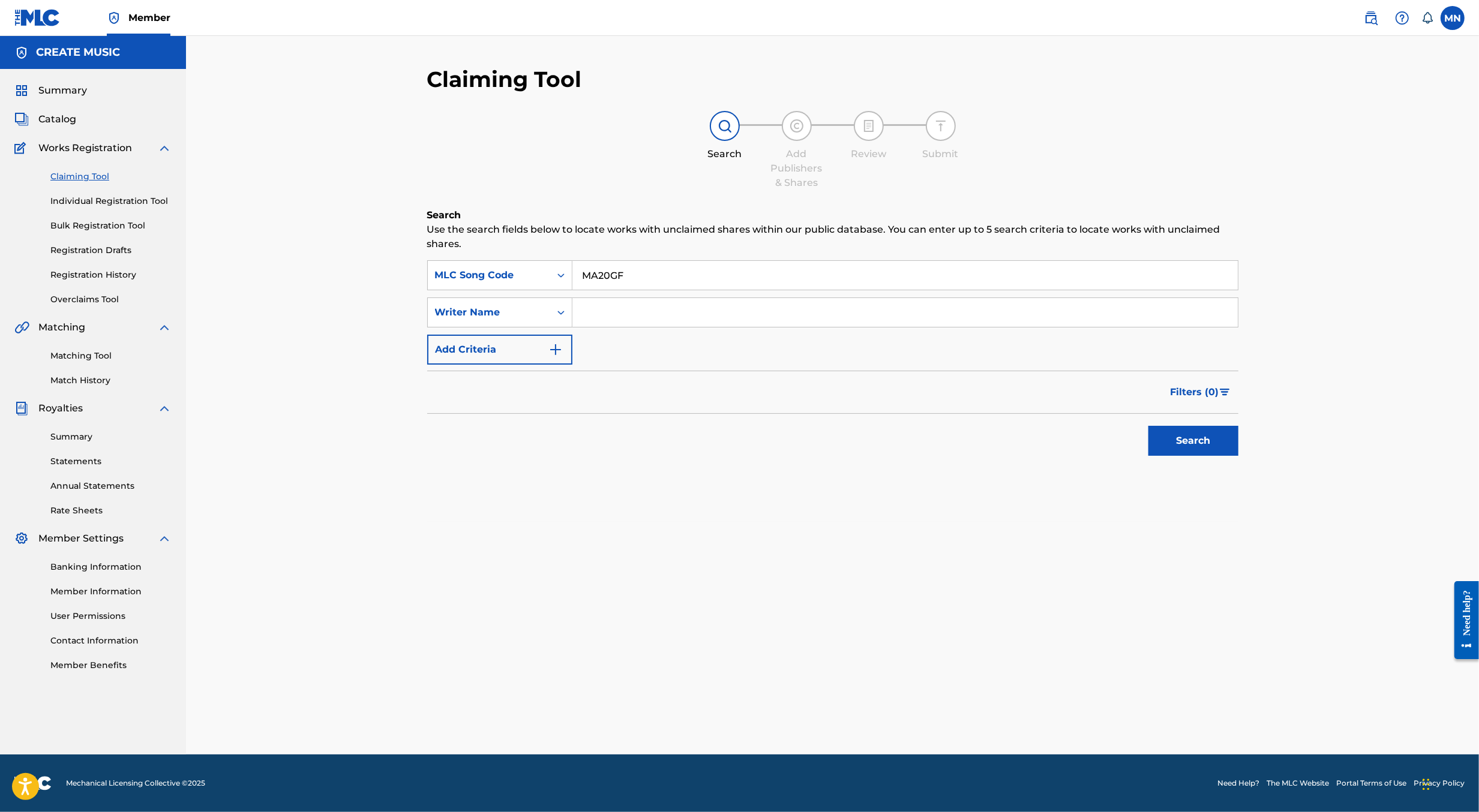
type input "MA20GF"
click at [1148, 426] on button "Search" at bounding box center [1193, 440] width 90 height 30
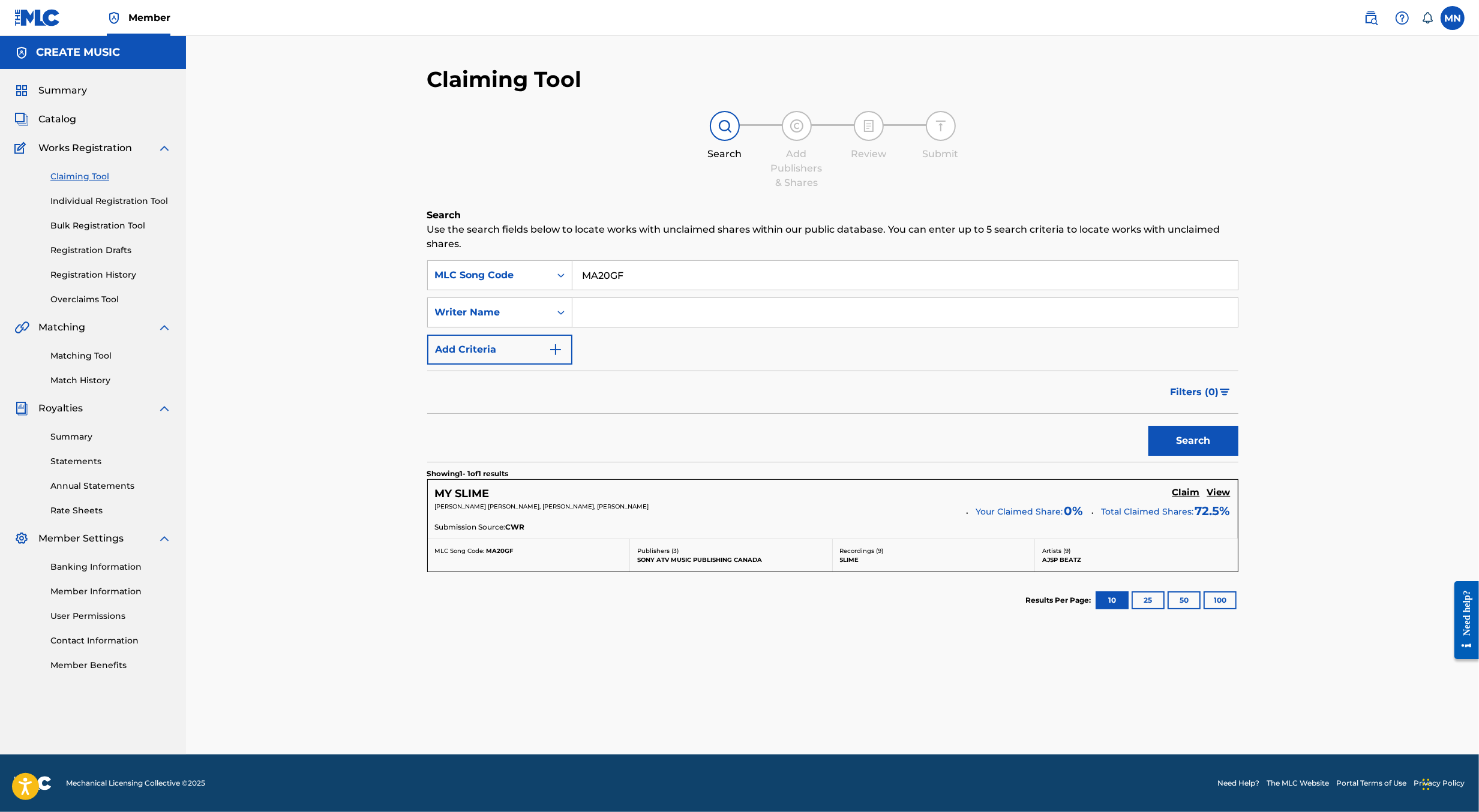
click at [1188, 488] on h5 "Claim" at bounding box center [1186, 493] width 28 height 12
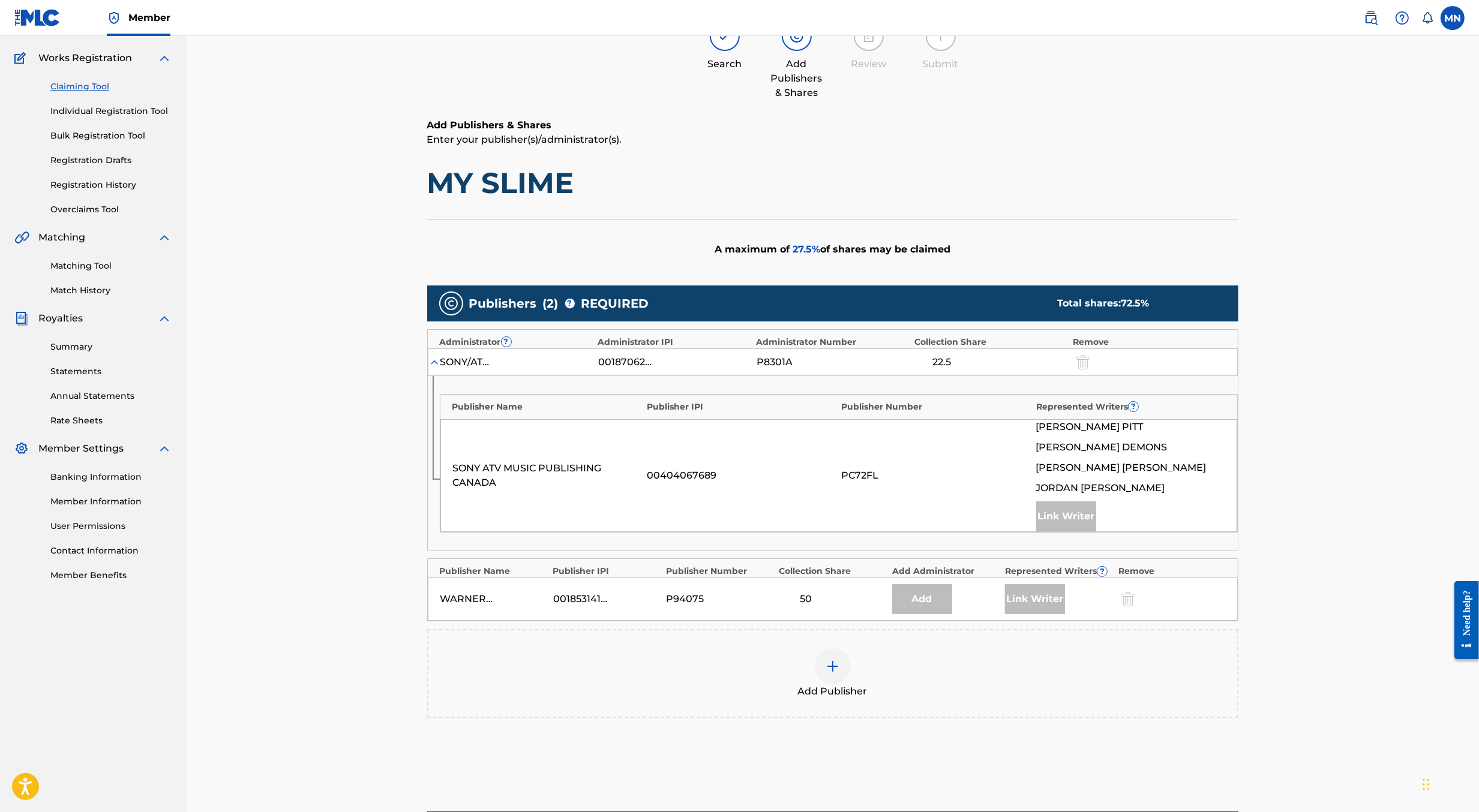
scroll to position [114, 0]
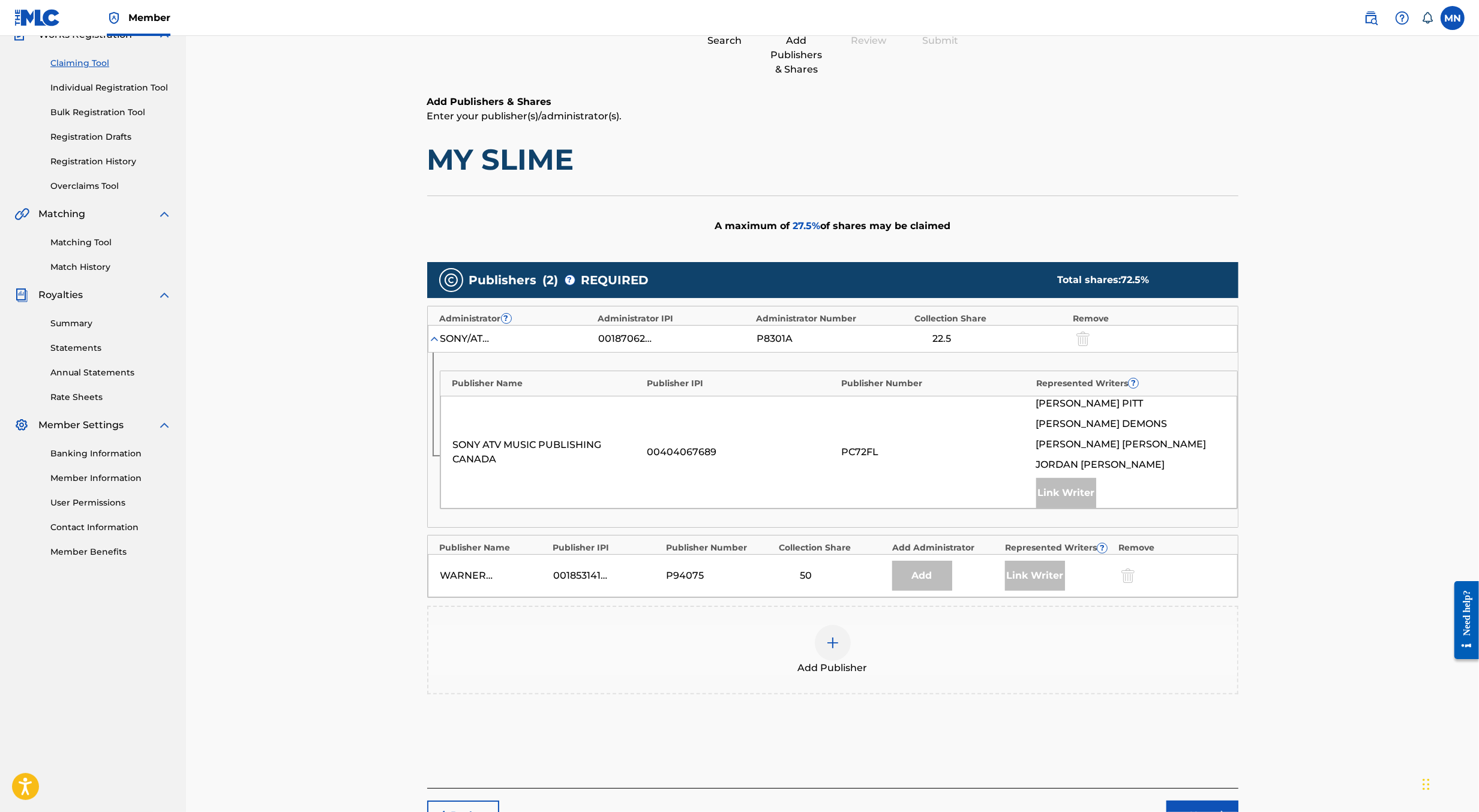
click at [852, 651] on div "Add Publisher" at bounding box center [832, 650] width 809 height 50
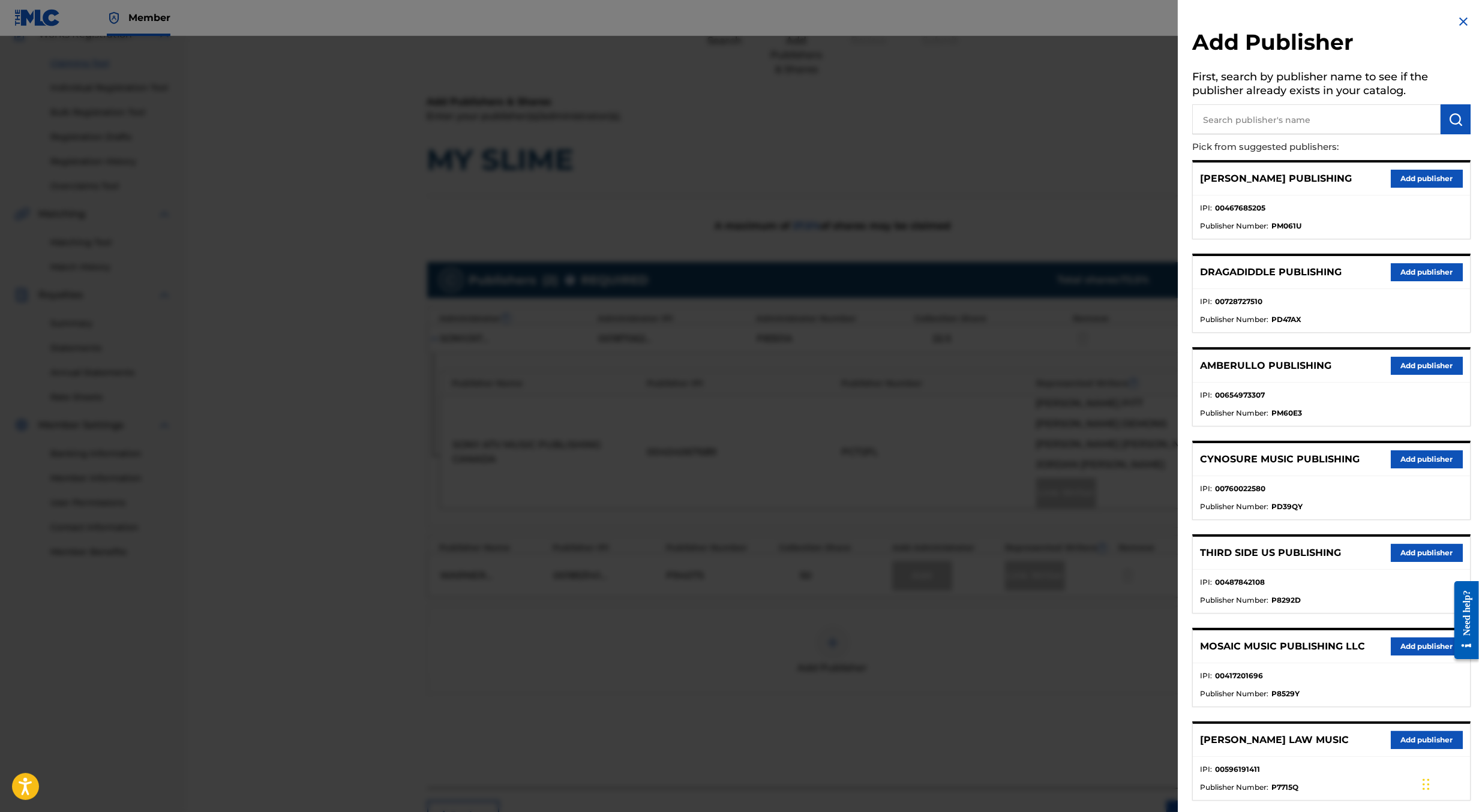
click at [1243, 133] on input "text" at bounding box center [1316, 119] width 248 height 30
type input "create d"
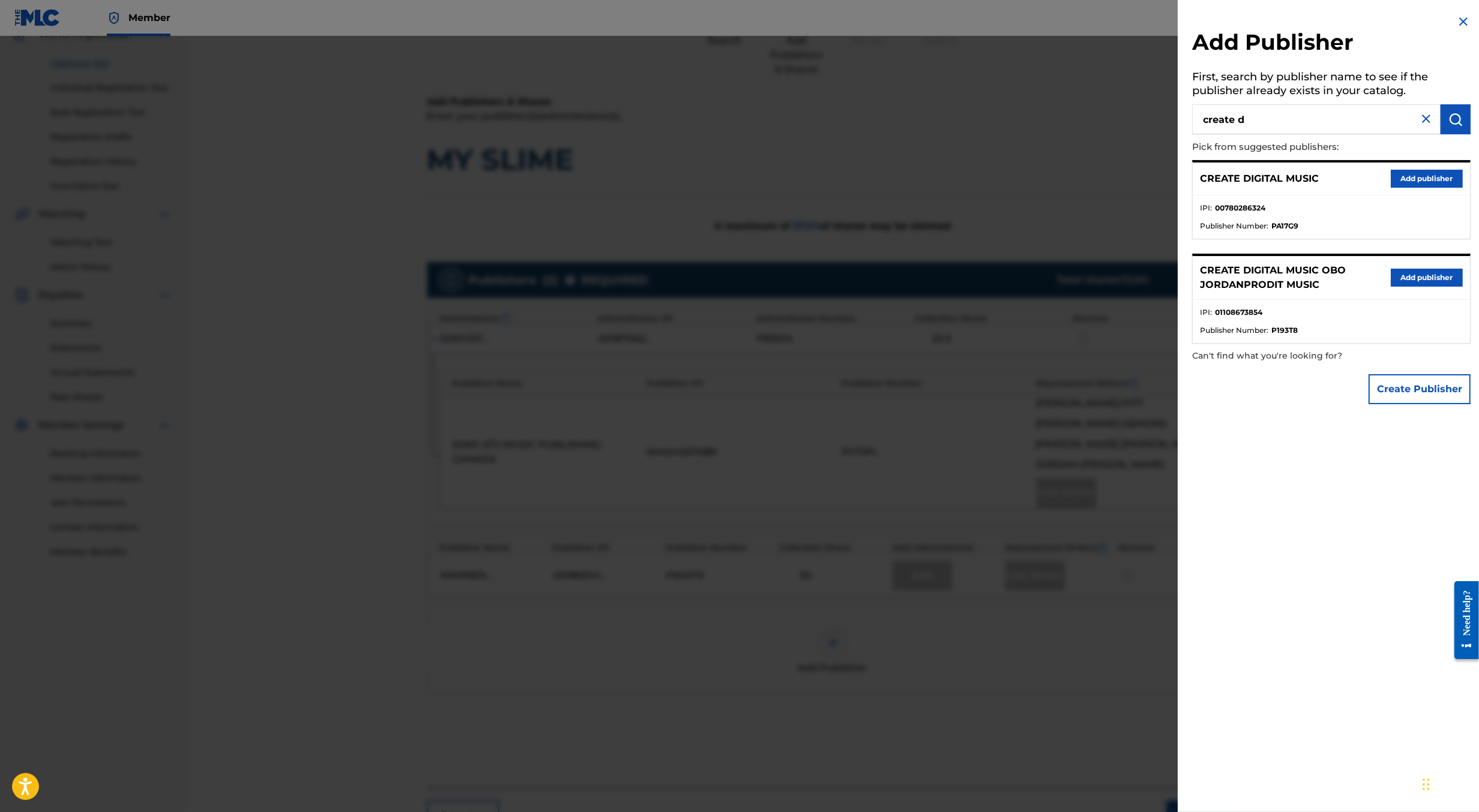
click at [1403, 172] on button "Add publisher" at bounding box center [1426, 178] width 72 height 18
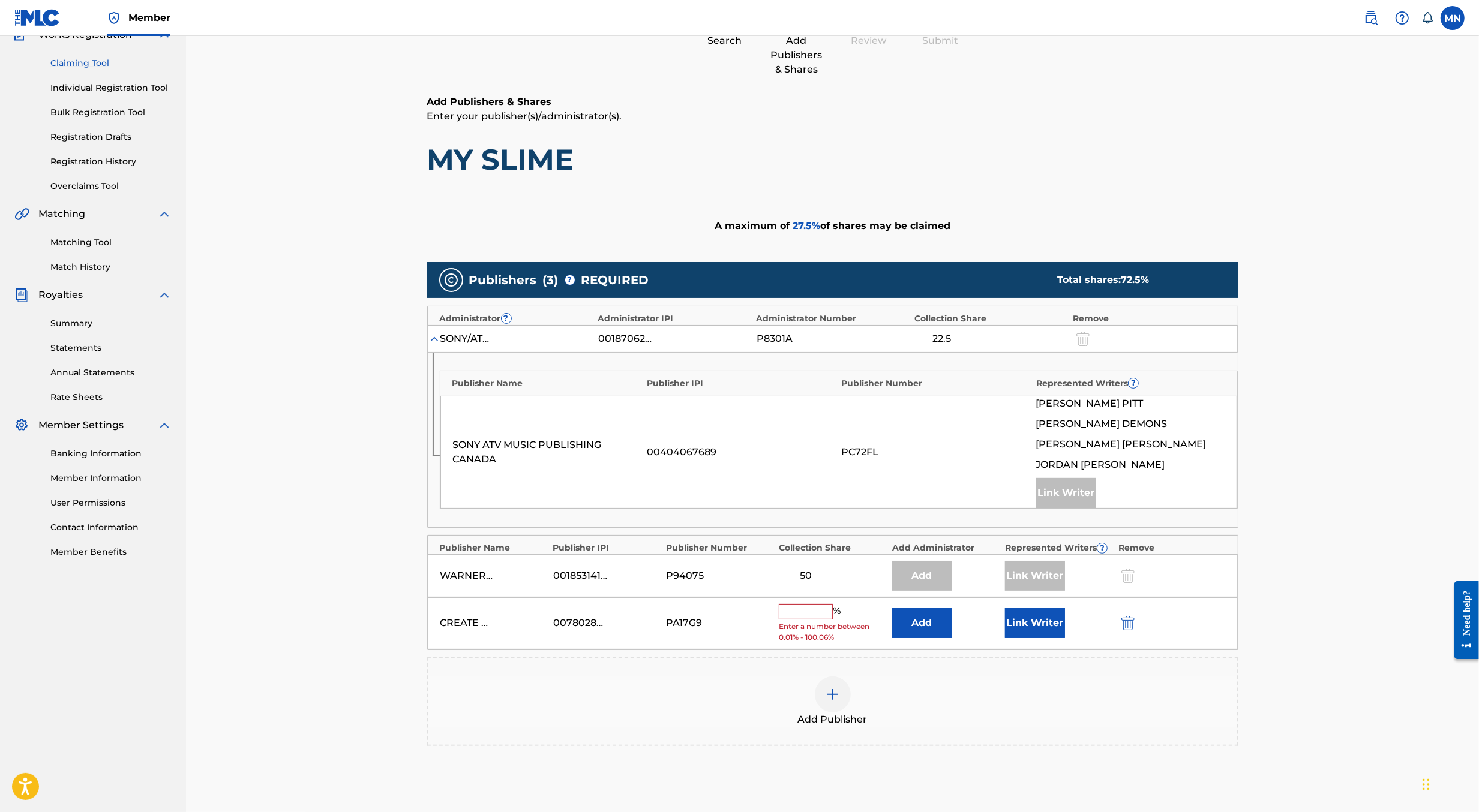
click at [813, 614] on input "text" at bounding box center [806, 612] width 54 height 15
type input "25"
click at [1036, 613] on button "Link Writer" at bounding box center [1035, 619] width 60 height 30
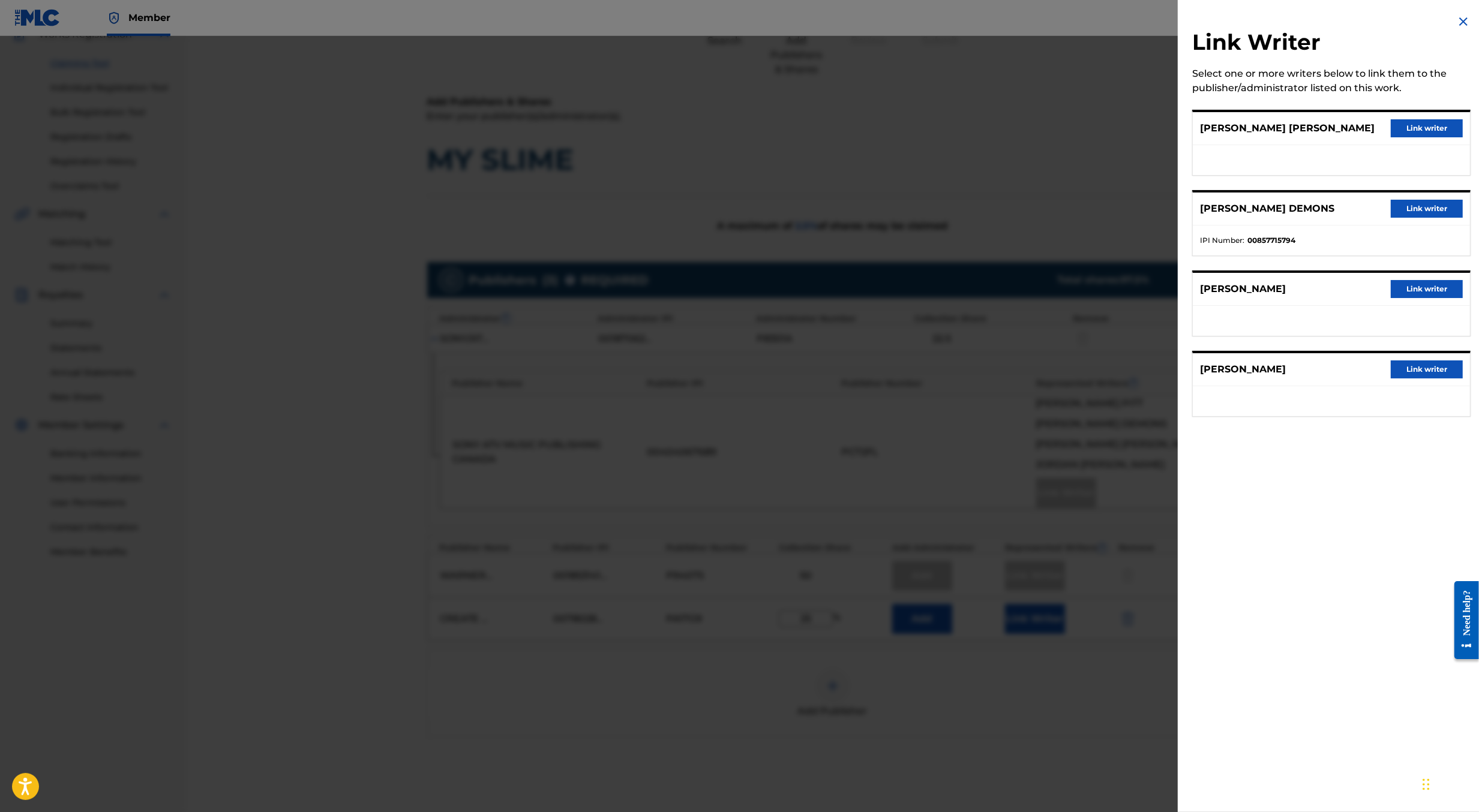
click at [1409, 208] on button "Link writer" at bounding box center [1426, 209] width 72 height 18
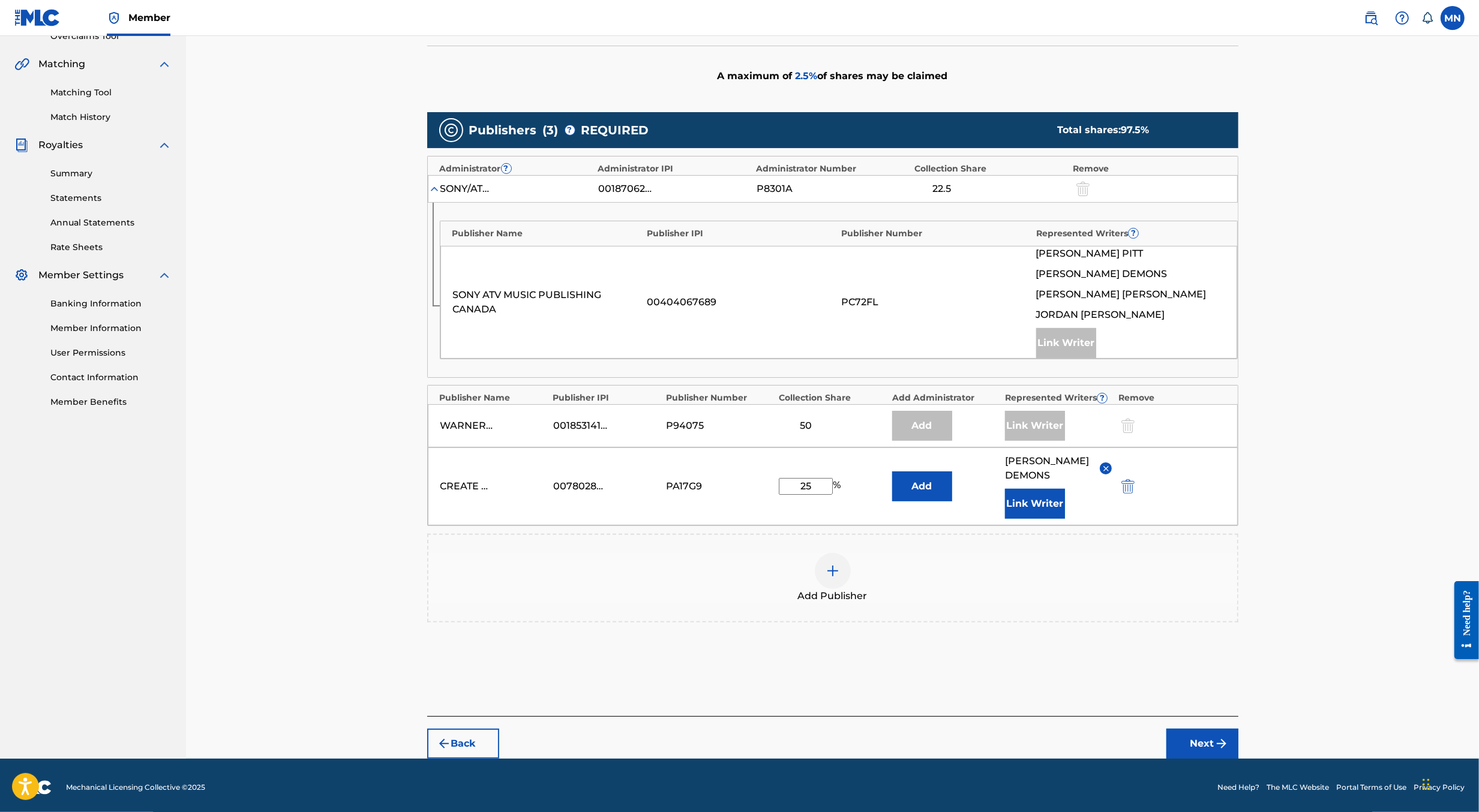
click at [1216, 729] on button "Next" at bounding box center [1202, 744] width 72 height 30
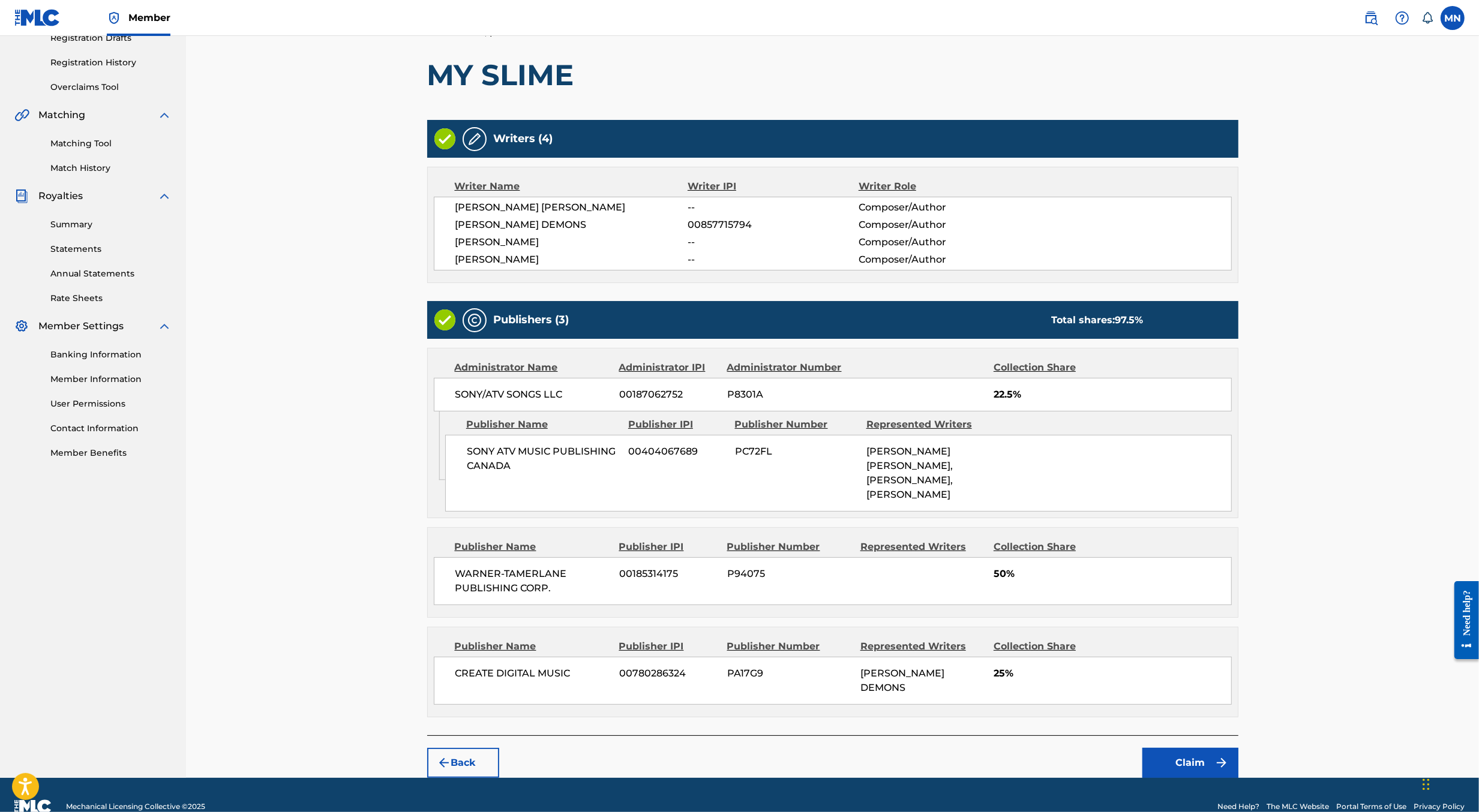
scroll to position [233, 0]
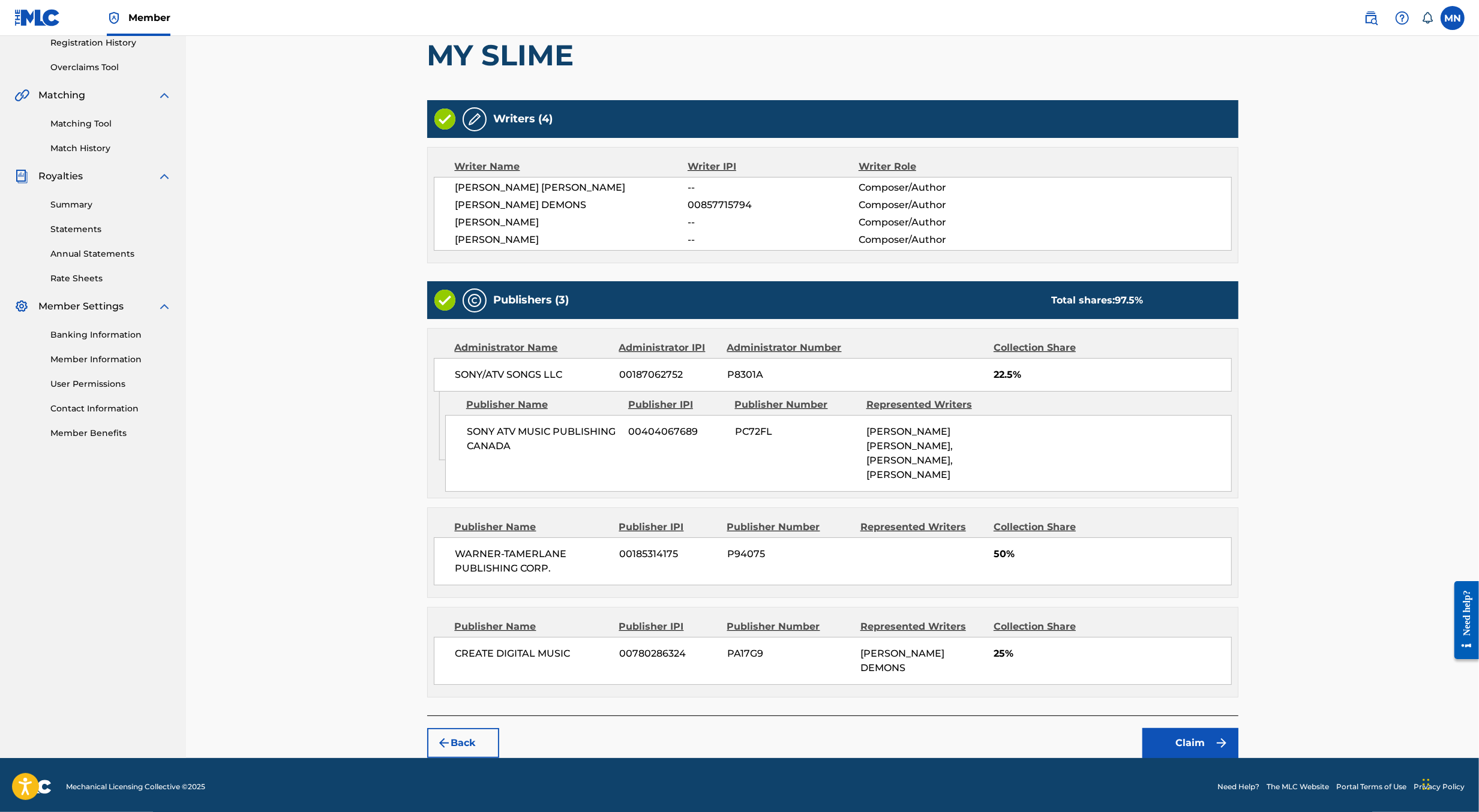
click at [1205, 730] on button "Claim" at bounding box center [1191, 743] width 96 height 30
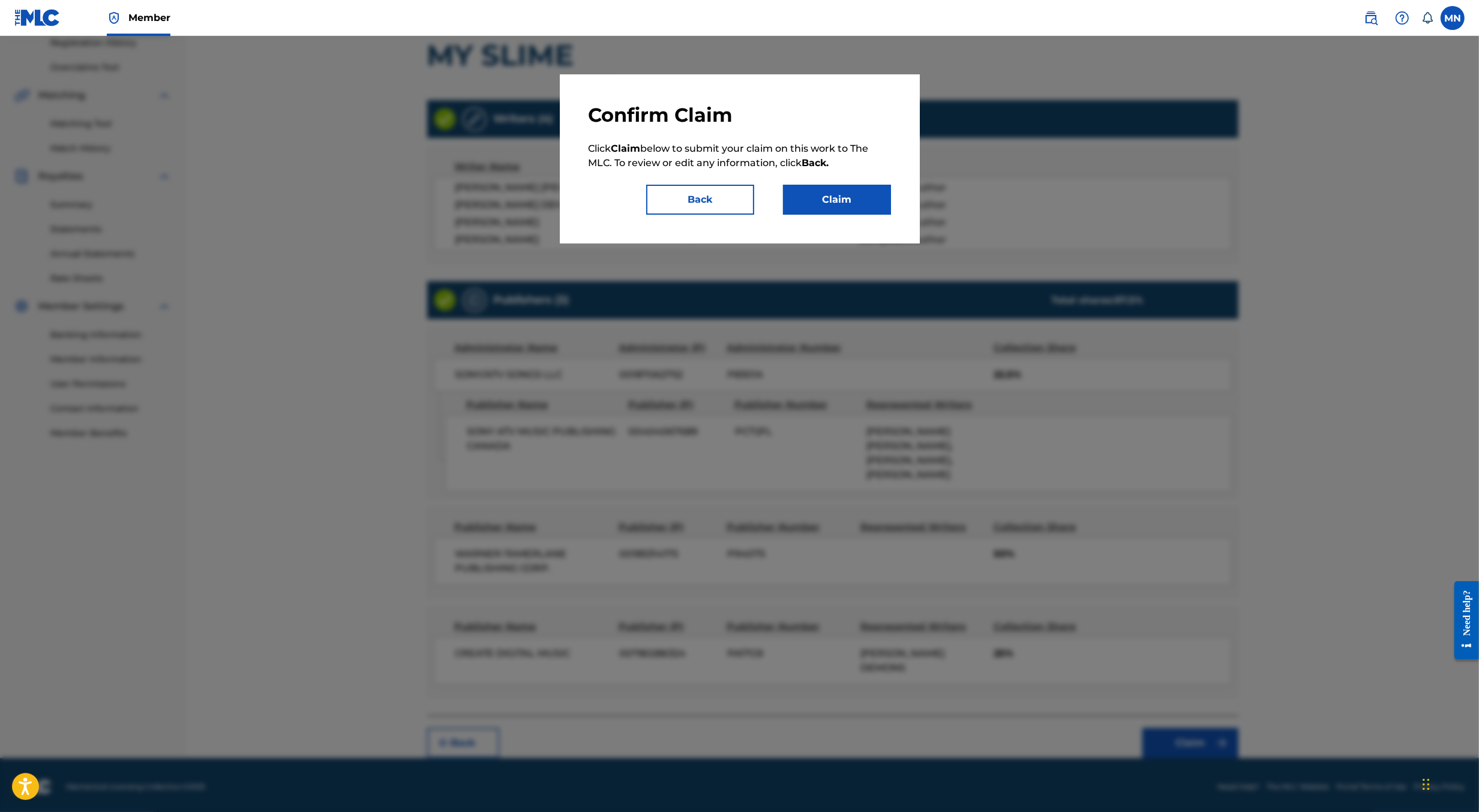
click at [843, 185] on button "Claim" at bounding box center [837, 199] width 108 height 30
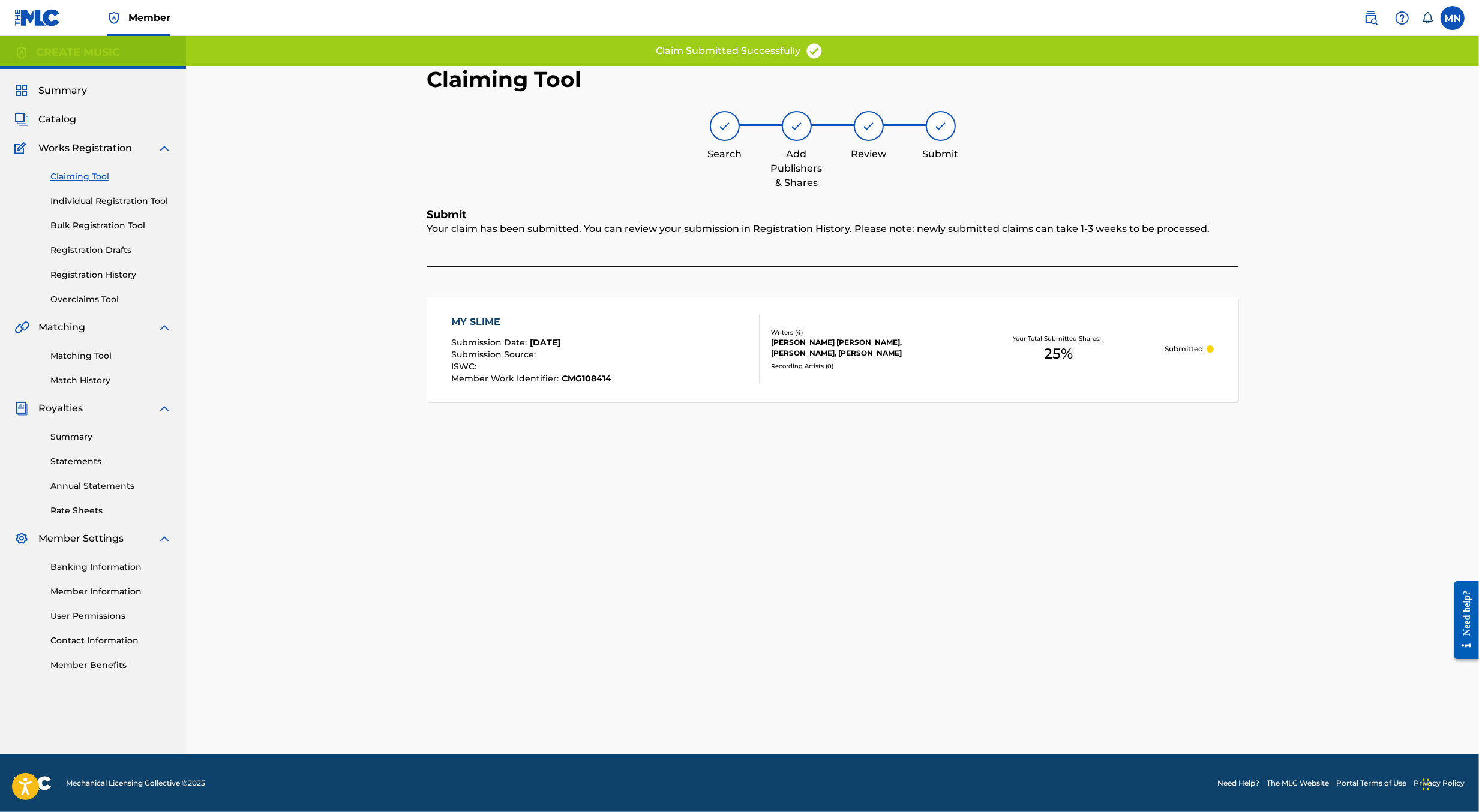
scroll to position [0, 0]
click at [1376, 18] on img at bounding box center [1371, 18] width 15 height 15
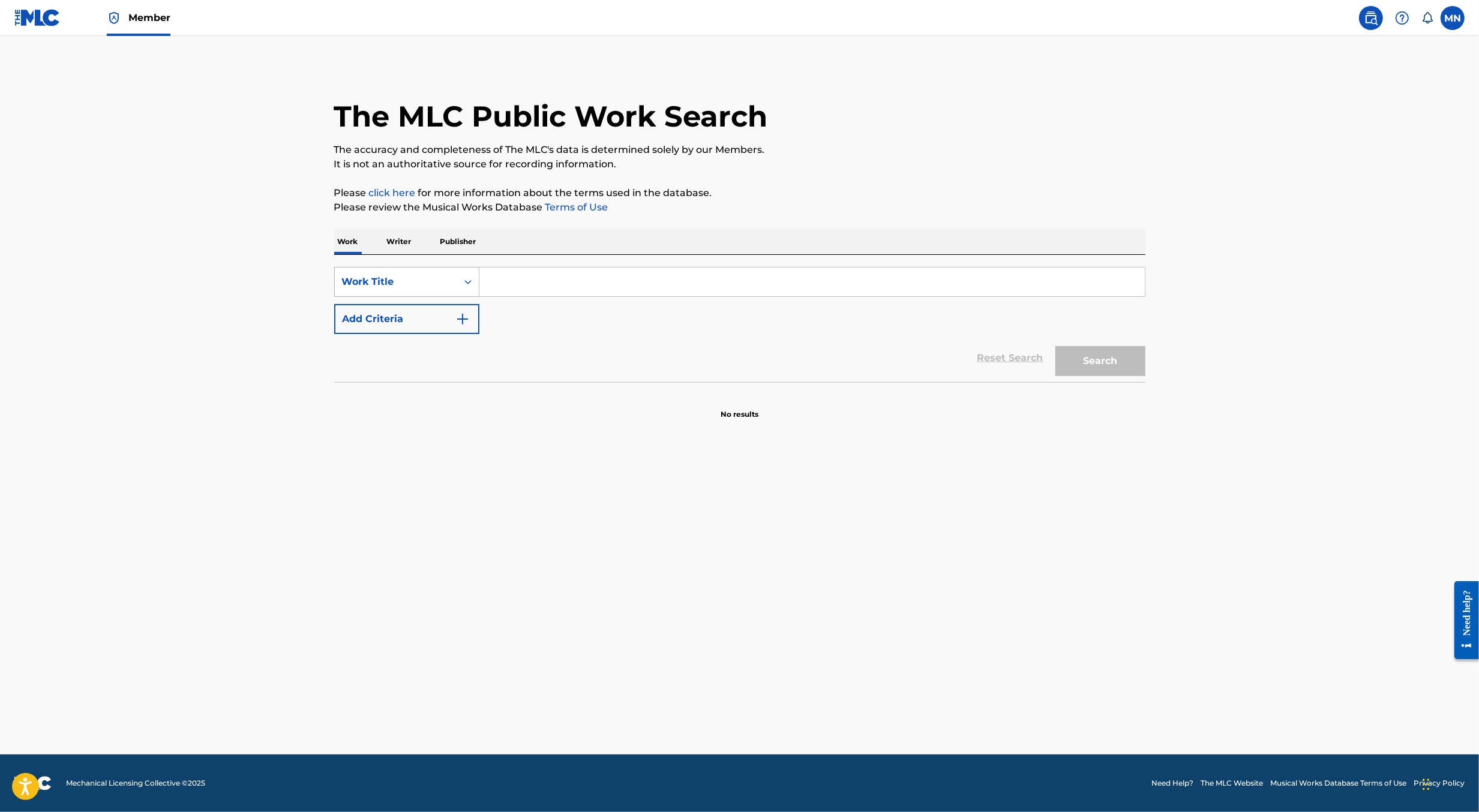
click at [467, 280] on icon "Search Form" at bounding box center [468, 282] width 12 height 12
click at [408, 377] on div "MLC Song Code" at bounding box center [406, 372] width 144 height 30
click at [505, 289] on input "Search Form" at bounding box center [811, 281] width 665 height 29
paste input "NC5MAX"
click at [1056, 346] on button "Search" at bounding box center [1100, 361] width 90 height 30
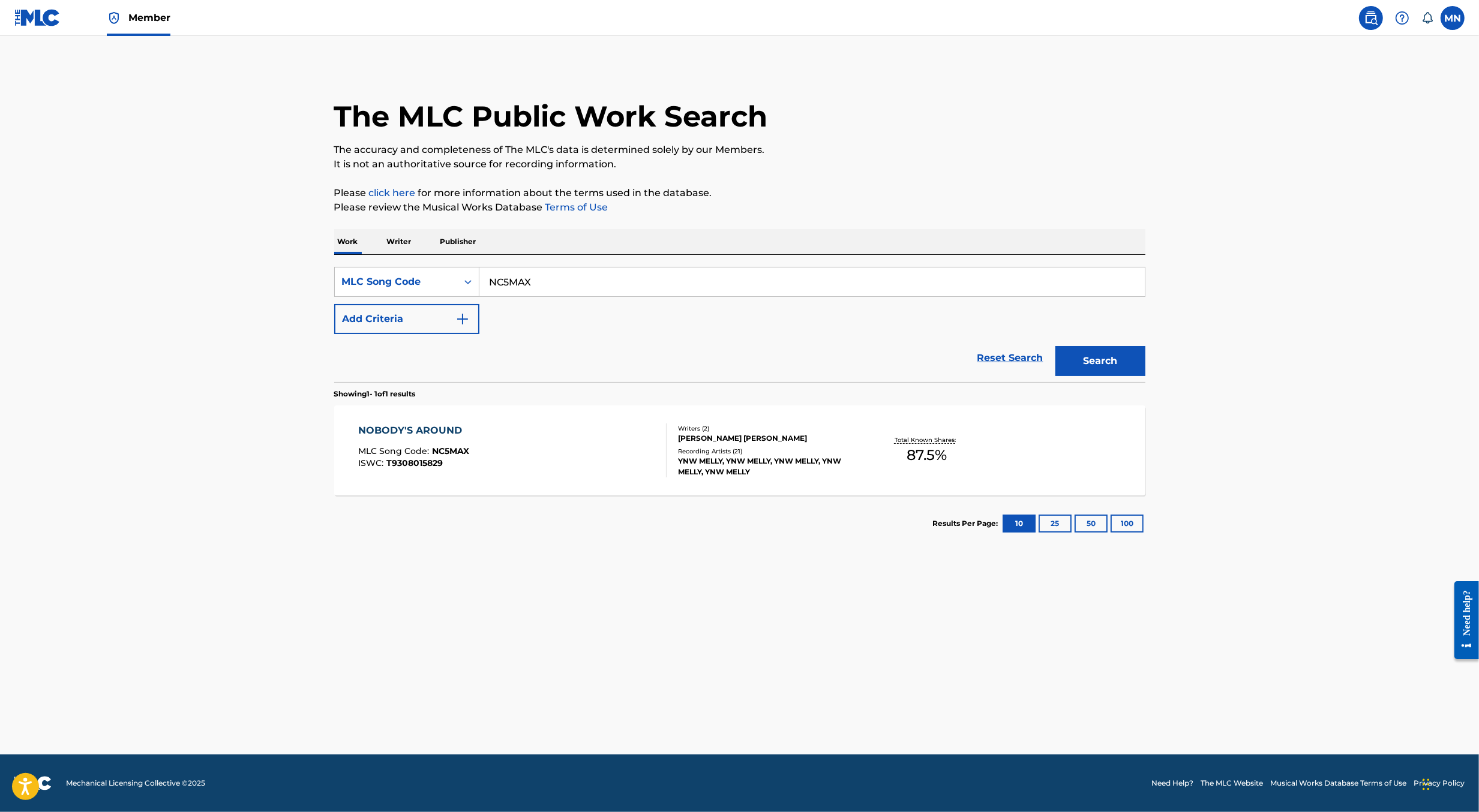
paste input "KA0EN0"
click at [1056, 346] on button "Search" at bounding box center [1100, 361] width 90 height 30
paste input "2E1QK7"
click at [1056, 346] on button "Search" at bounding box center [1100, 361] width 90 height 30
paste input "WA87B"
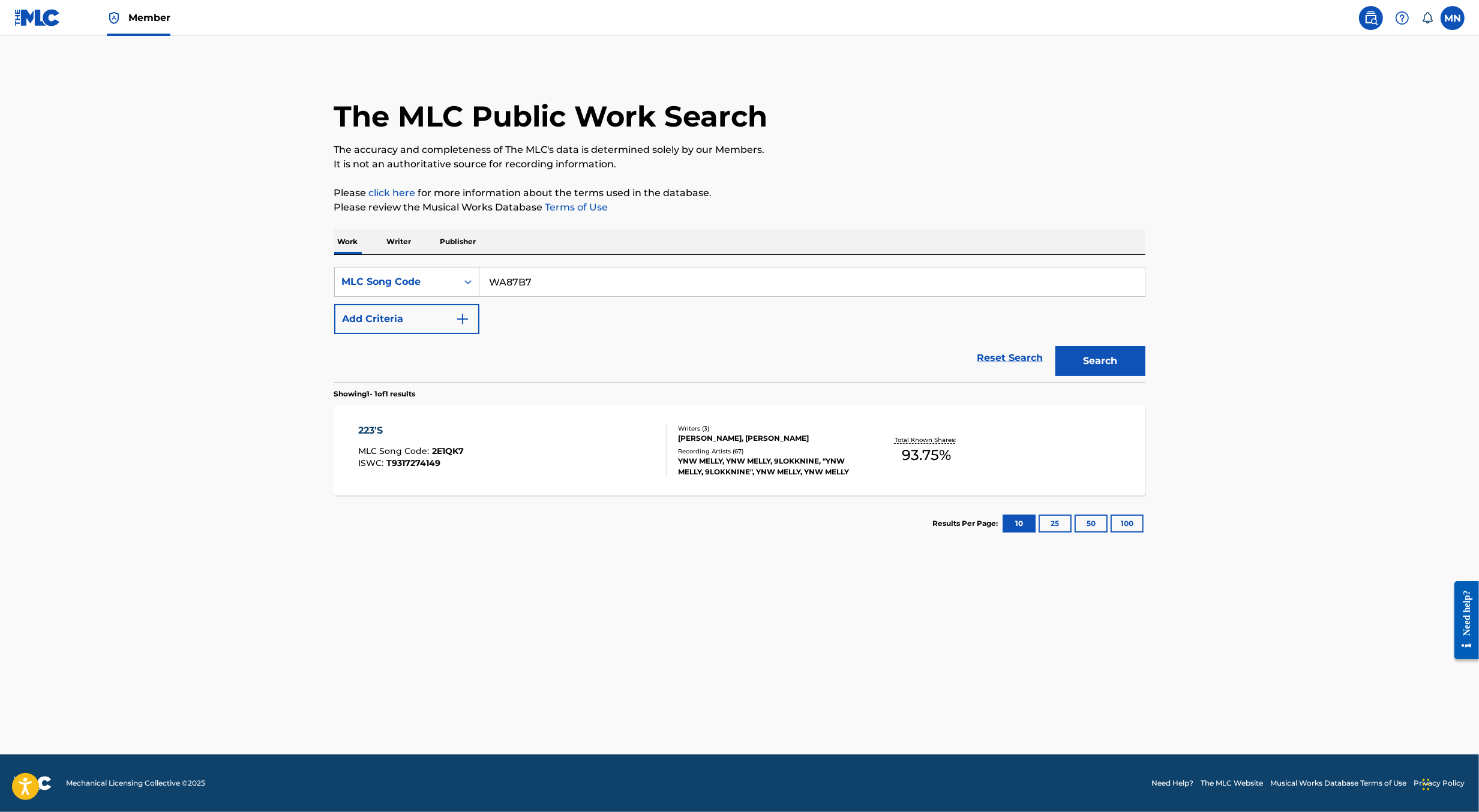
click at [1056, 346] on button "Search" at bounding box center [1100, 361] width 90 height 30
click at [685, 278] on input "WA87B7" at bounding box center [811, 281] width 665 height 29
paste input "YA0SY9"
click at [1056, 346] on button "Search" at bounding box center [1100, 361] width 90 height 30
click at [887, 273] on input "YA0SY9" at bounding box center [811, 281] width 665 height 29
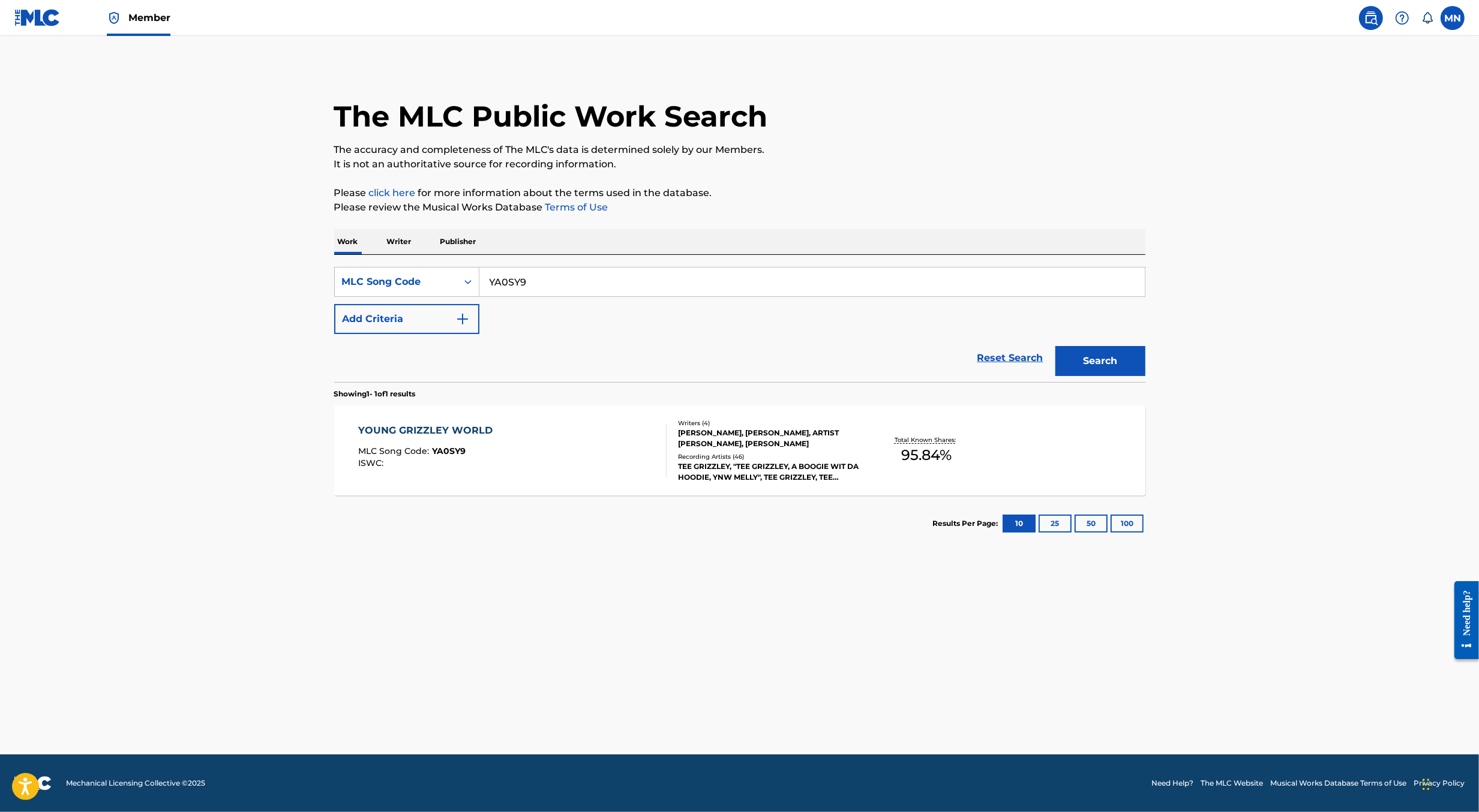
paste input "1B8BAP, 1B8IE8"
click at [552, 284] on input "1B8BAP, 1B8IE8" at bounding box center [811, 281] width 665 height 29
type input "1B8BAP"
click at [1056, 346] on button "Search" at bounding box center [1100, 361] width 90 height 30
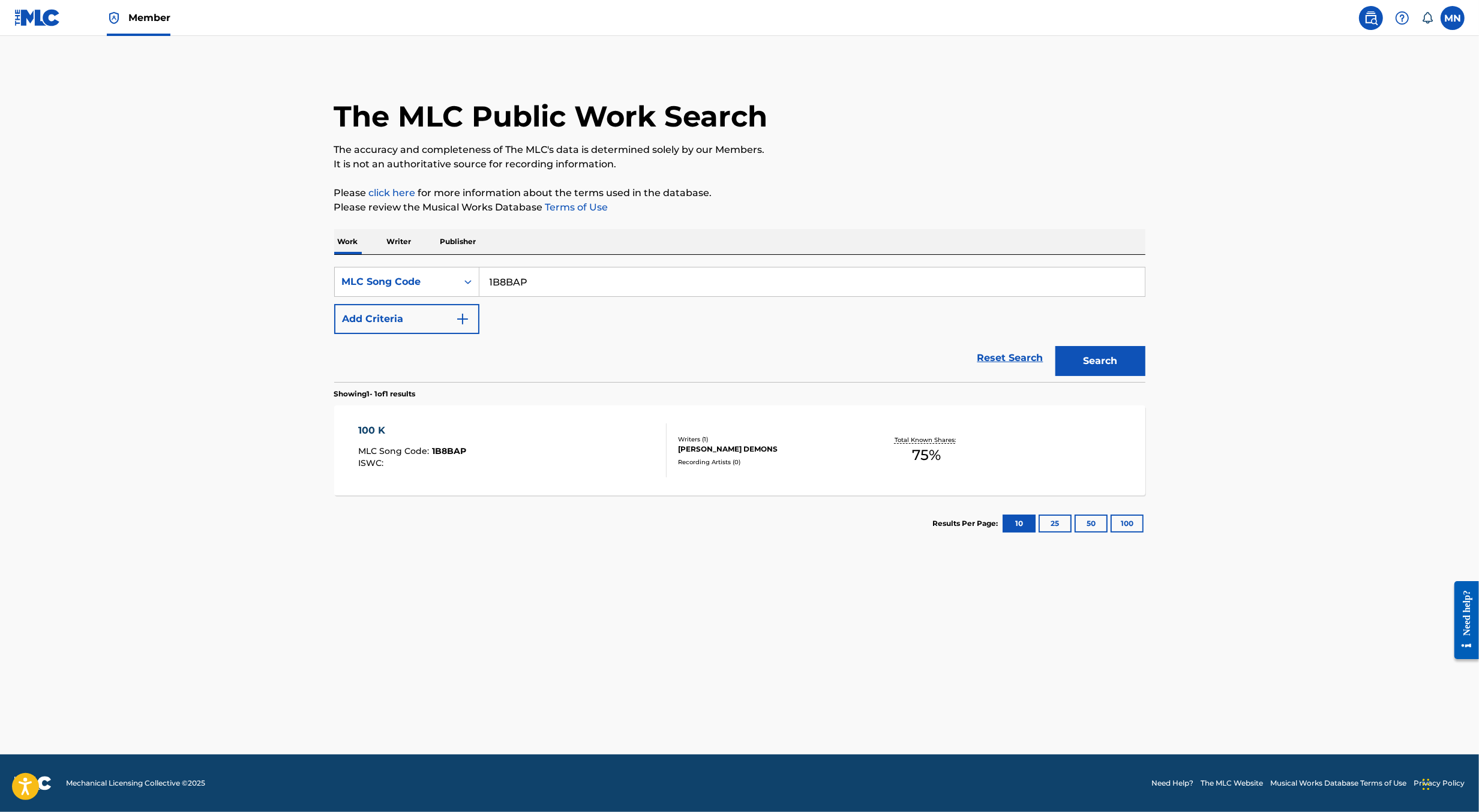
click at [519, 440] on div "100 K MLC Song Code : 1B8BAP ISWC :" at bounding box center [512, 450] width 308 height 54
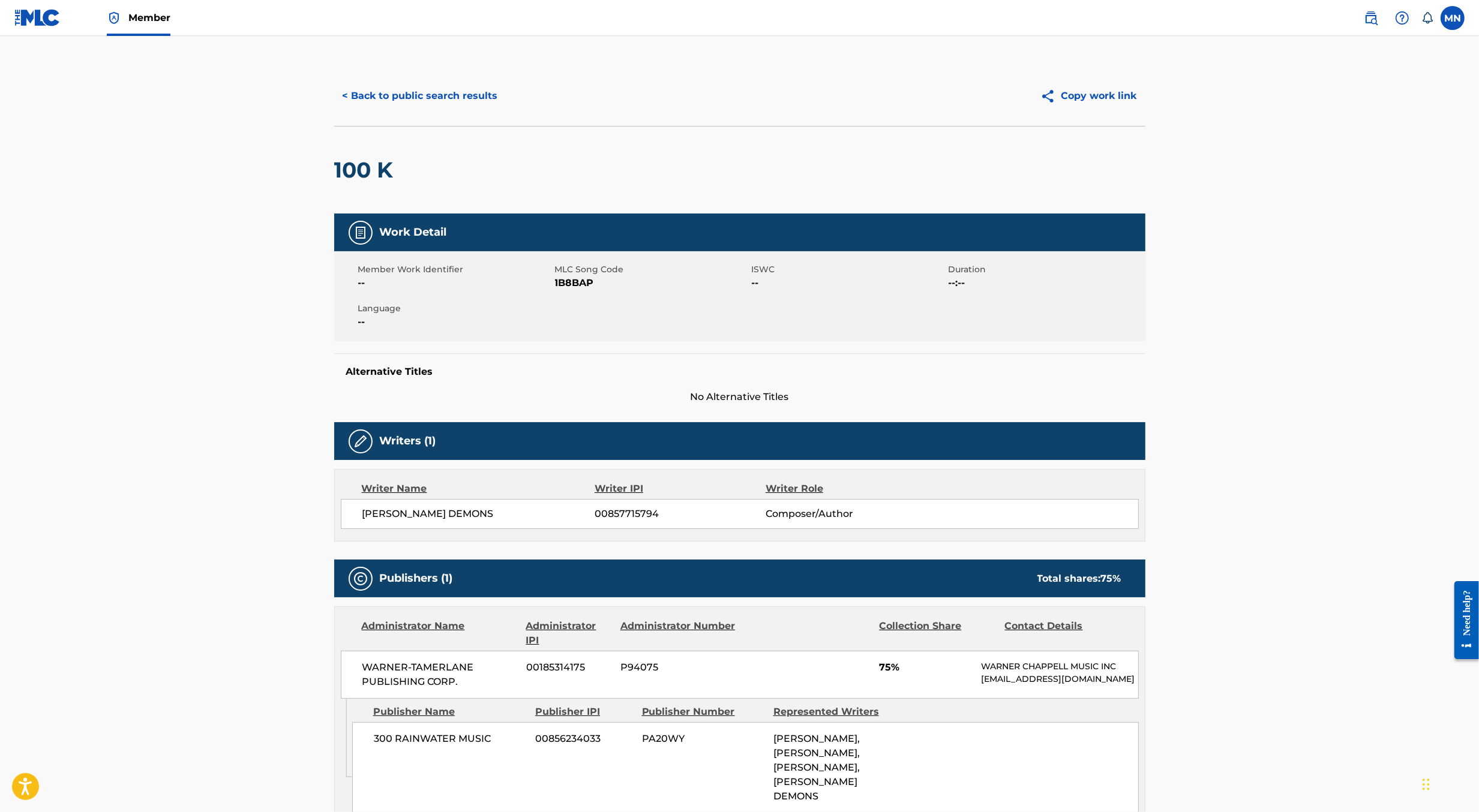
click at [498, 104] on button "< Back to public search results" at bounding box center [420, 96] width 172 height 30
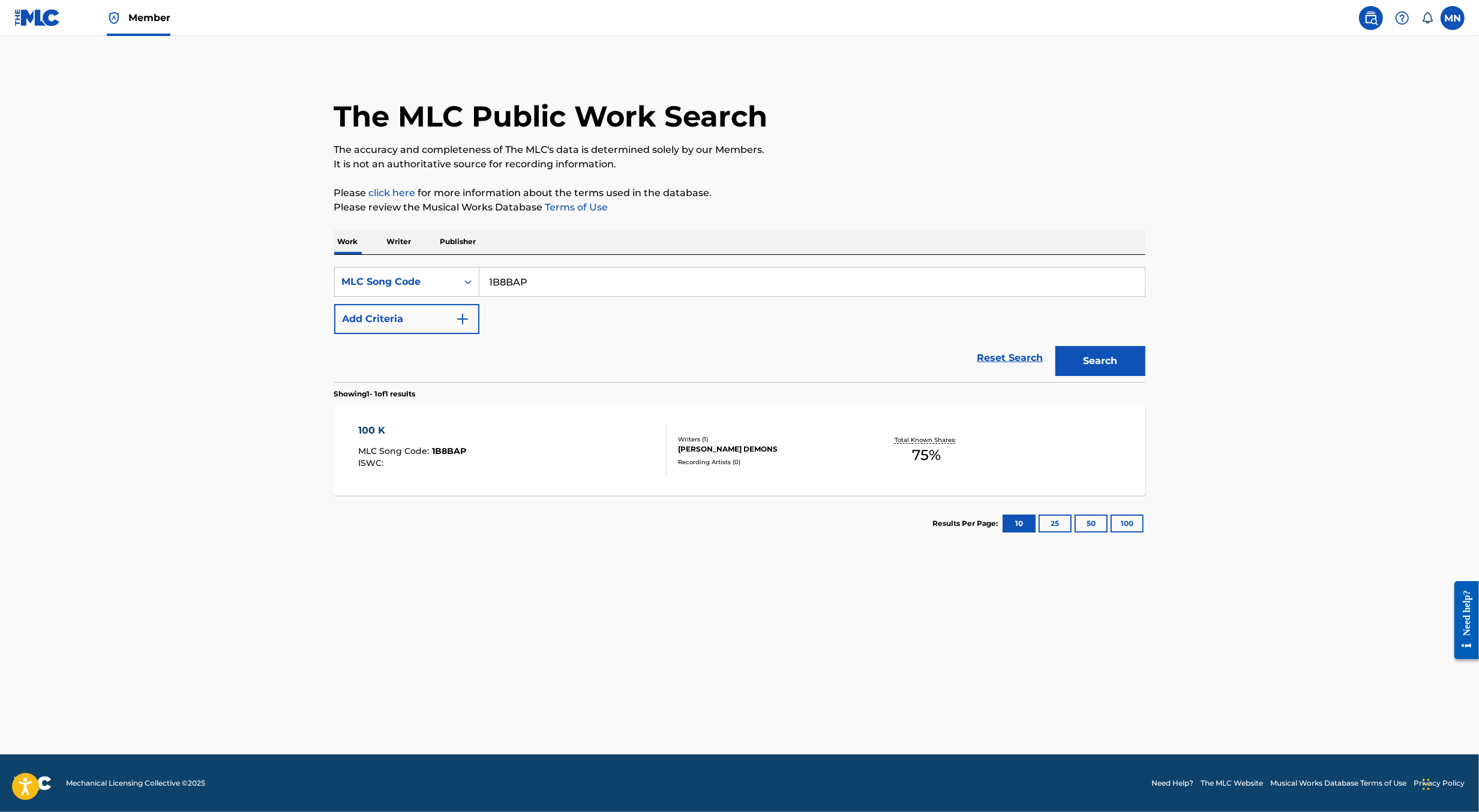
click at [556, 276] on input "1B8BAP" at bounding box center [811, 281] width 665 height 29
type input "v"
click at [1056, 346] on button "Search" at bounding box center [1100, 361] width 90 height 30
click at [556, 276] on input "v" at bounding box center [811, 281] width 665 height 29
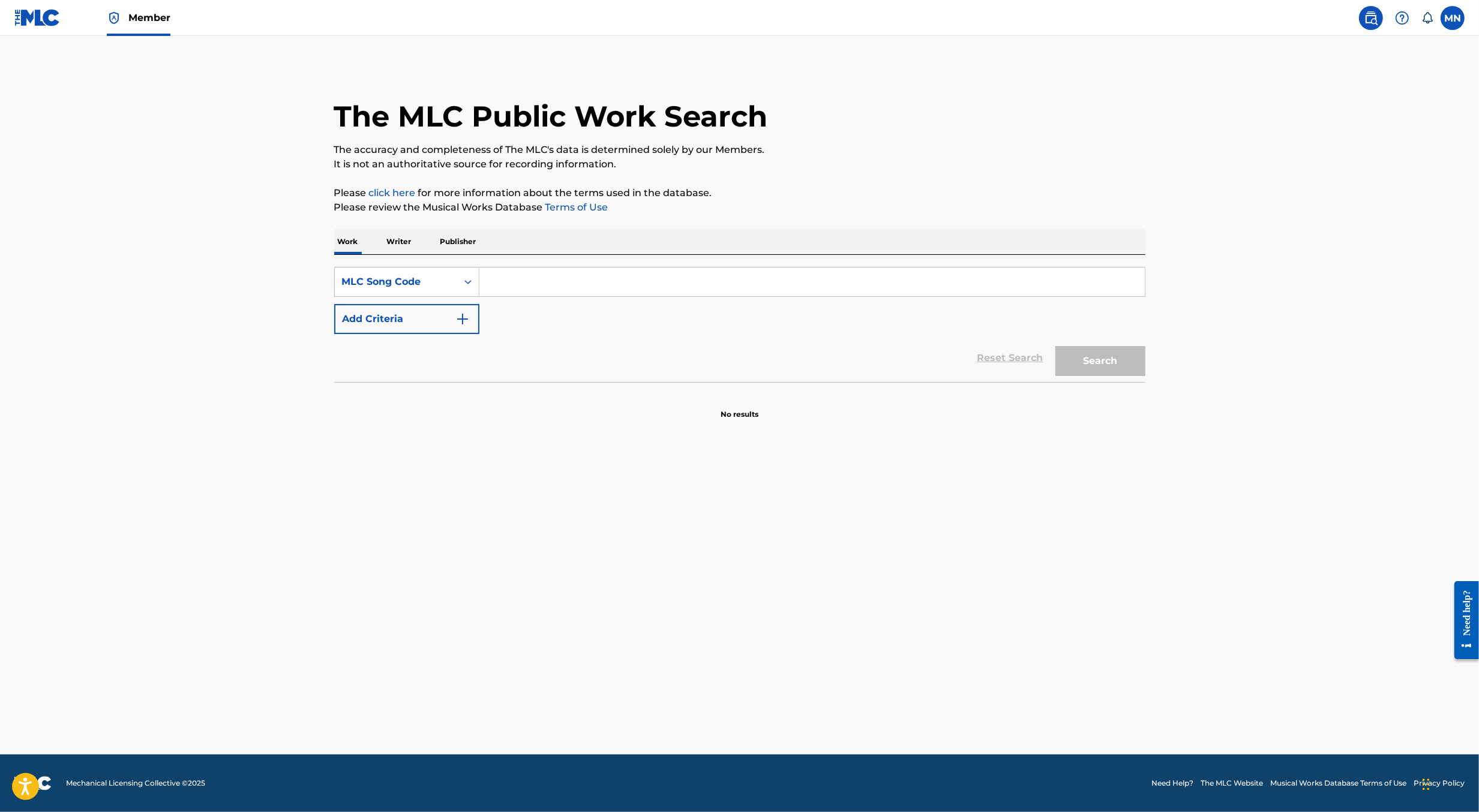
paste input "1B8IE8"
type input "1B8IE8"
click at [1056, 346] on button "Search" at bounding box center [1100, 361] width 90 height 30
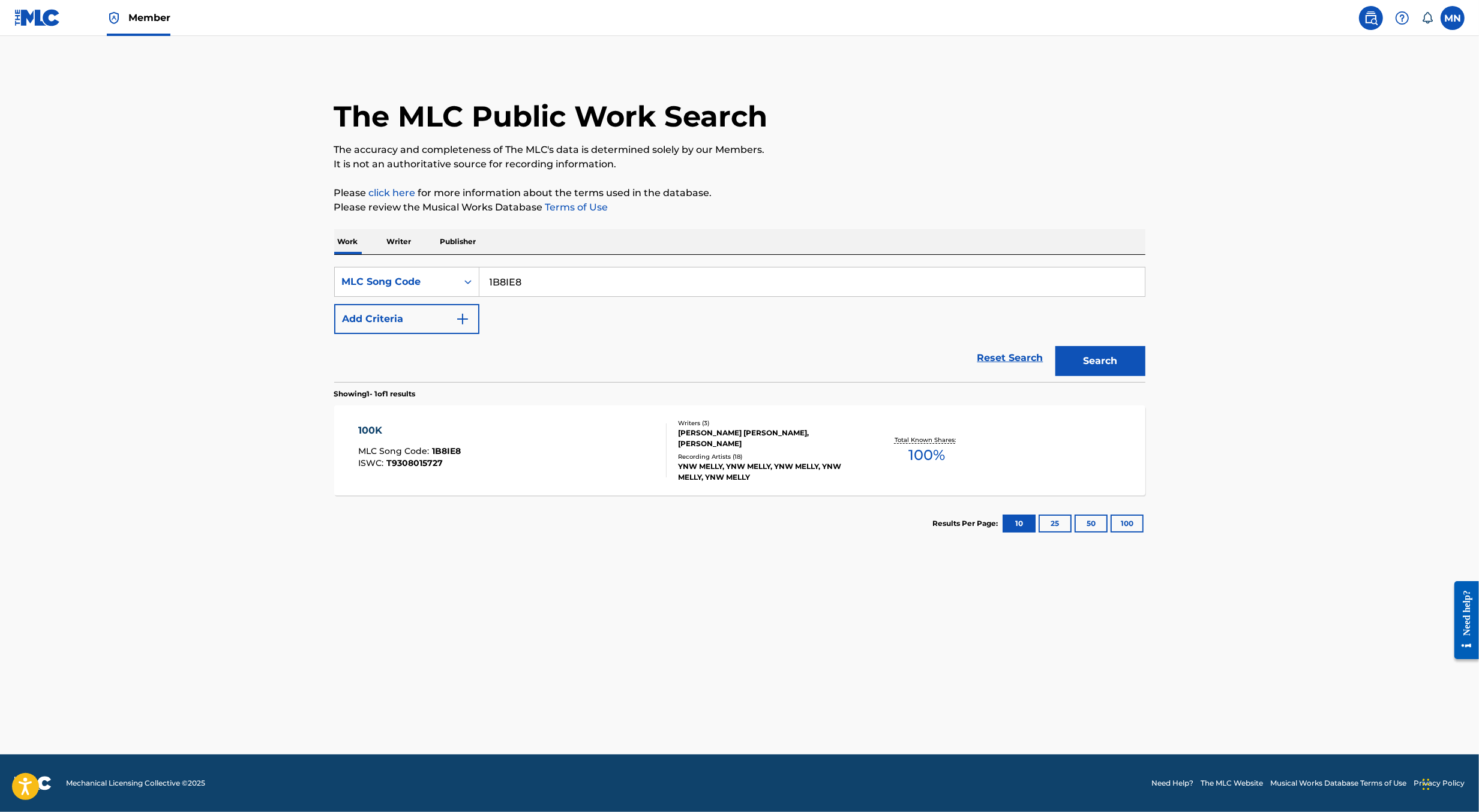
click at [597, 444] on div "100K MLC Song Code : 1B8IE8 ISWC : T9308015727" at bounding box center [512, 450] width 308 height 54
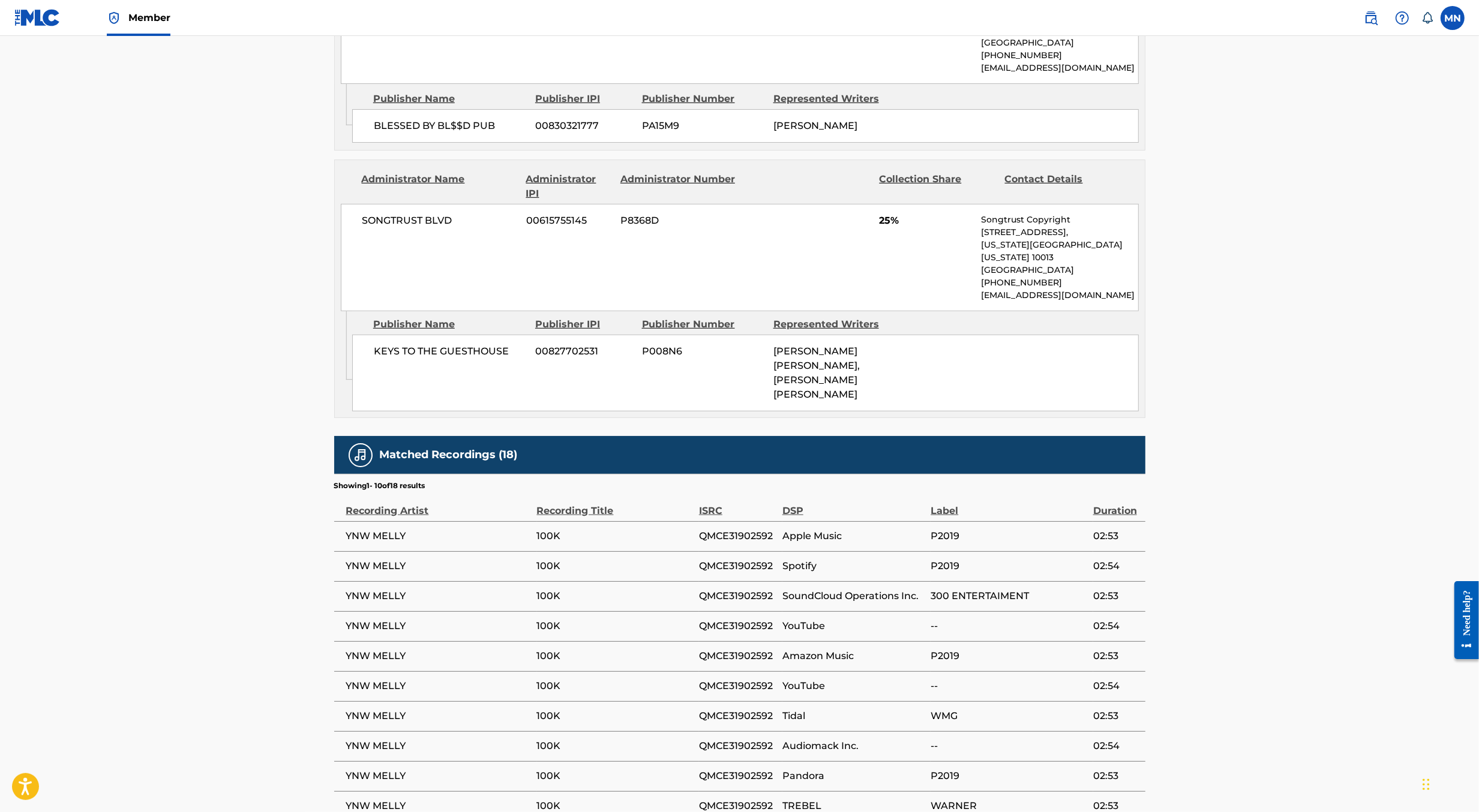
scroll to position [1184, 0]
